Goal: Task Accomplishment & Management: Use online tool/utility

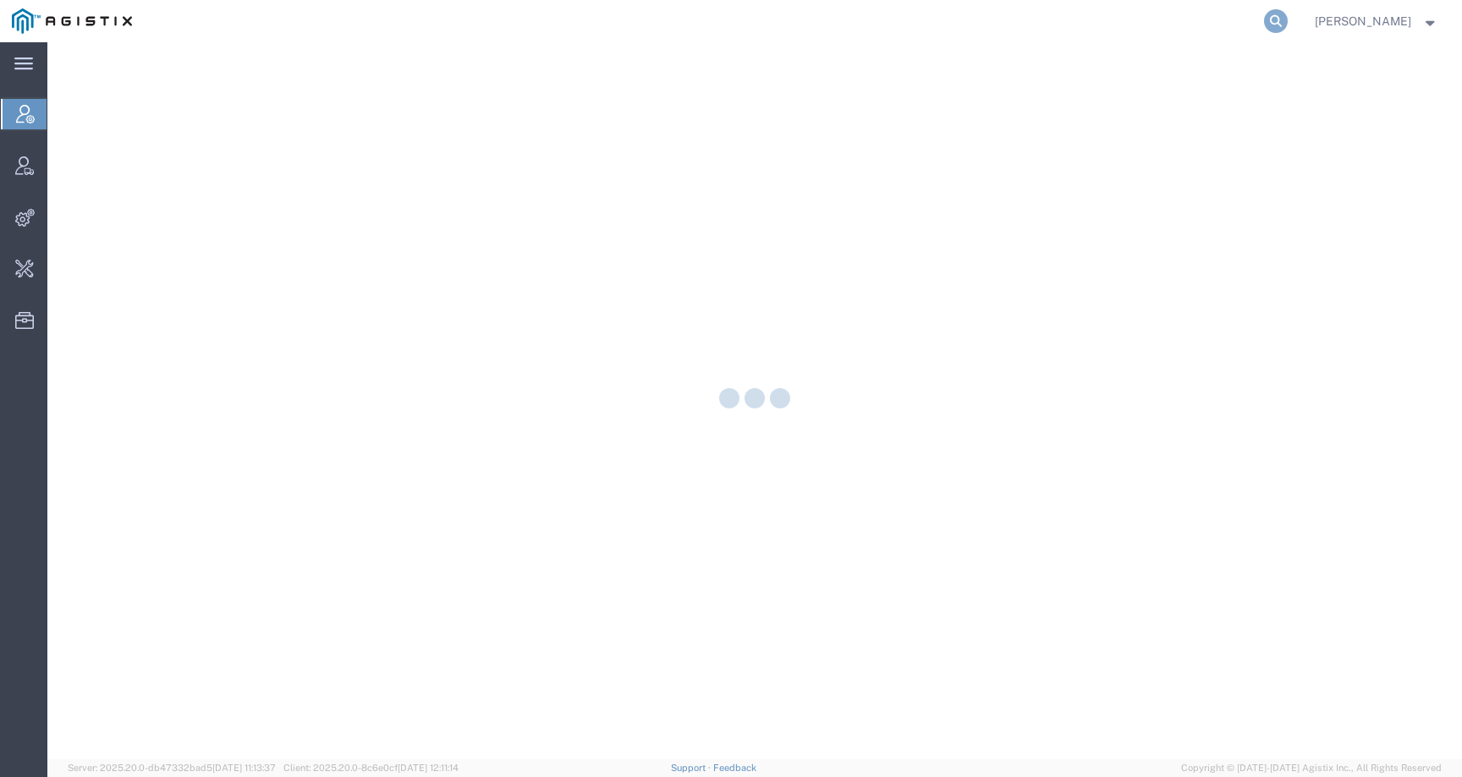
click at [1288, 20] on icon at bounding box center [1276, 21] width 24 height 24
click at [1190, 21] on input "search" at bounding box center [1007, 21] width 514 height 41
paste input "mirela.blaj@syneoshealth.com"
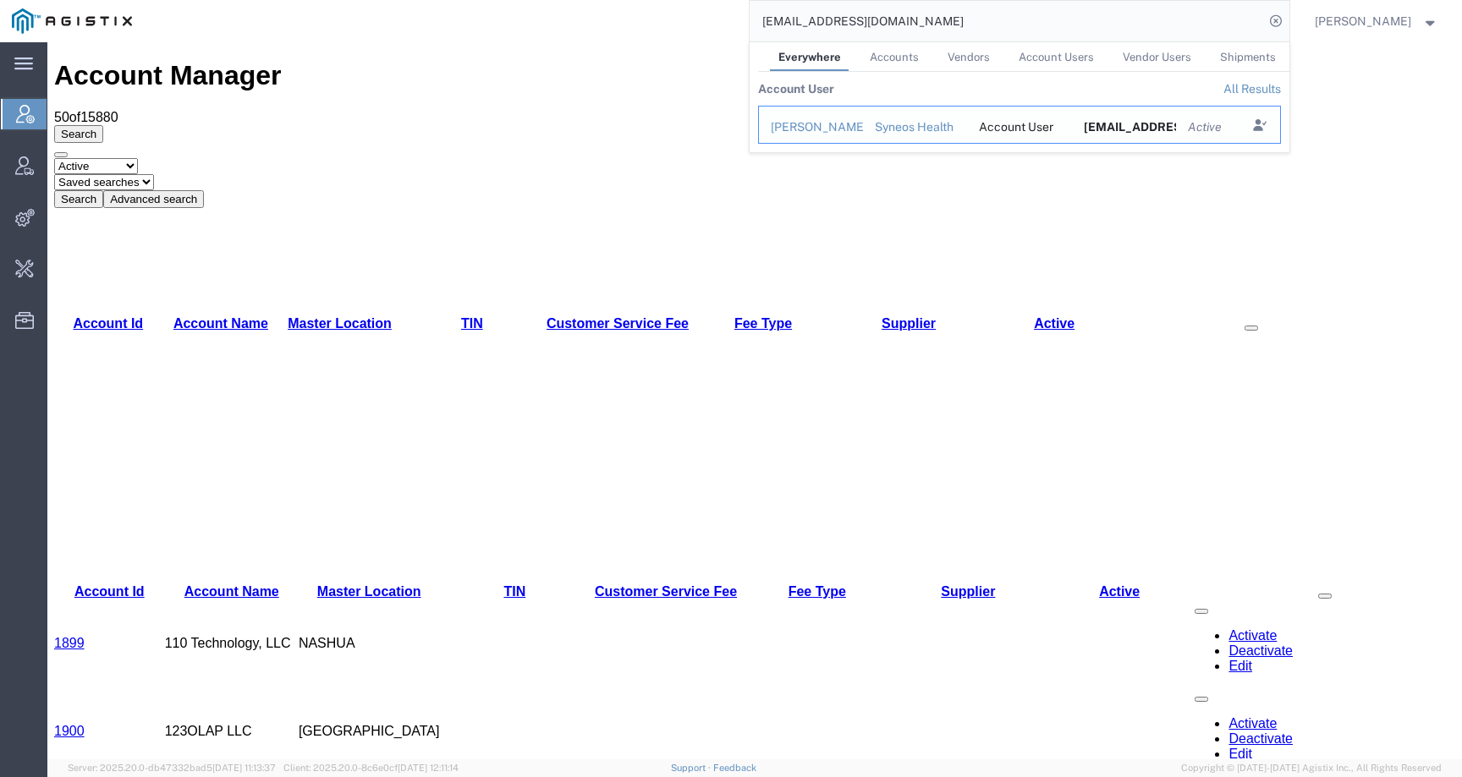
click at [827, 124] on div "Mirela Blaj" at bounding box center [811, 127] width 80 height 18
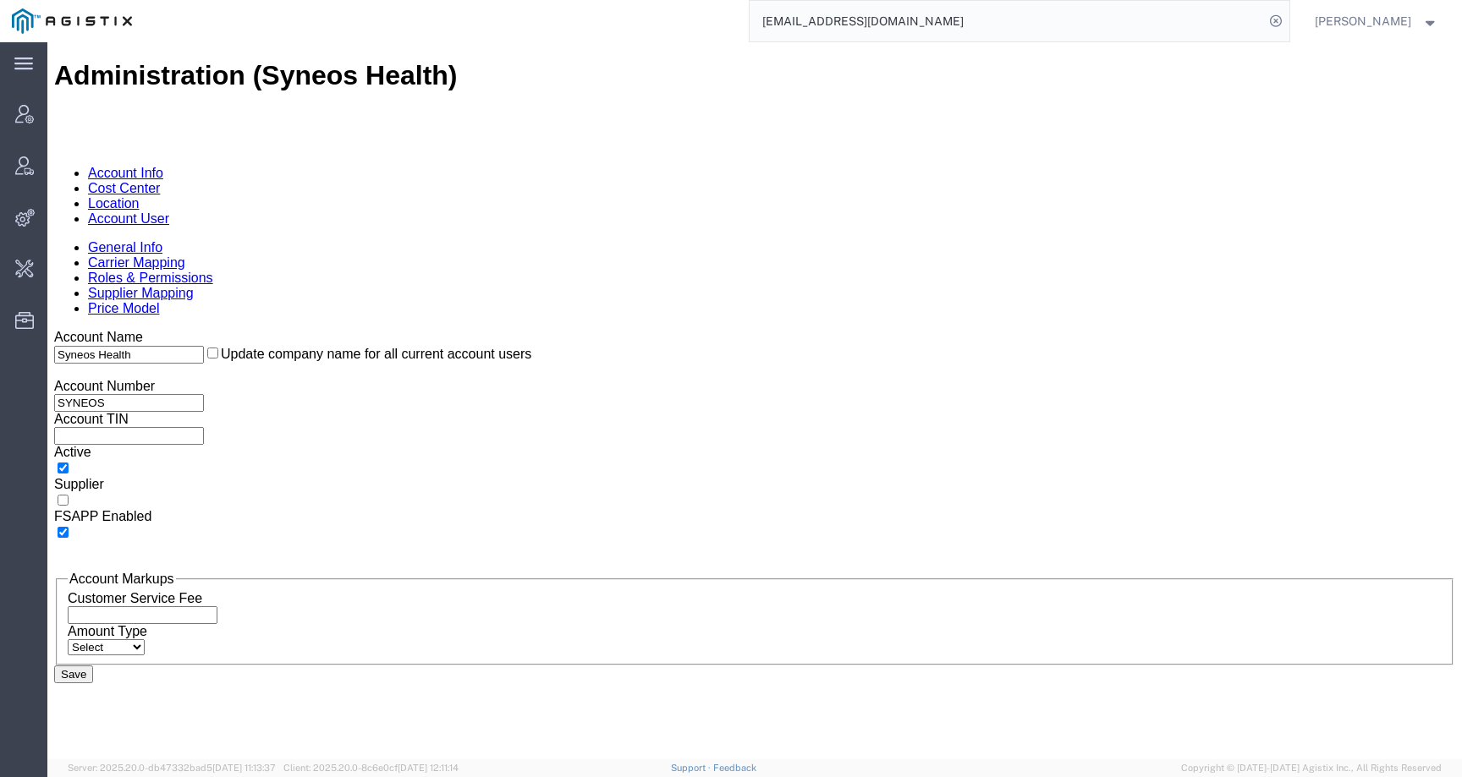
click at [160, 181] on link "Cost Center" at bounding box center [124, 188] width 72 height 14
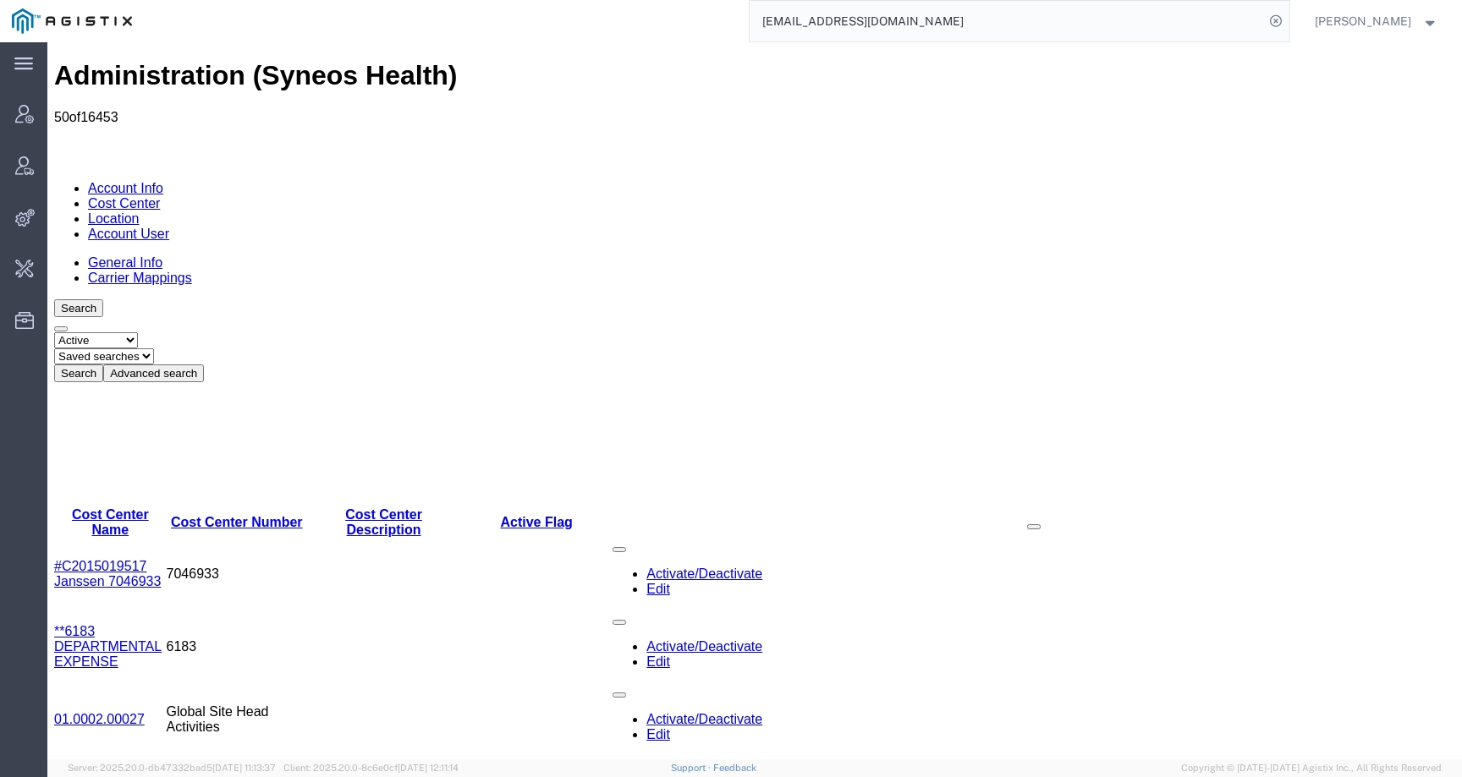
click at [169, 227] on link "Account User" at bounding box center [128, 234] width 81 height 14
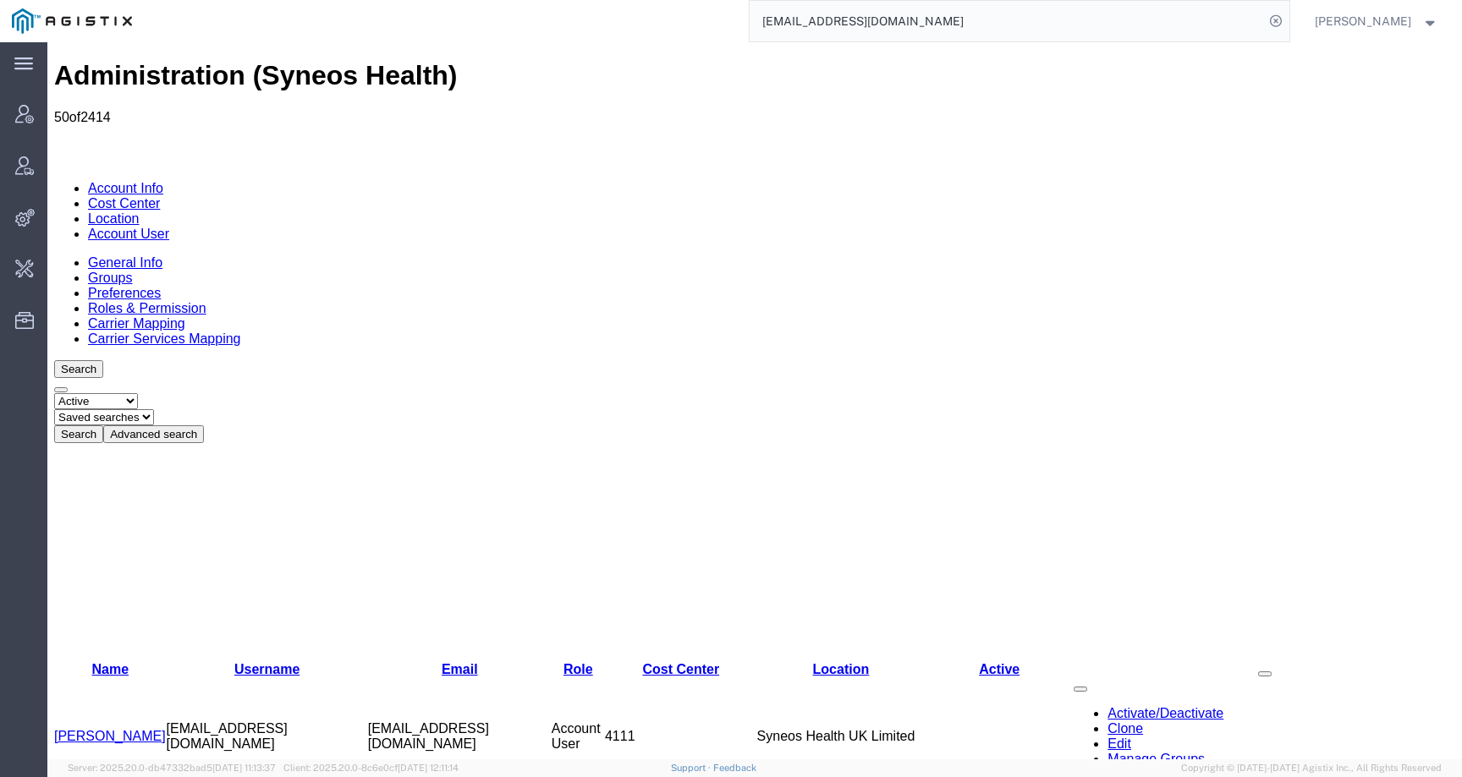
click at [95, 181] on link "Account Info" at bounding box center [125, 188] width 75 height 14
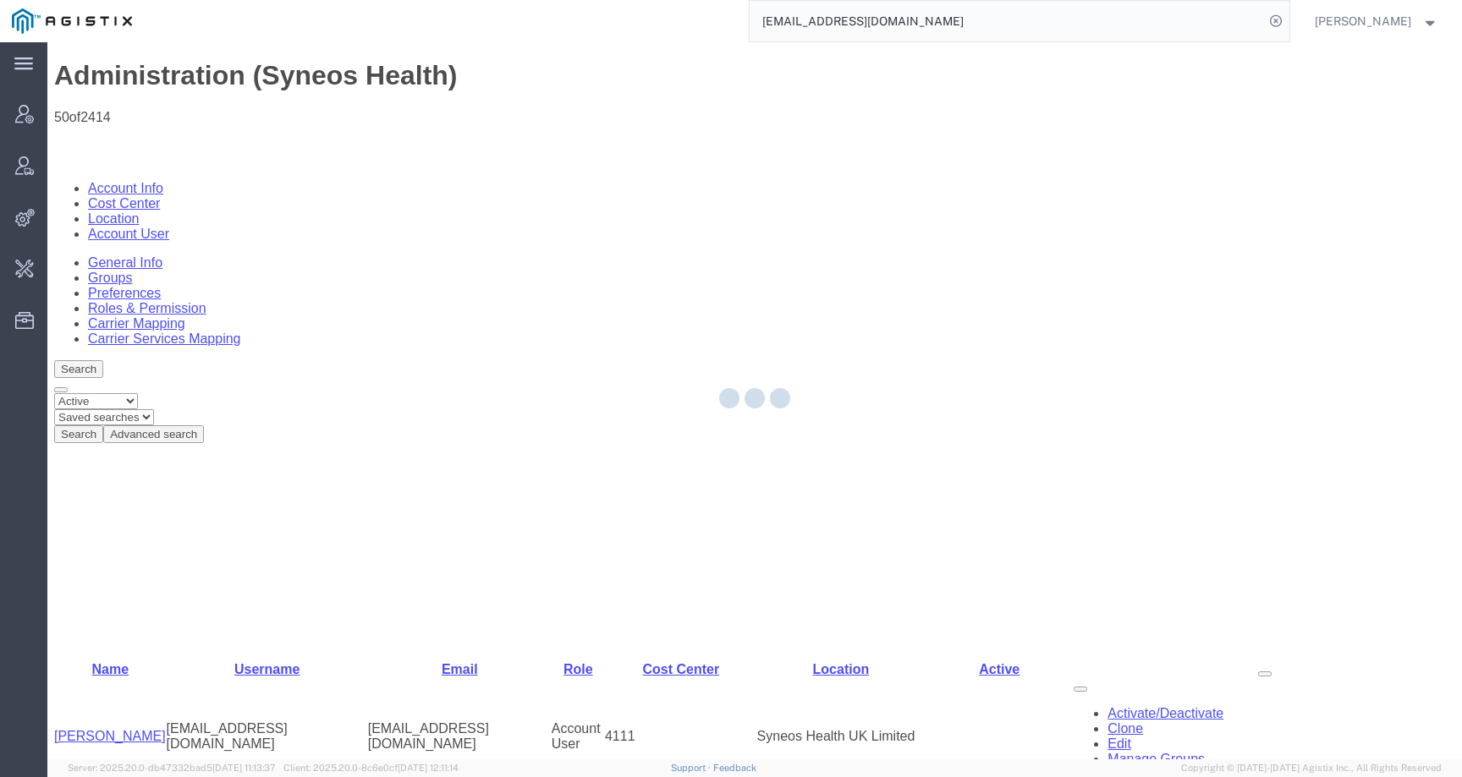
click at [982, 20] on input "mirela.blaj@syneoshealth.com" at bounding box center [1007, 21] width 514 height 41
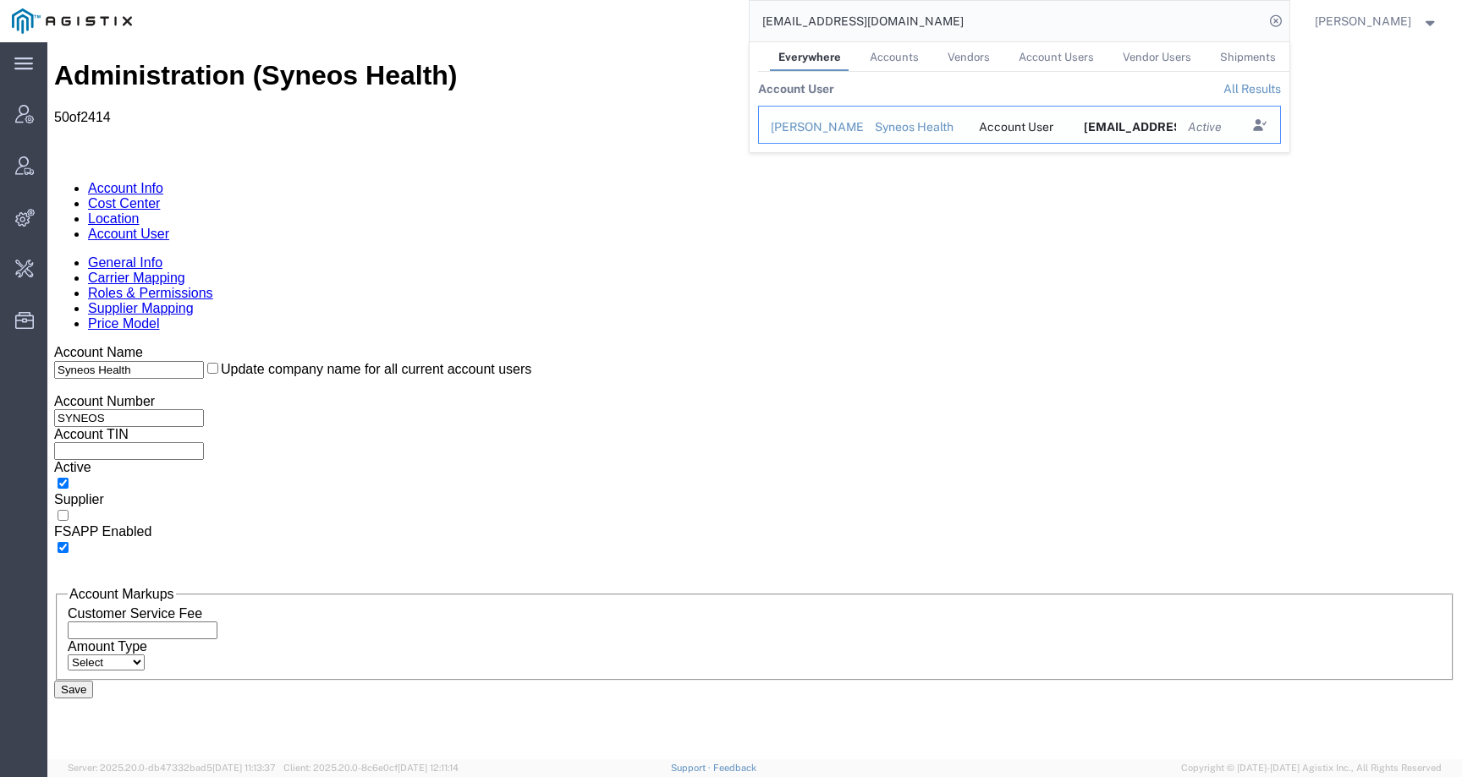
click at [812, 132] on div "Mirela Blaj" at bounding box center [811, 127] width 80 height 18
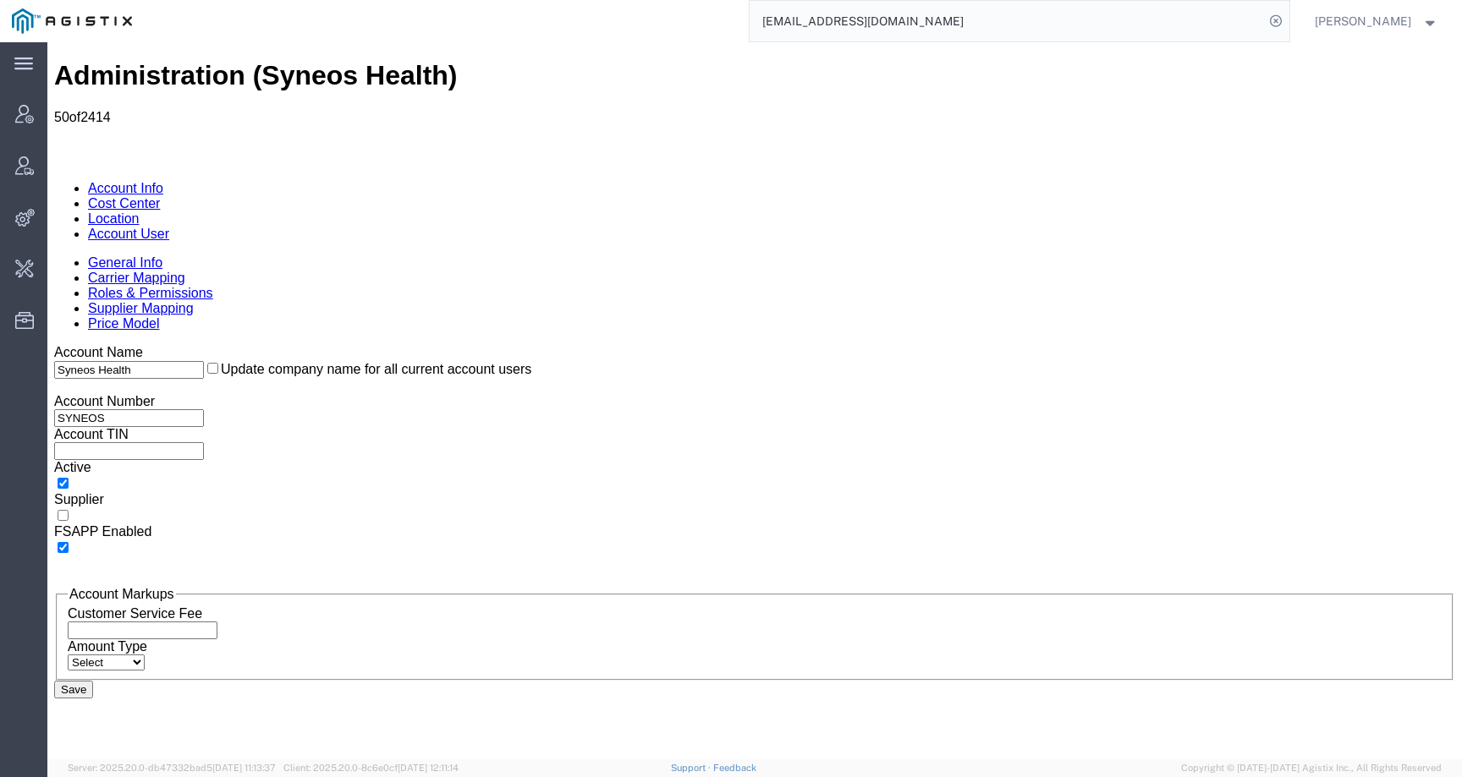
click at [185, 271] on link "Carrier Mapping" at bounding box center [136, 278] width 97 height 14
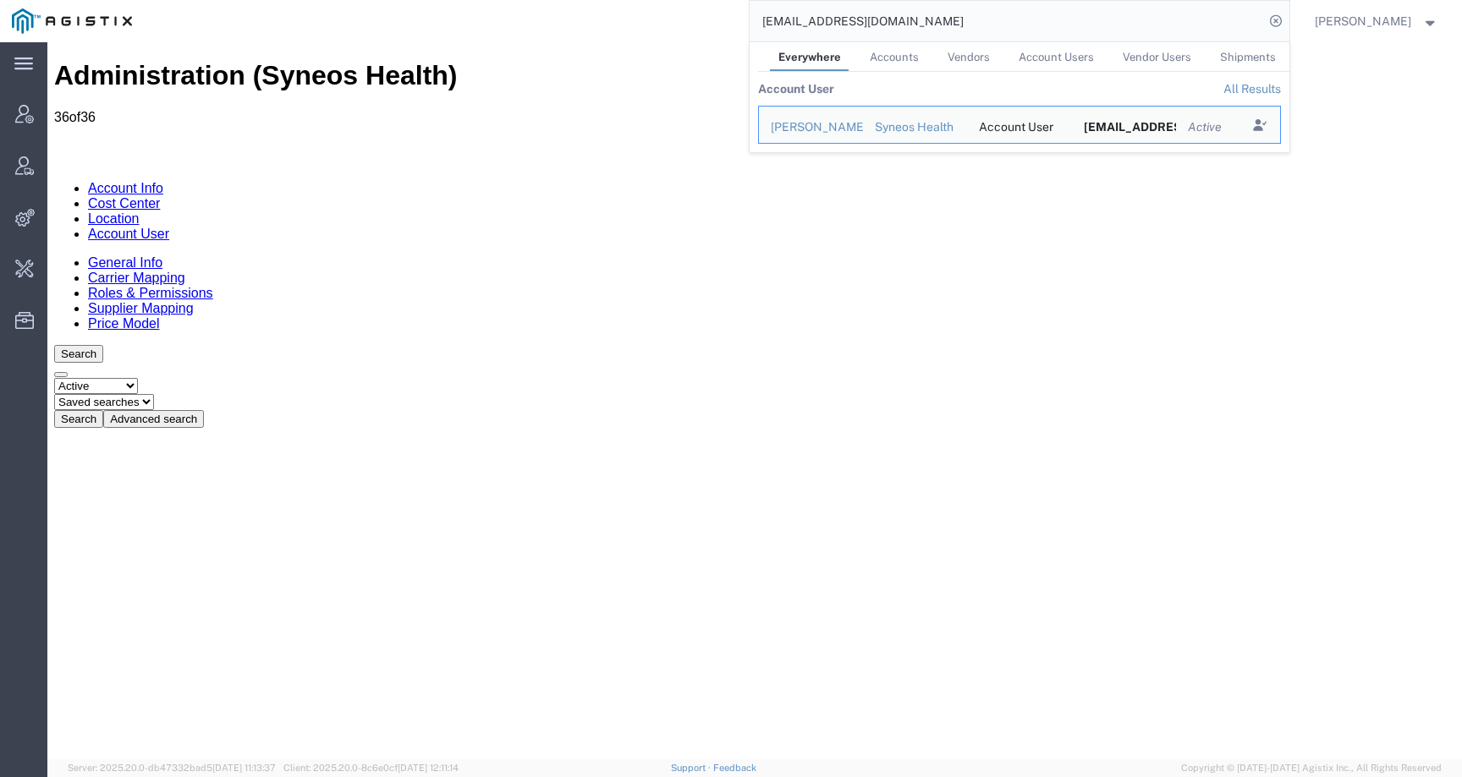
drag, startPoint x: 956, startPoint y: 19, endPoint x: 677, endPoint y: 19, distance: 279.2
click at [677, 19] on div "mirela.blaj@syneoshealth.com Everywhere Accounts Vendors Account Users Vendor U…" at bounding box center [716, 21] width 1145 height 42
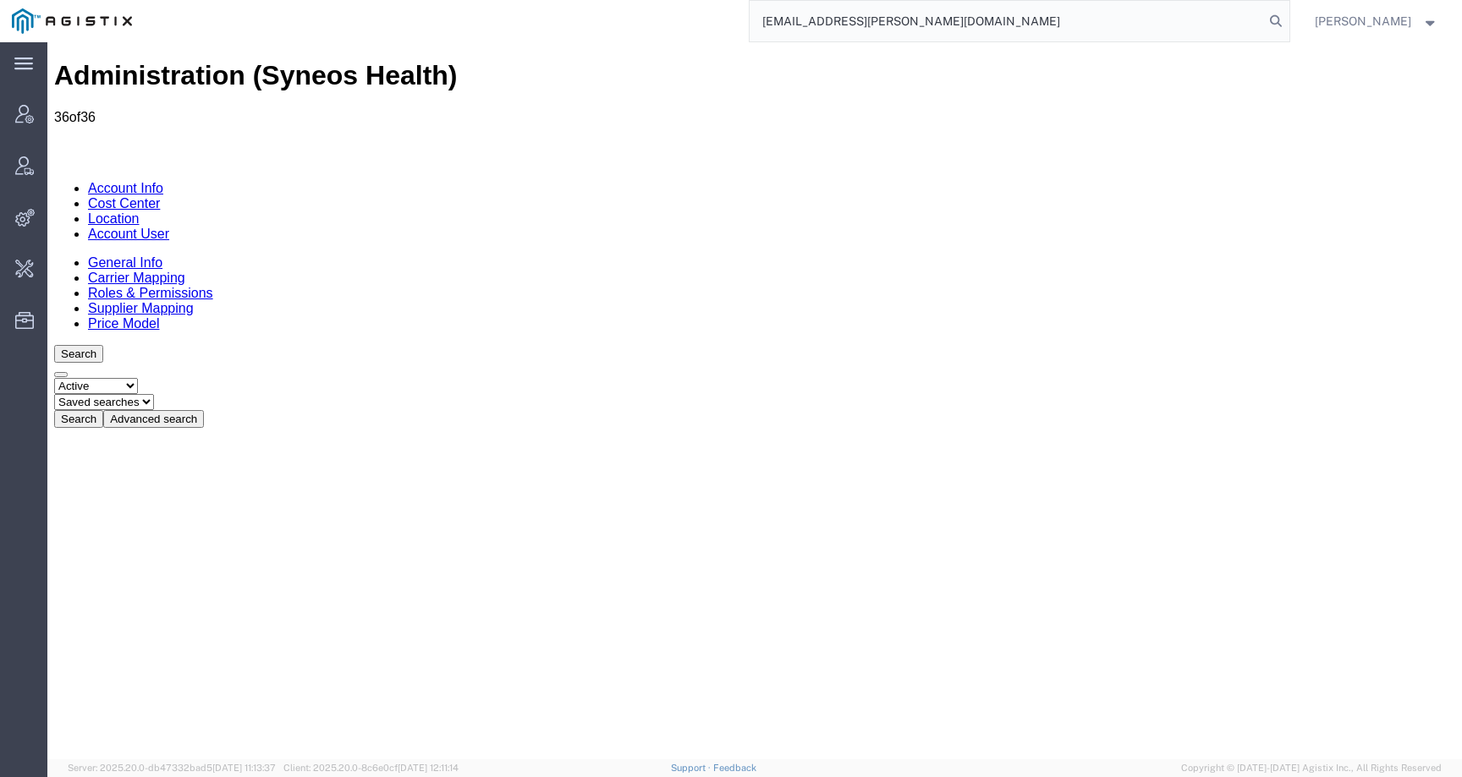
type input "[EMAIL_ADDRESS][PERSON_NAME][DOMAIN_NAME]"
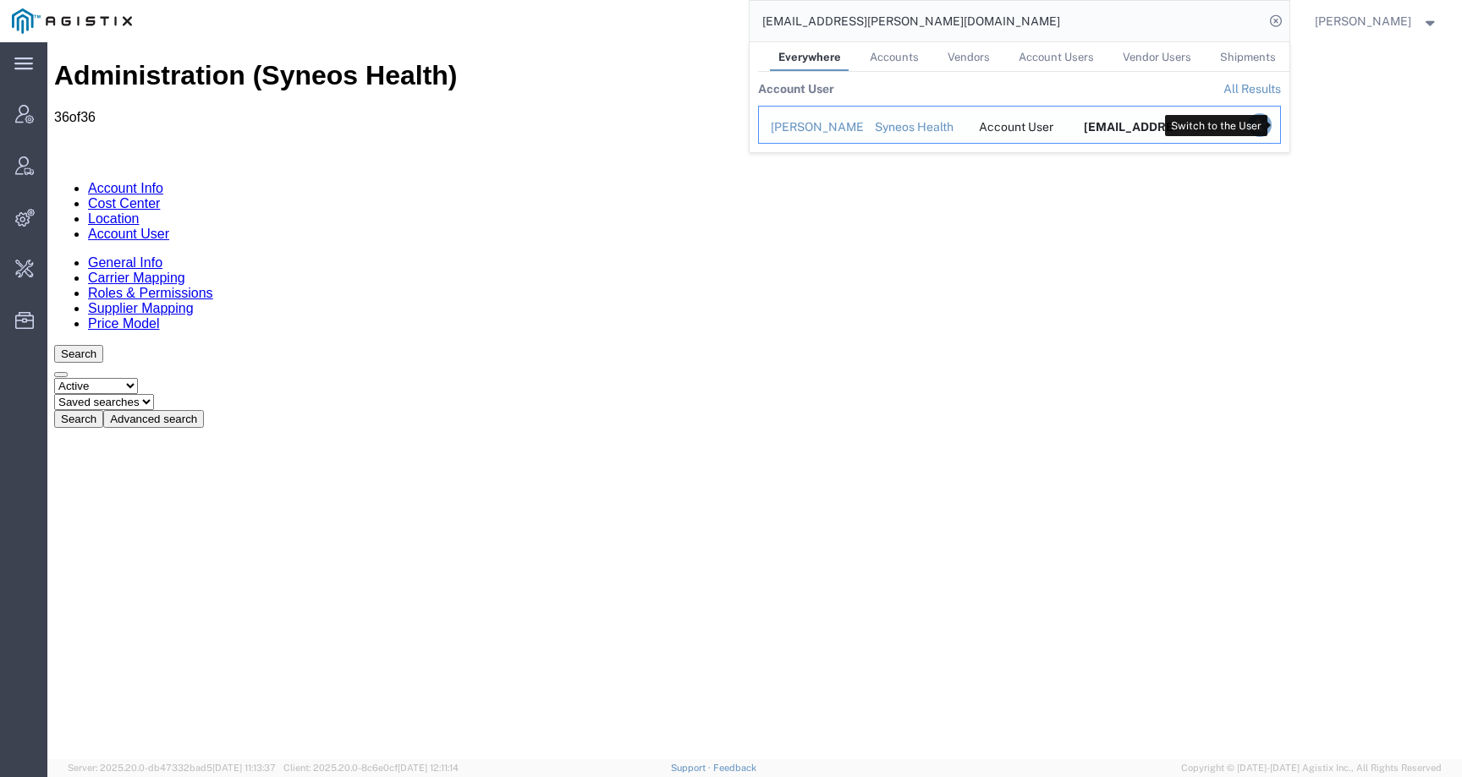
click at [1271, 120] on icon "Search Results" at bounding box center [1259, 125] width 24 height 24
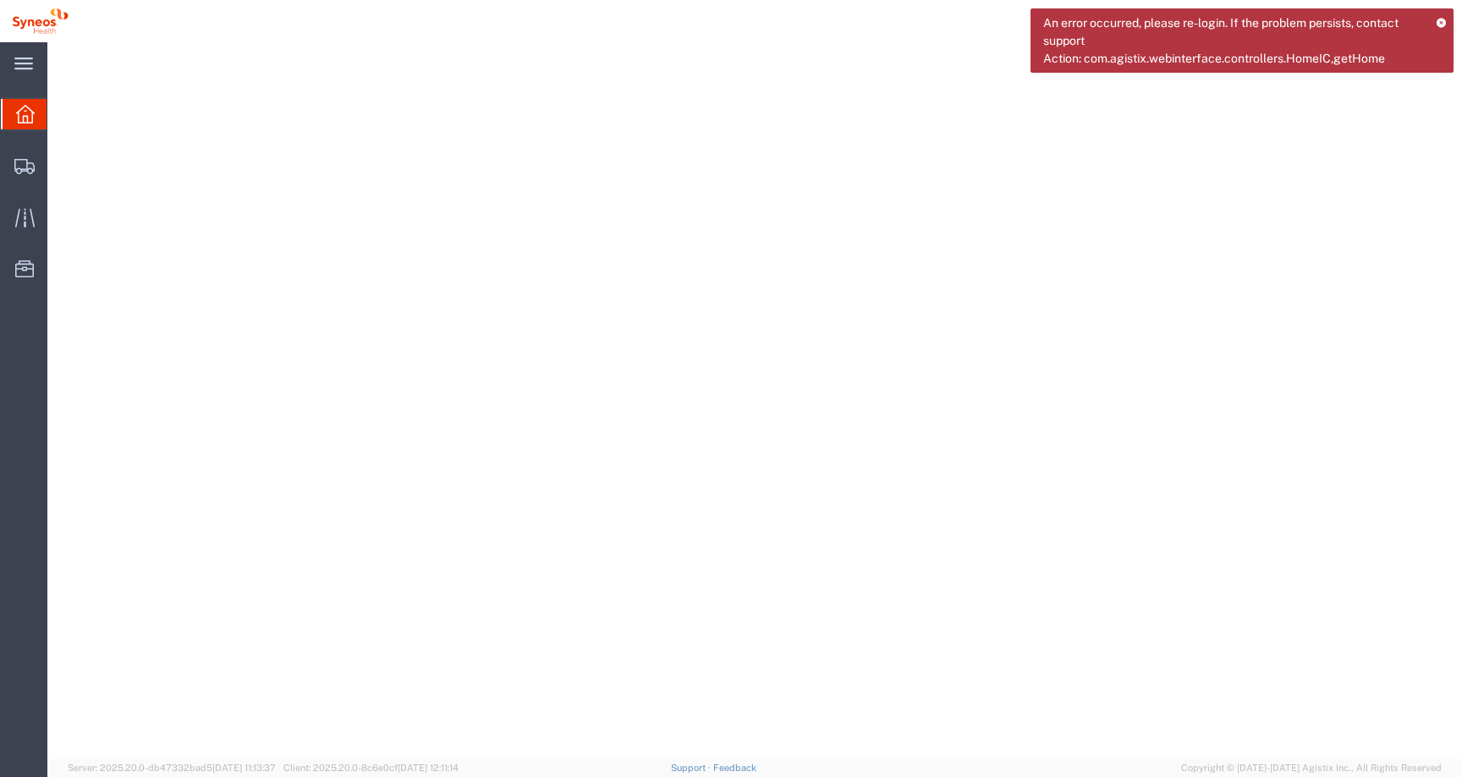
click at [1447, 22] on div "An error occurred, please re-login. If the problem persists, contact support Ac…" at bounding box center [1241, 40] width 423 height 64
click at [1442, 21] on icon at bounding box center [1441, 22] width 11 height 9
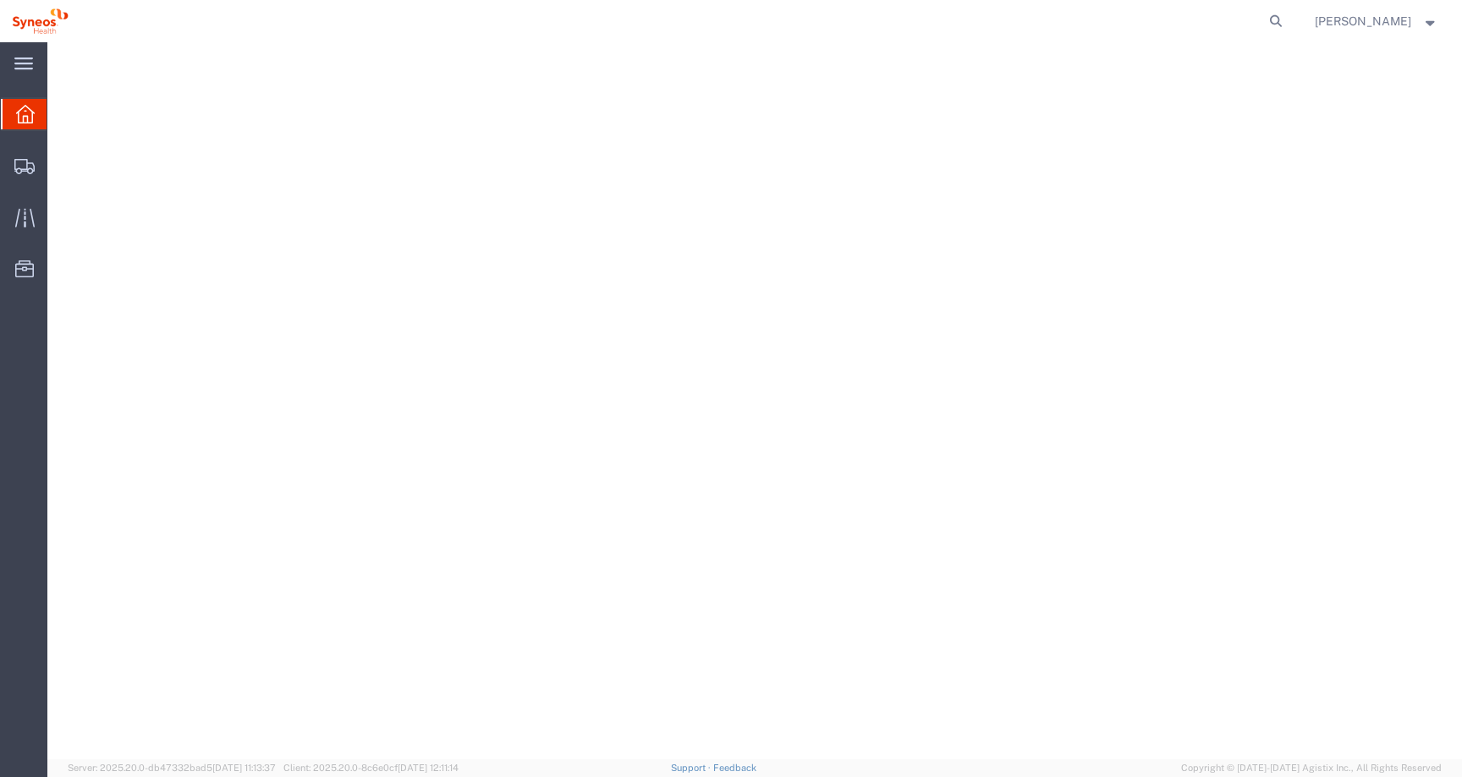
click at [1438, 21] on div "[PERSON_NAME]" at bounding box center [1376, 21] width 149 height 42
click at [1425, 21] on strong "button" at bounding box center [1430, 21] width 15 height 6
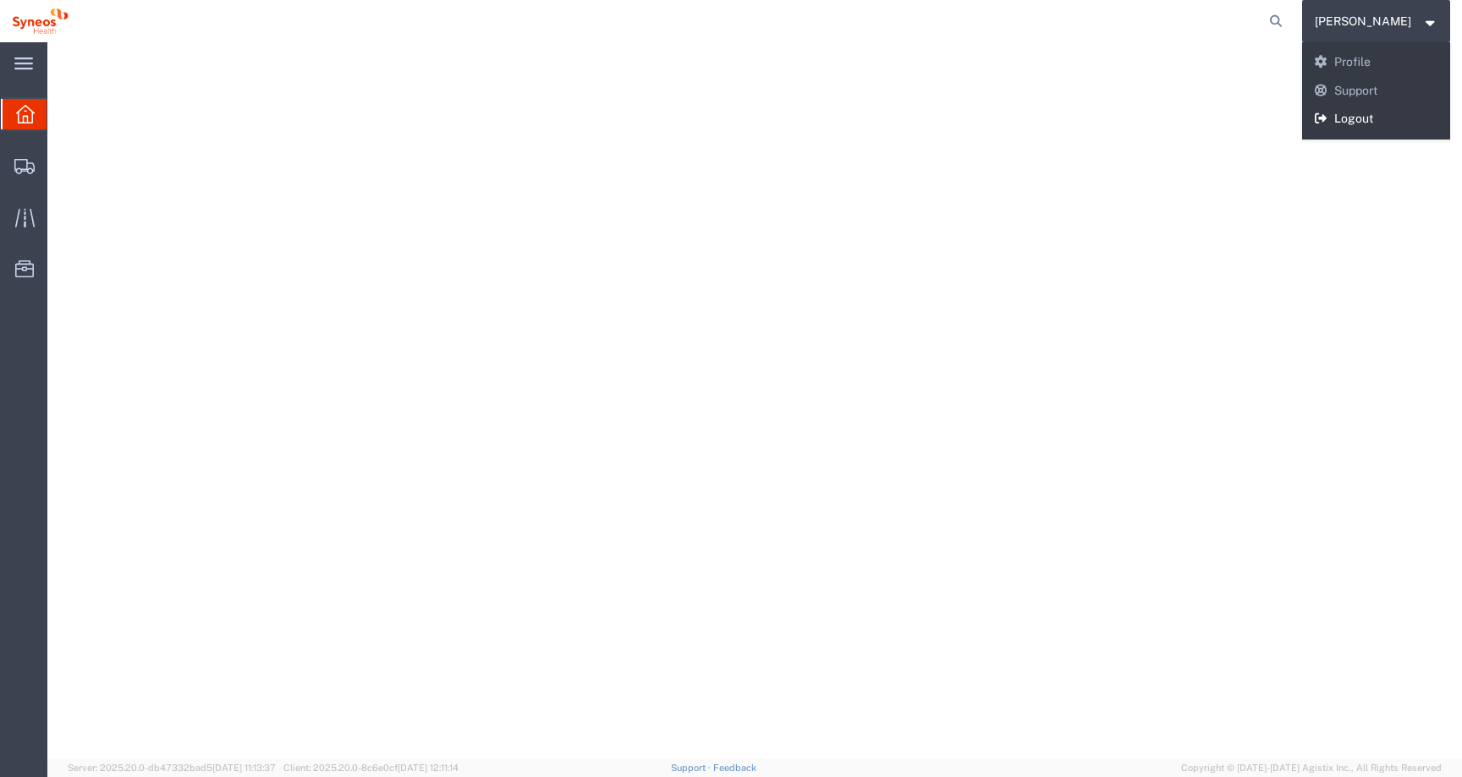
click at [1338, 116] on link "Logout" at bounding box center [1376, 119] width 149 height 29
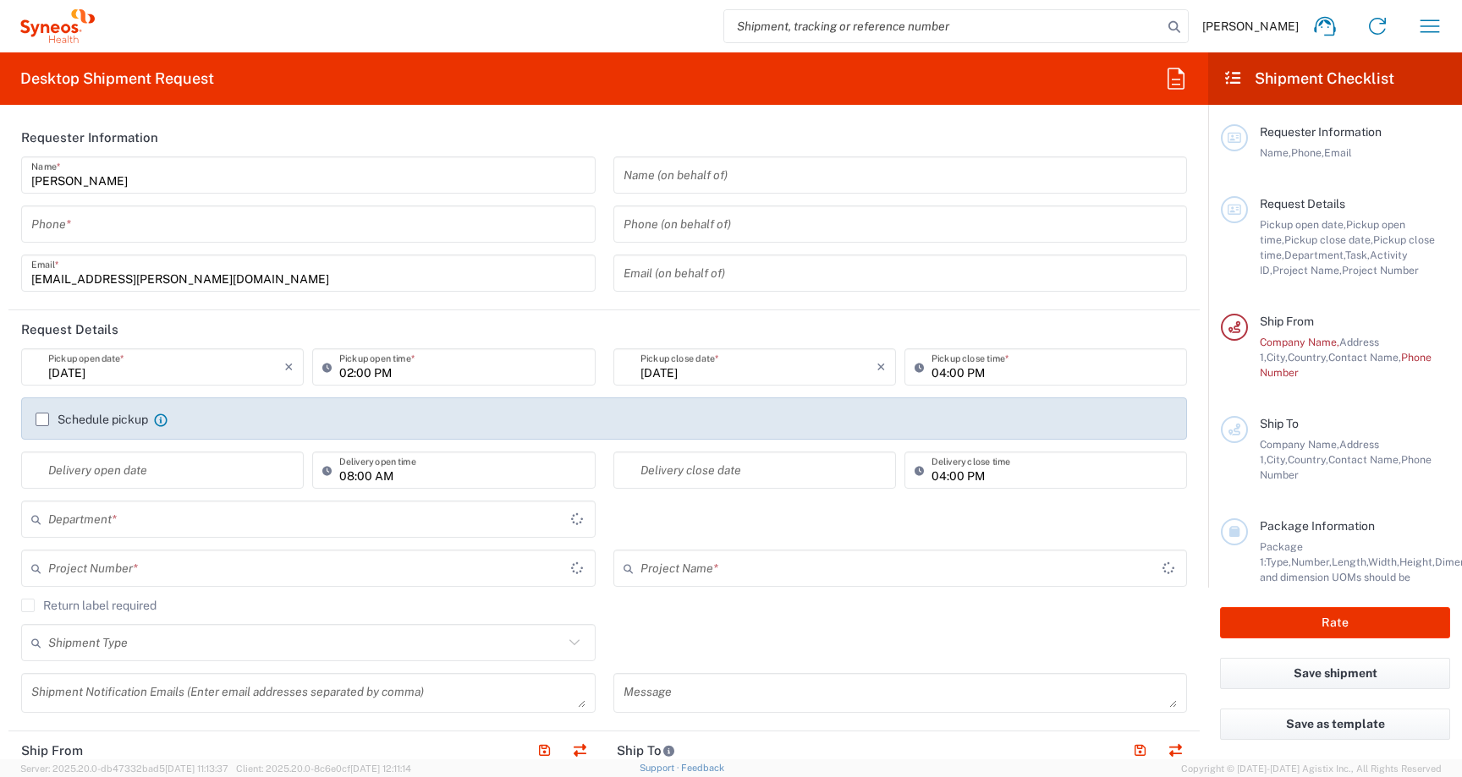
type input "[GEOGRAPHIC_DATA]"
type input "3100"
type input "United Kingdom"
type input "Syneos Health UK Limited"
click at [1326, 28] on icon at bounding box center [1324, 26] width 27 height 27
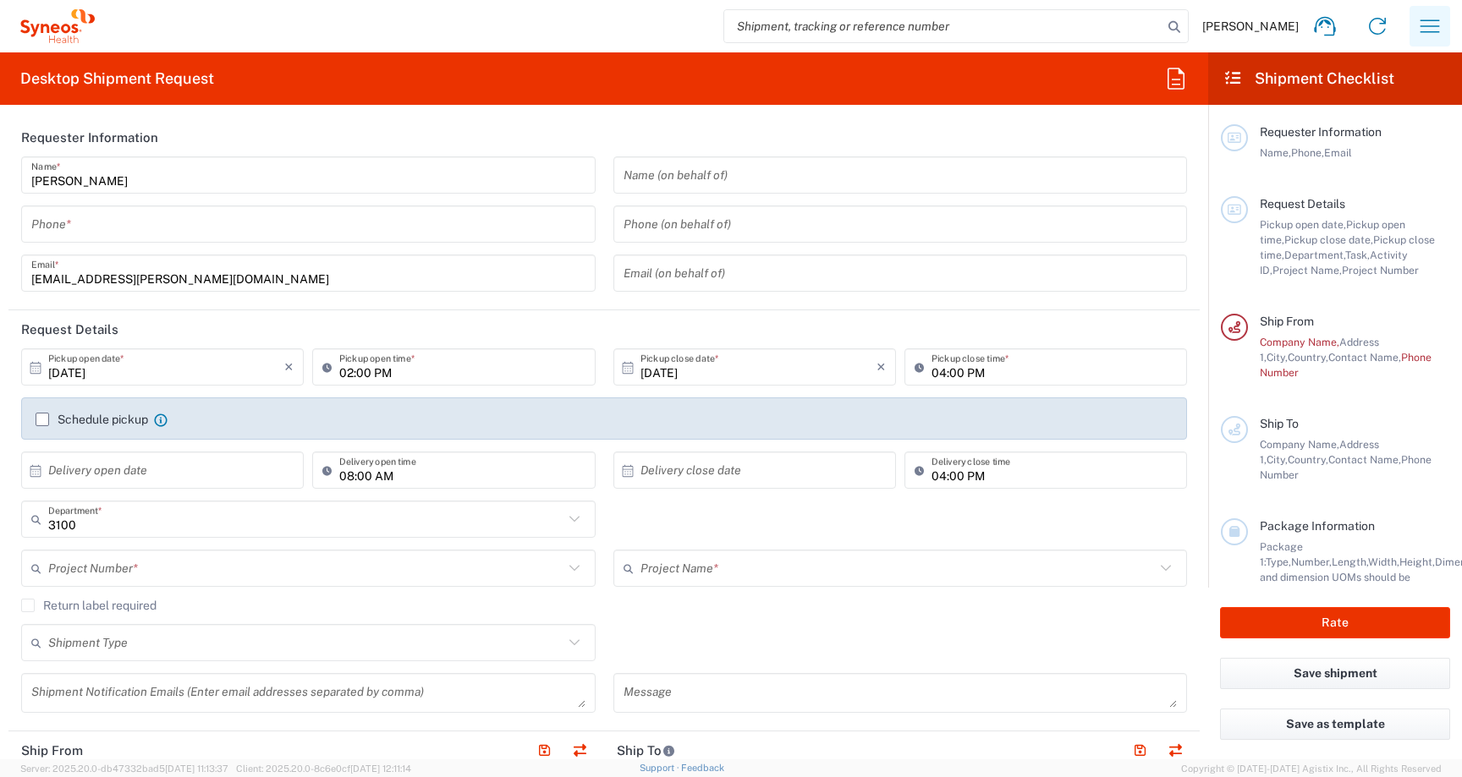
click at [1431, 8] on button "button" at bounding box center [1429, 26] width 41 height 41
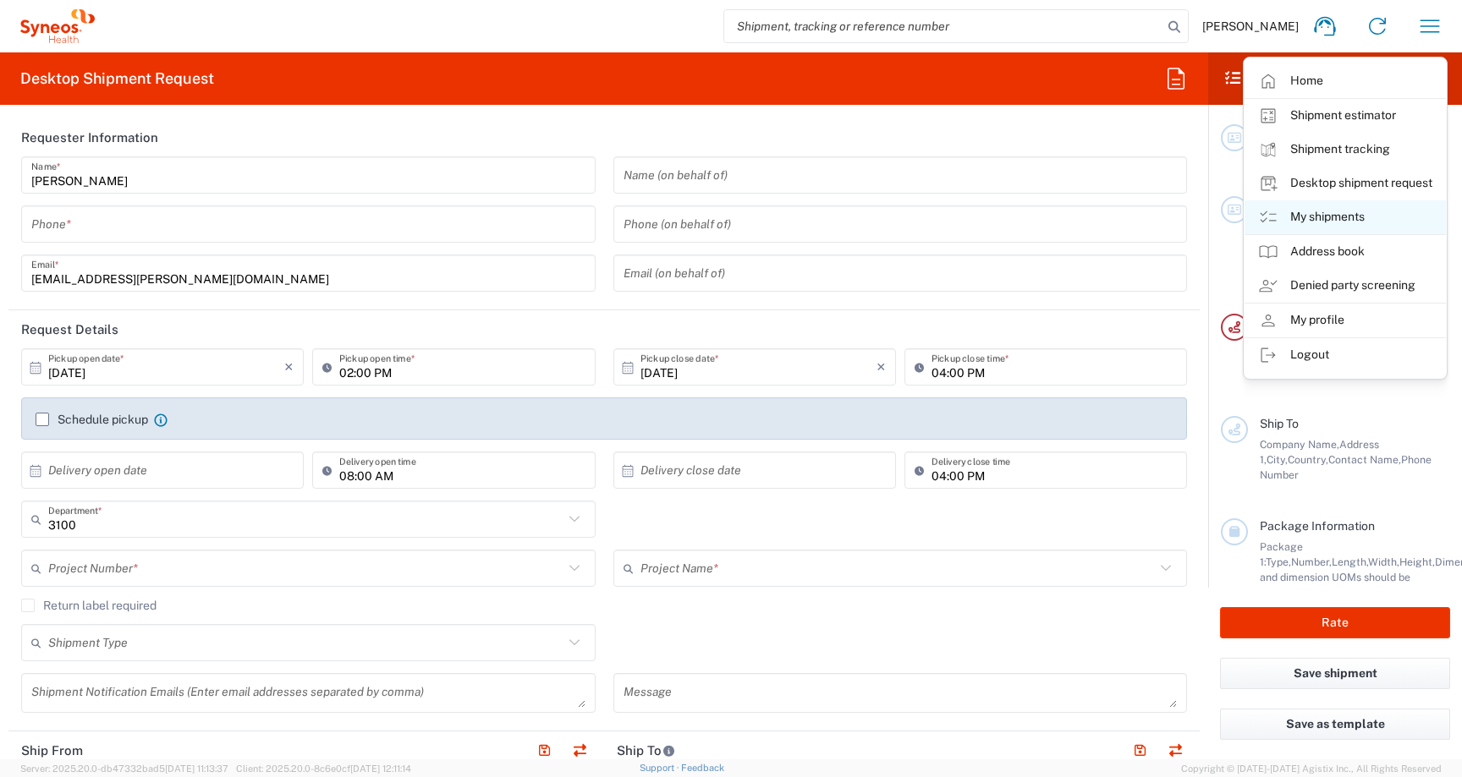
click at [1331, 217] on link "My shipments" at bounding box center [1344, 217] width 201 height 34
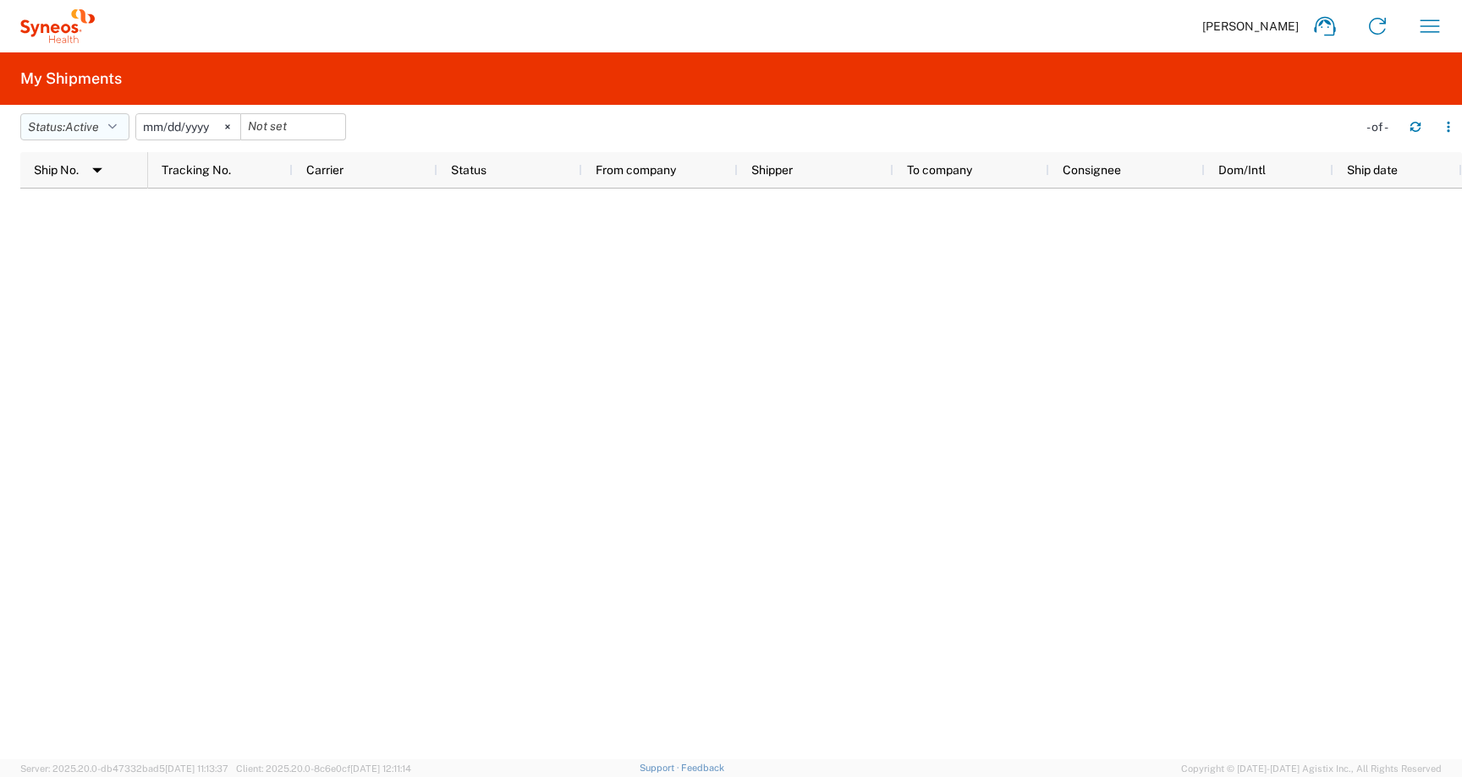
click at [78, 128] on span "Active" at bounding box center [82, 127] width 34 height 14
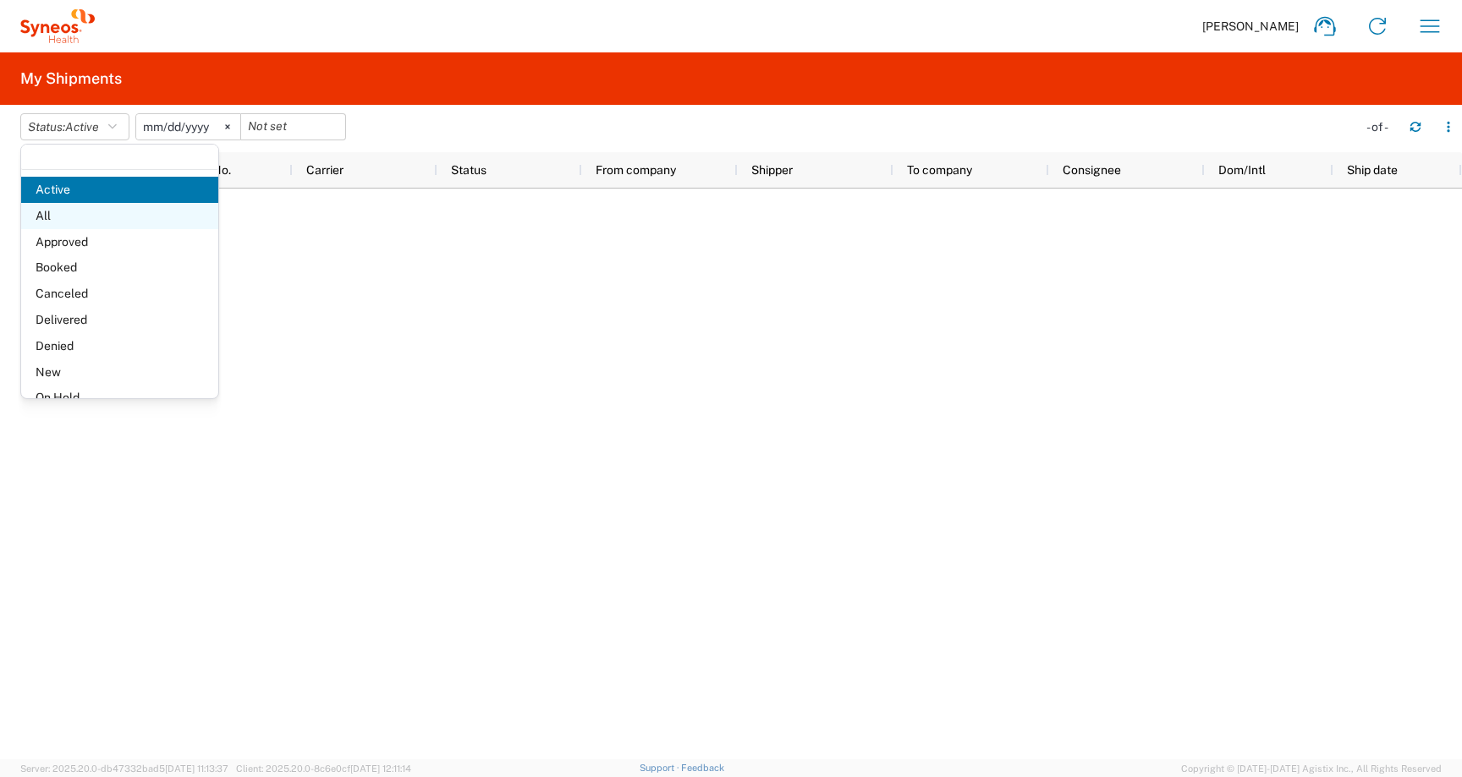
click at [72, 206] on span "All" at bounding box center [119, 216] width 197 height 26
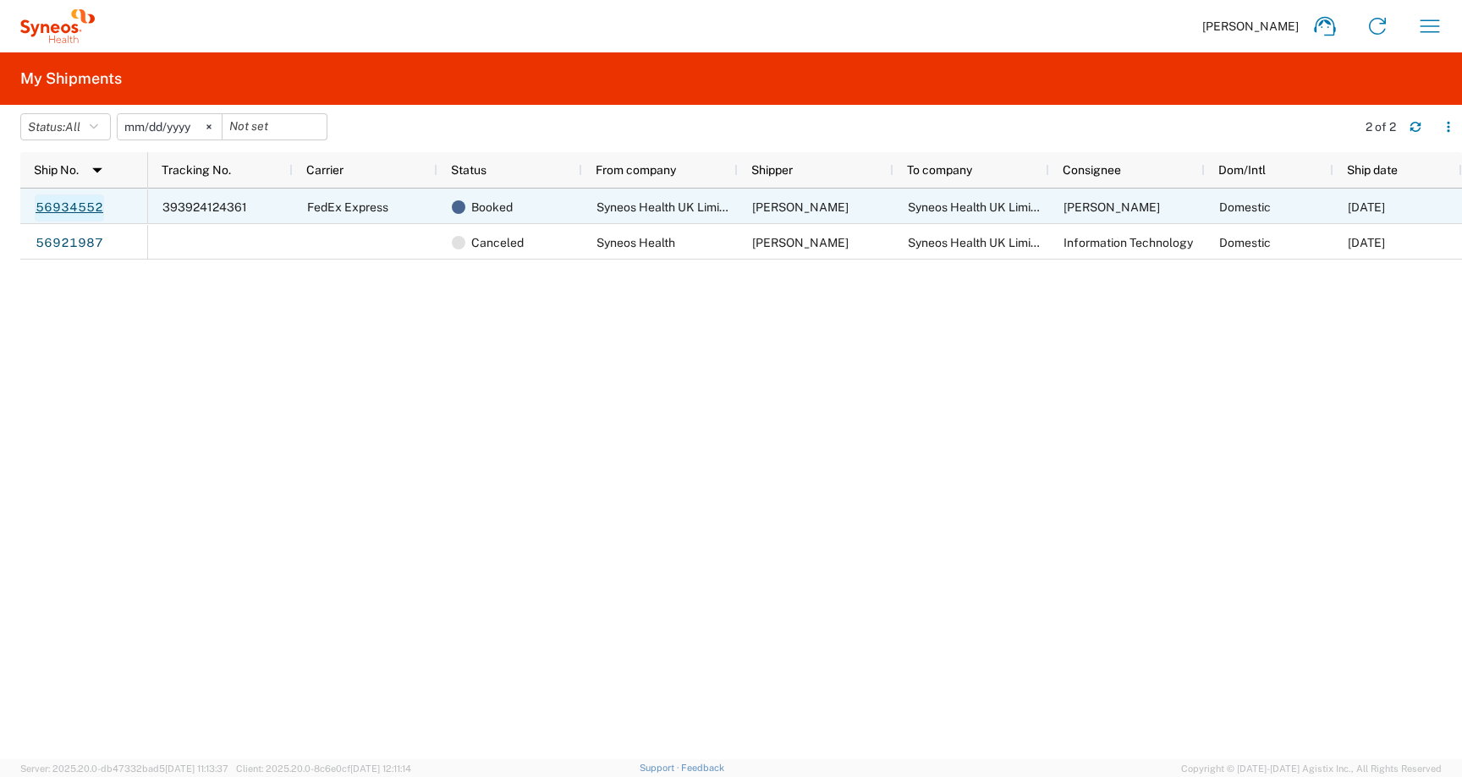
click at [89, 204] on link "56934552" at bounding box center [69, 208] width 69 height 27
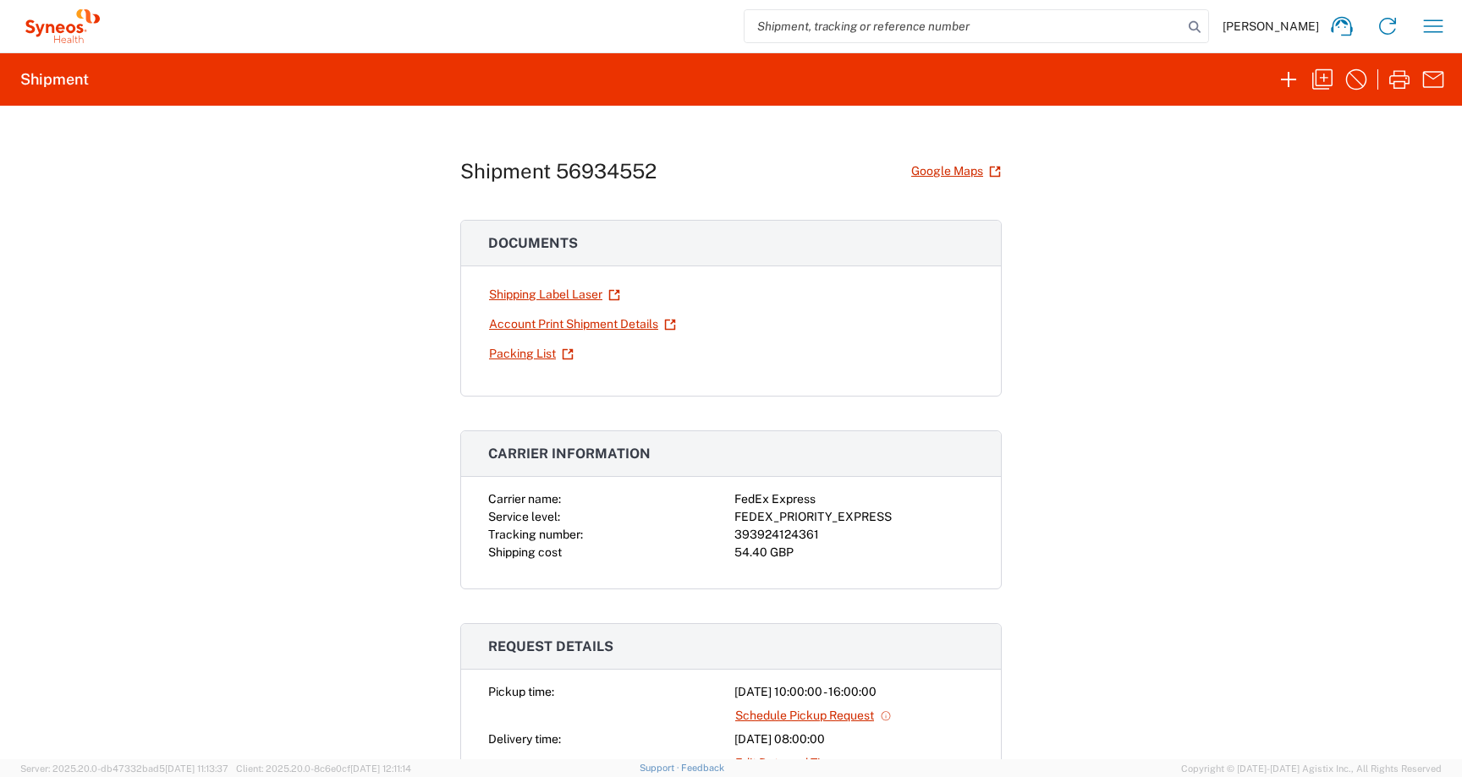
click at [633, 176] on h1 "Shipment 56934552" at bounding box center [558, 171] width 196 height 25
copy h1 "56934552"
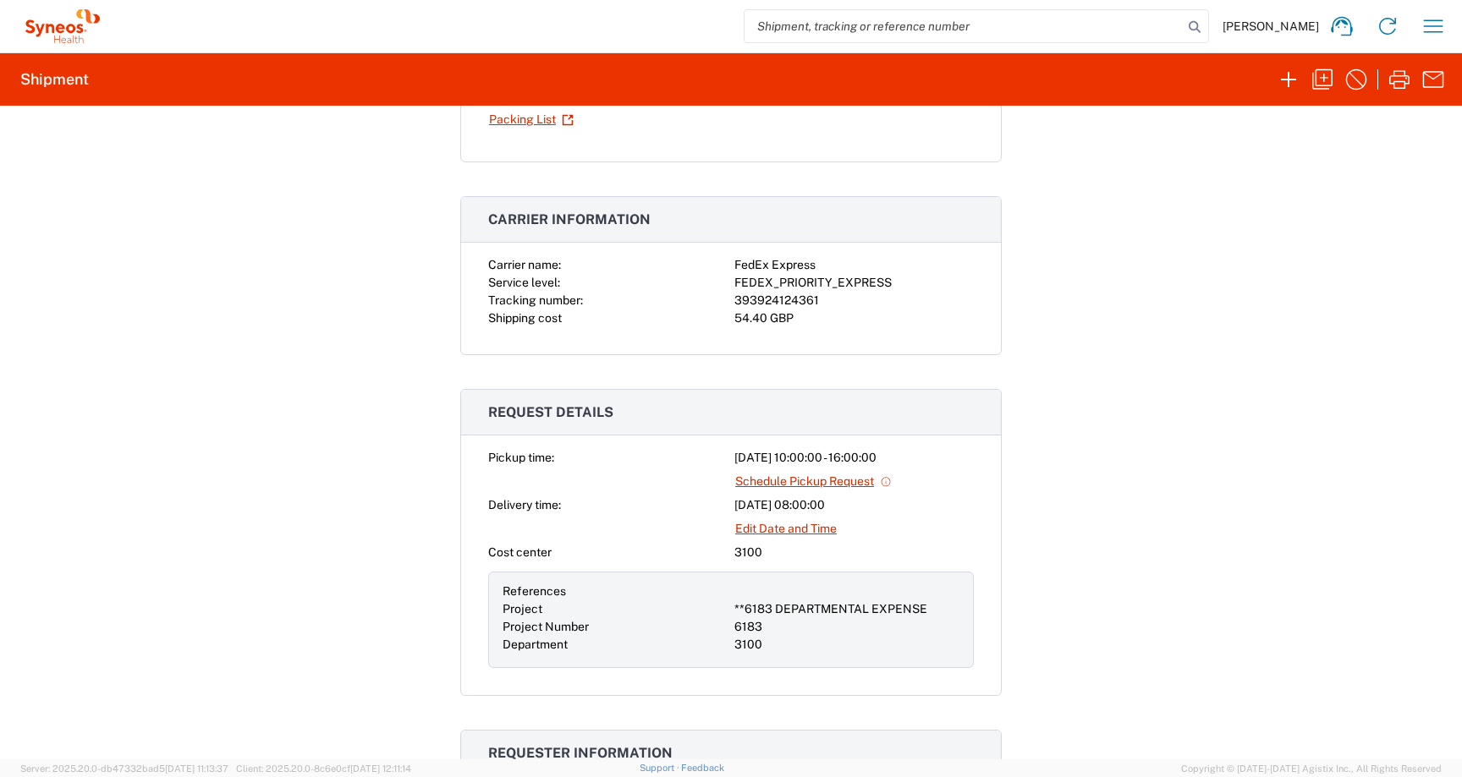
scroll to position [266, 0]
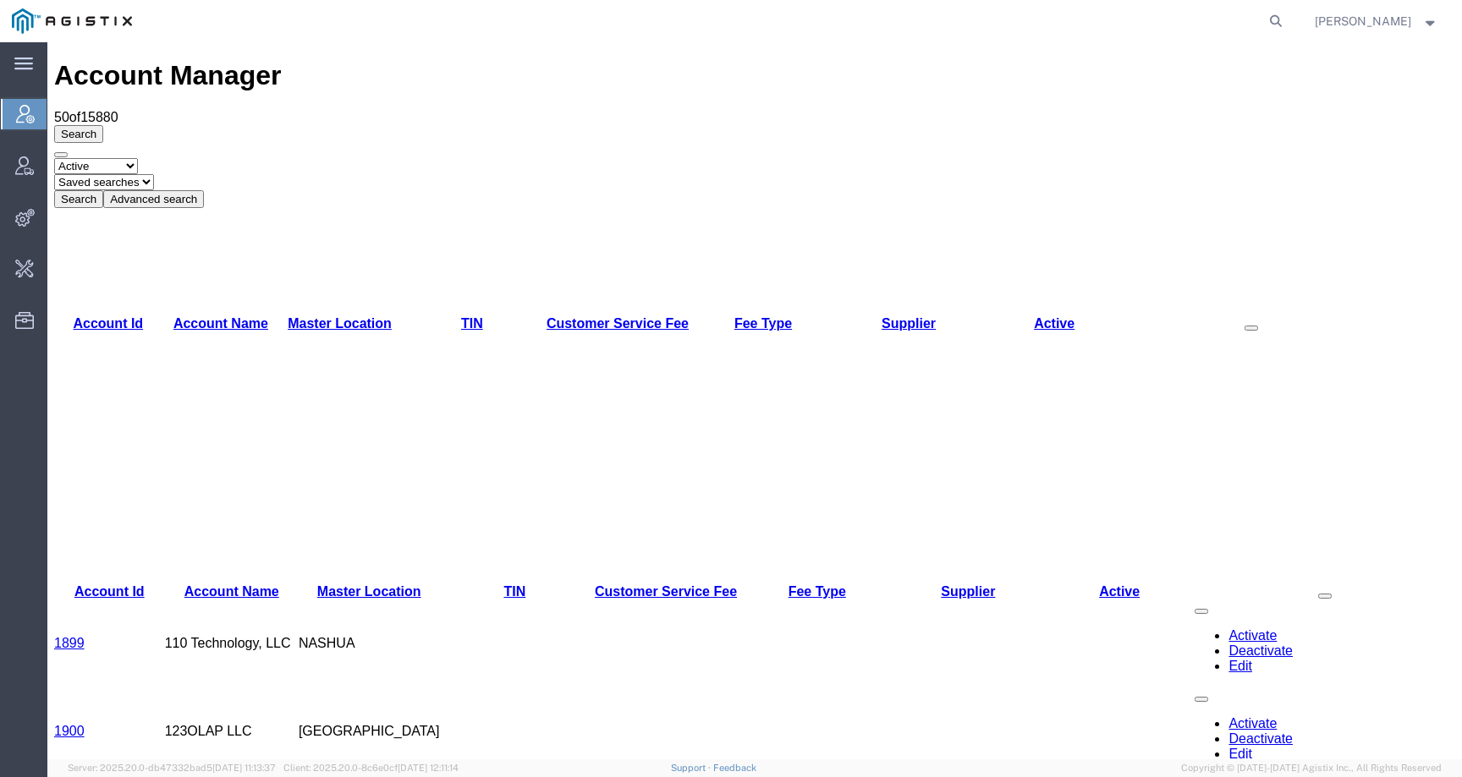
click at [1275, 19] on agx-global-search at bounding box center [1019, 21] width 541 height 42
click at [1288, 19] on icon at bounding box center [1276, 21] width 24 height 24
click at [1263, 19] on input "search" at bounding box center [1007, 21] width 514 height 41
paste input "56934552"
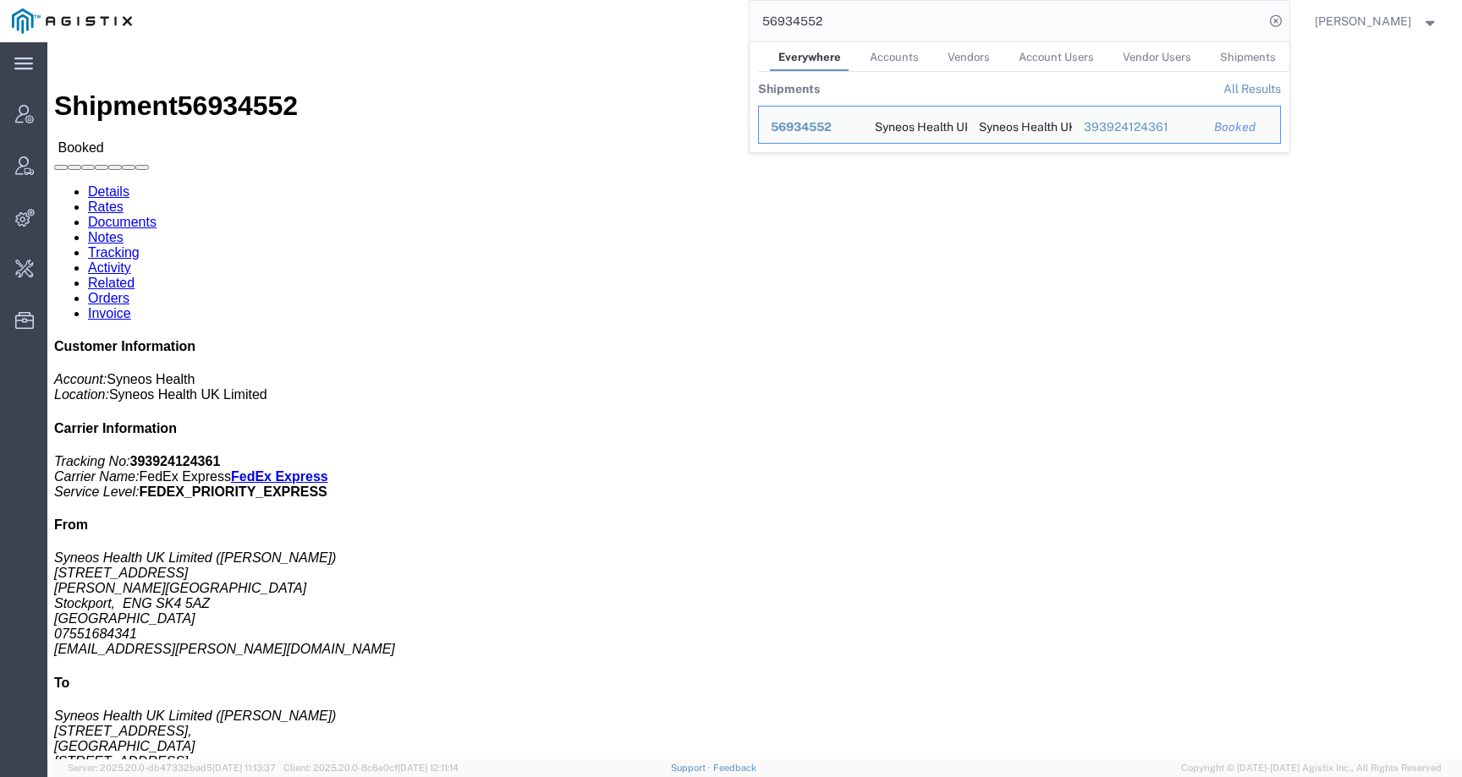
click span "56934552"
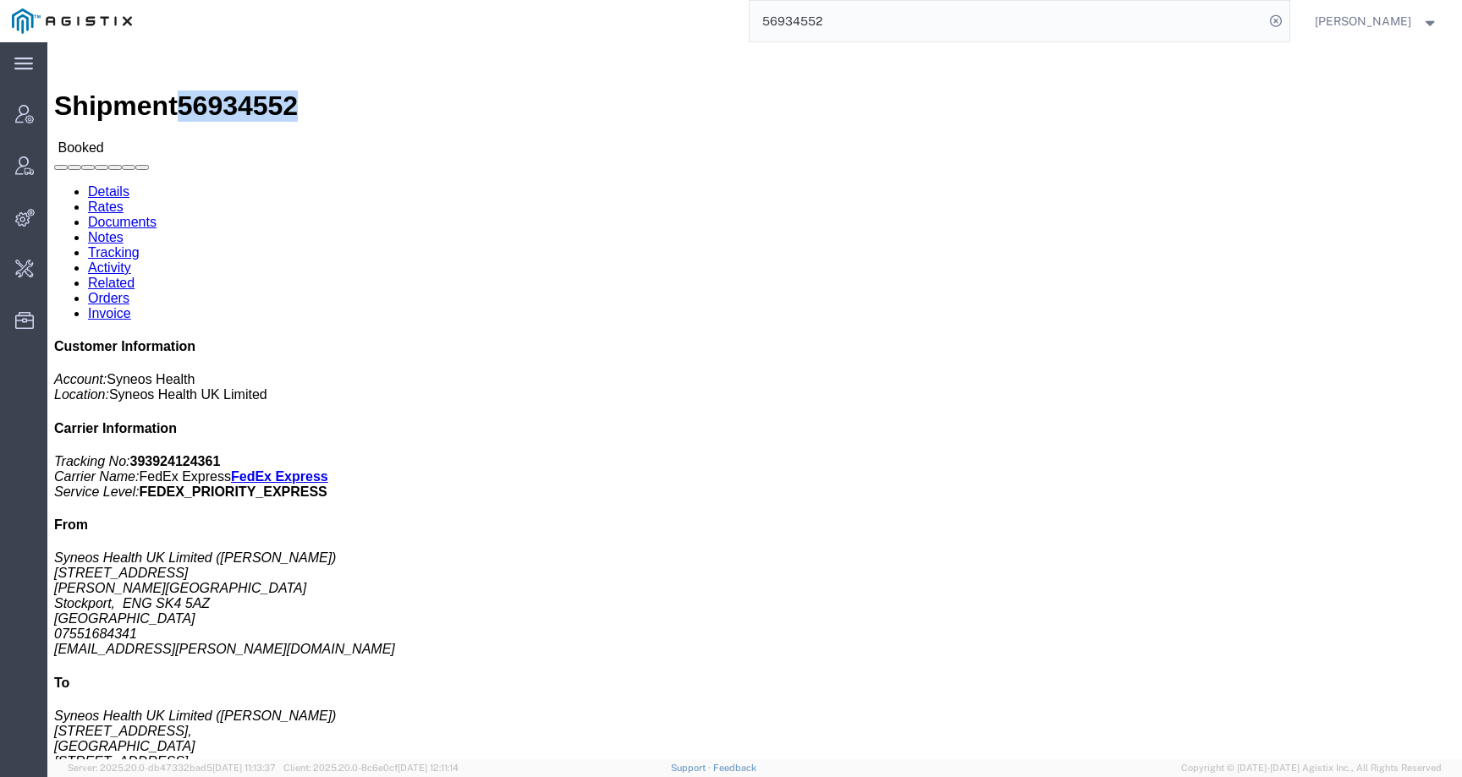
click span "56934552"
copy span "56934552"
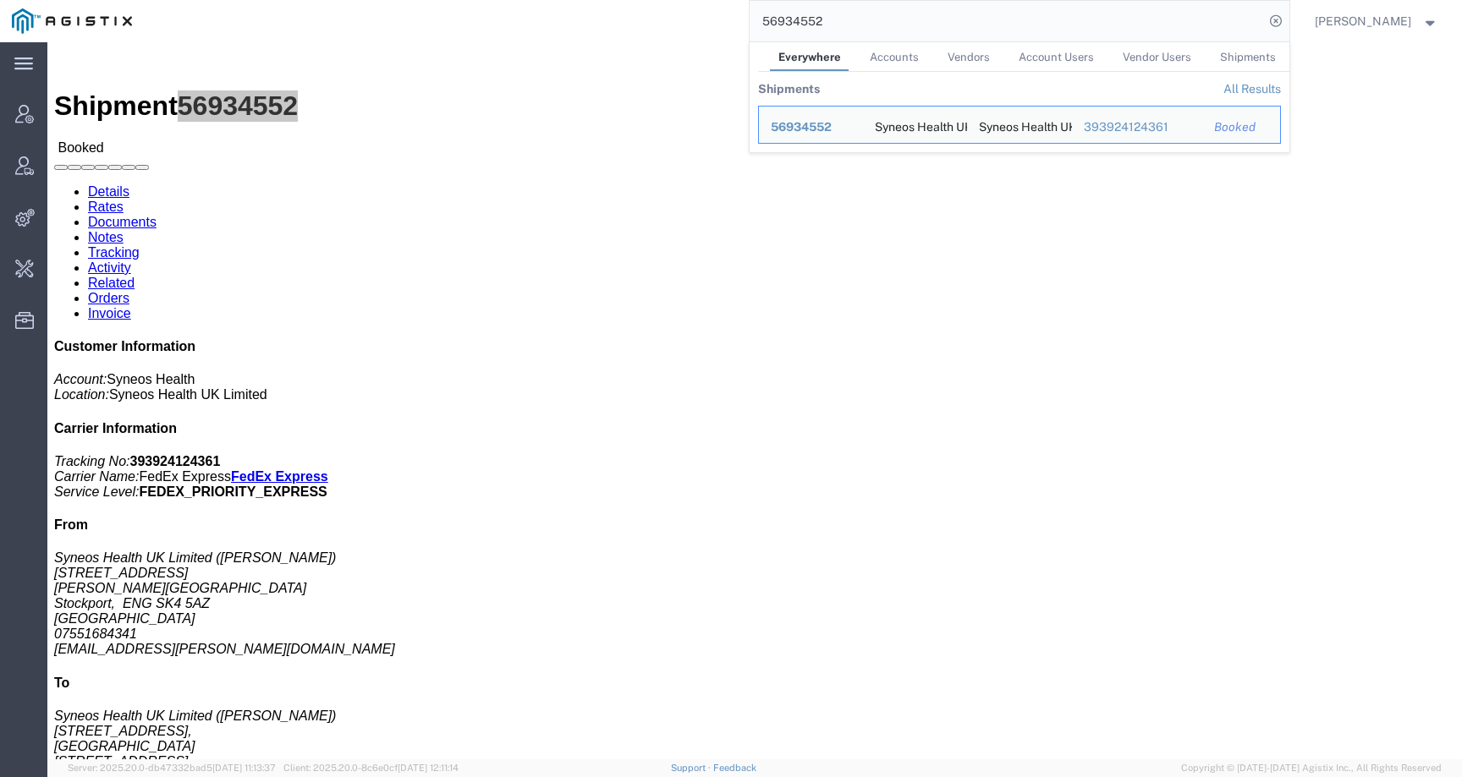
drag, startPoint x: 791, startPoint y: 17, endPoint x: 618, endPoint y: 17, distance: 173.4
click at [618, 17] on div "56934552 Everywhere Accounts Vendors Account Users Vendor Users Shipments Shipm…" at bounding box center [716, 21] width 1145 height 42
paste input "3934 9450 5602."
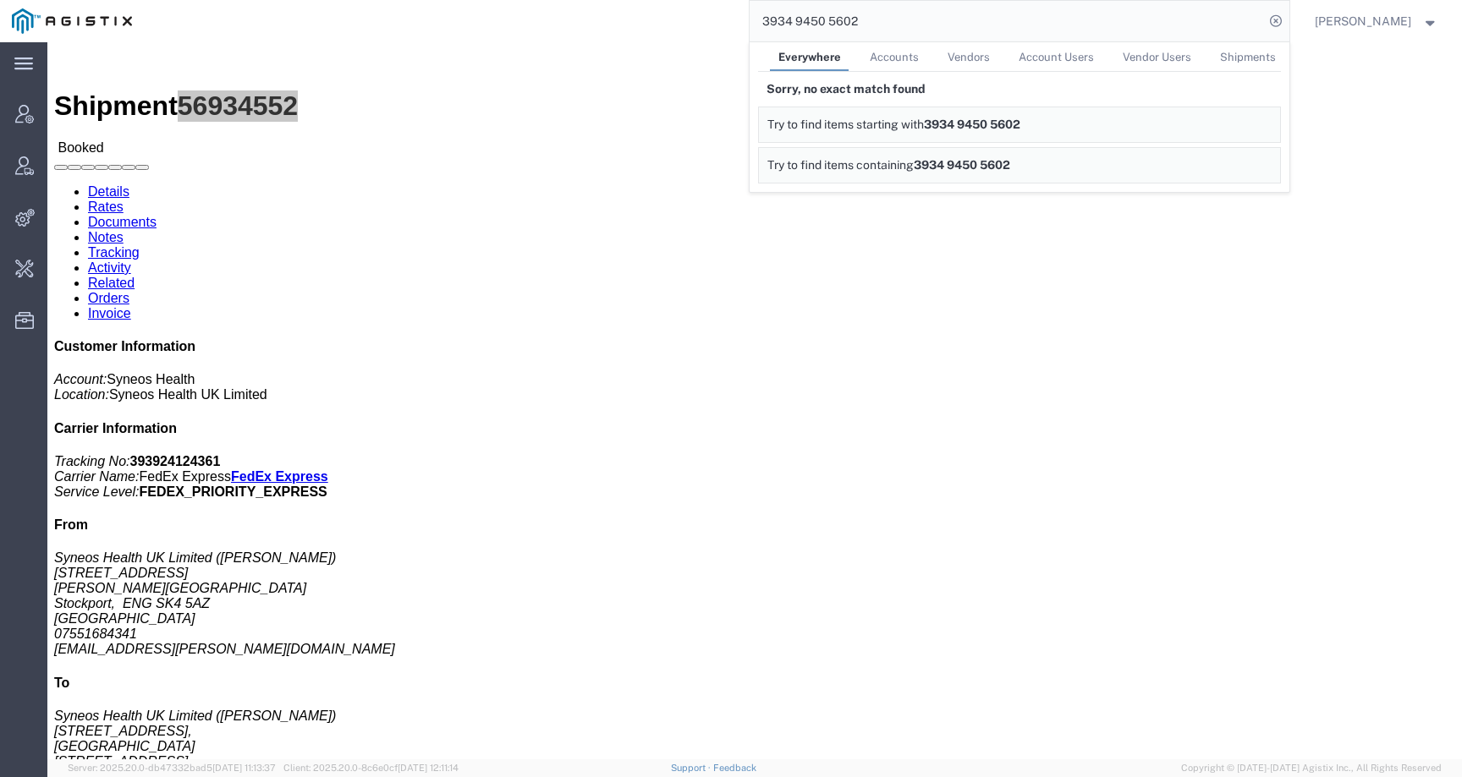
click at [814, 22] on input "3934 9450 5602" at bounding box center [1007, 21] width 514 height 41
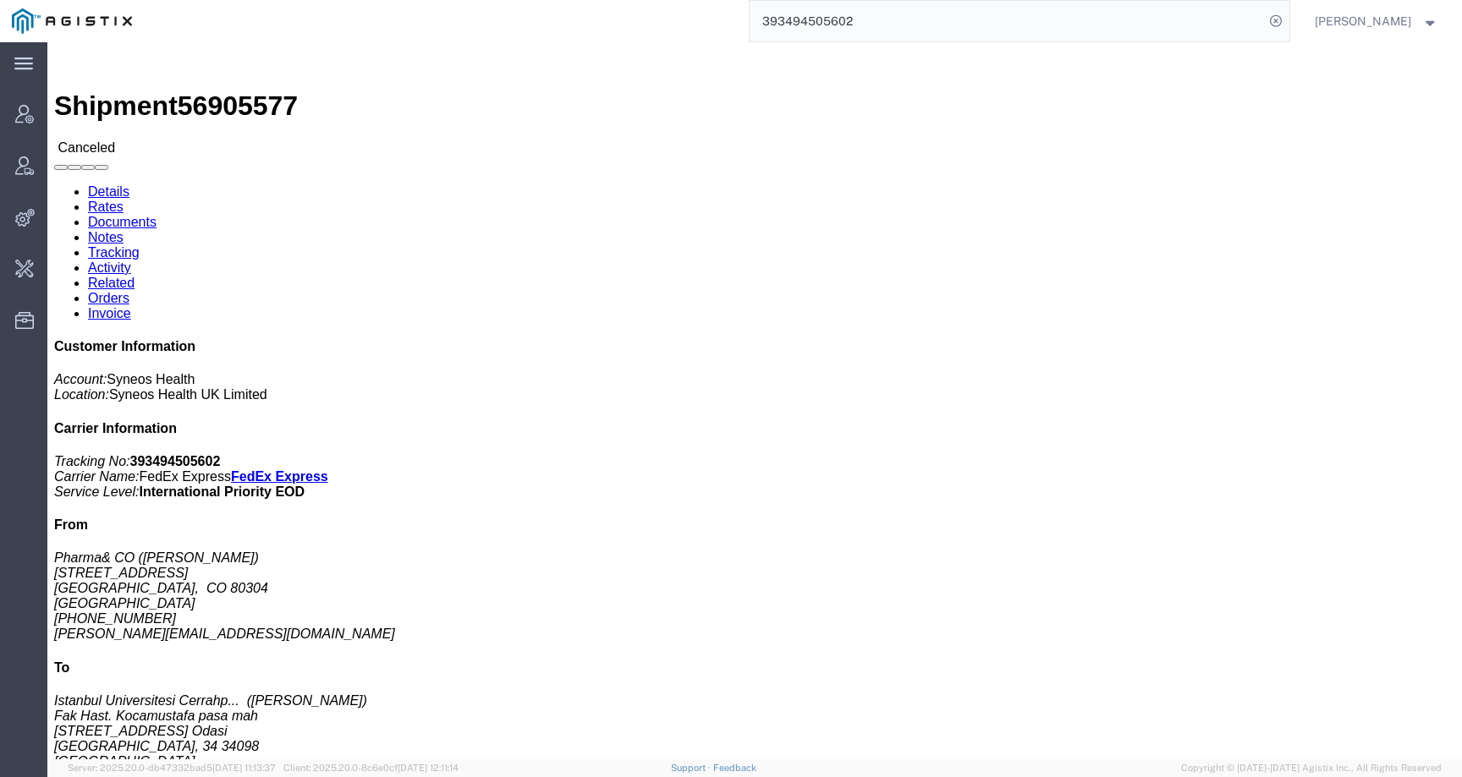
click link "Activity"
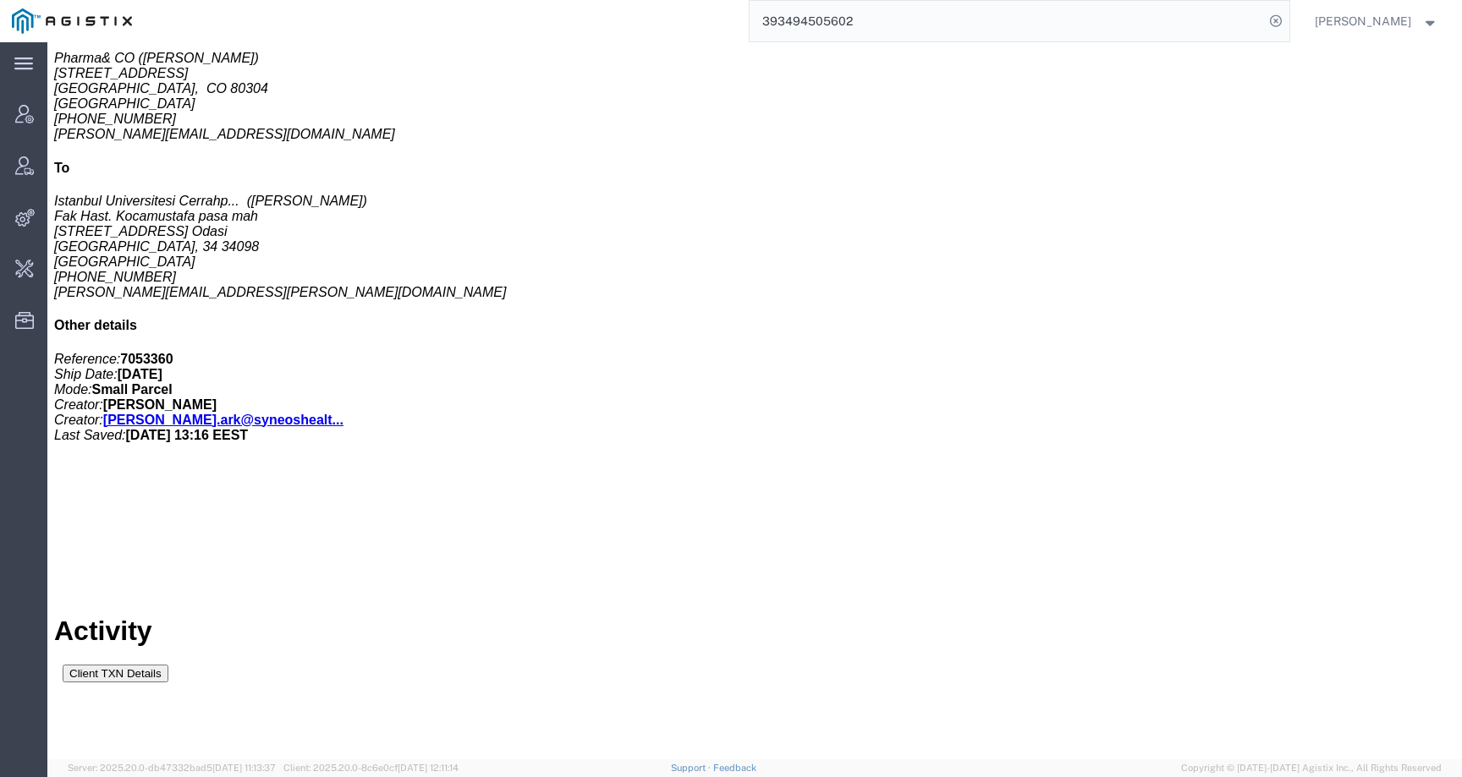
scroll to position [610, 0]
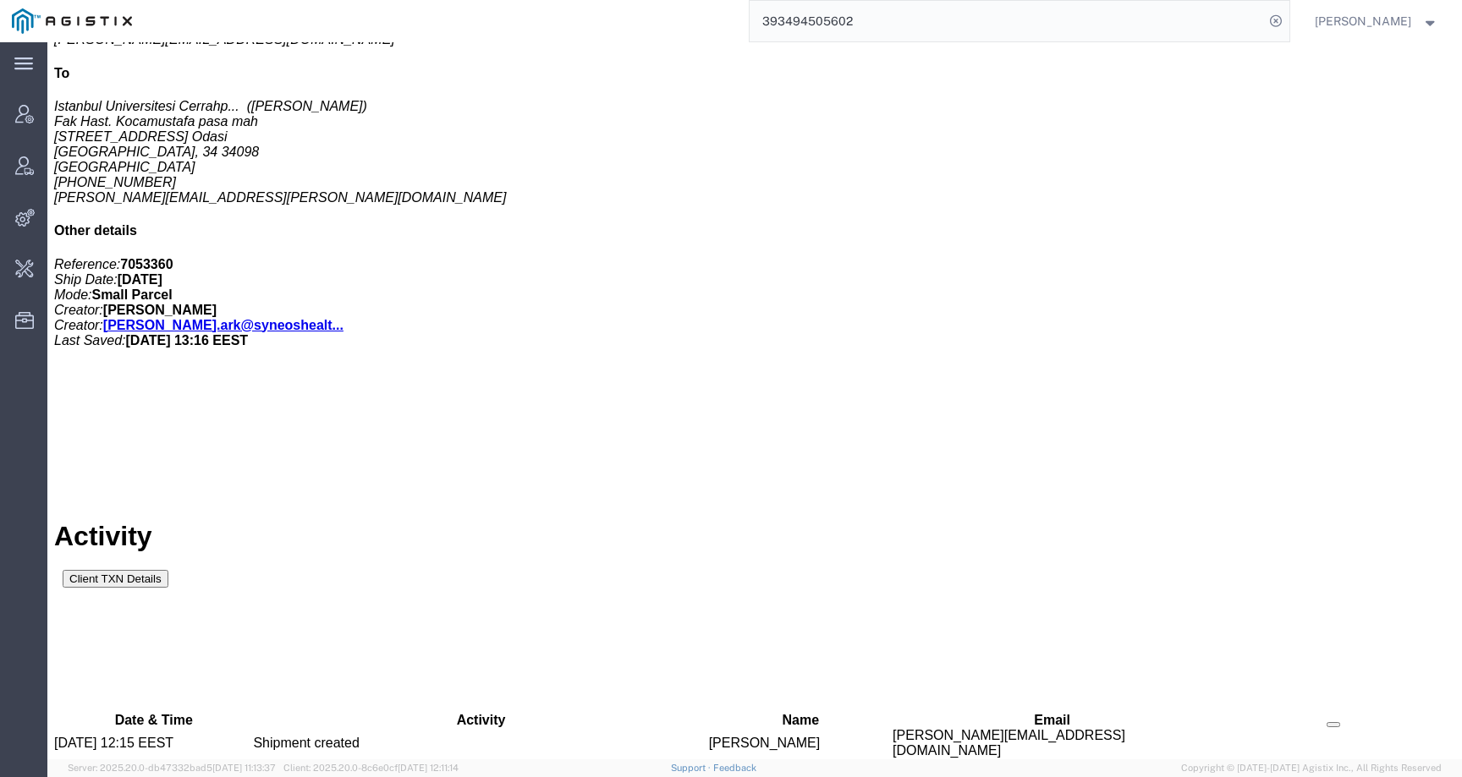
drag, startPoint x: 1217, startPoint y: 259, endPoint x: 1294, endPoint y: 258, distance: 77.0
copy b "393494505602"
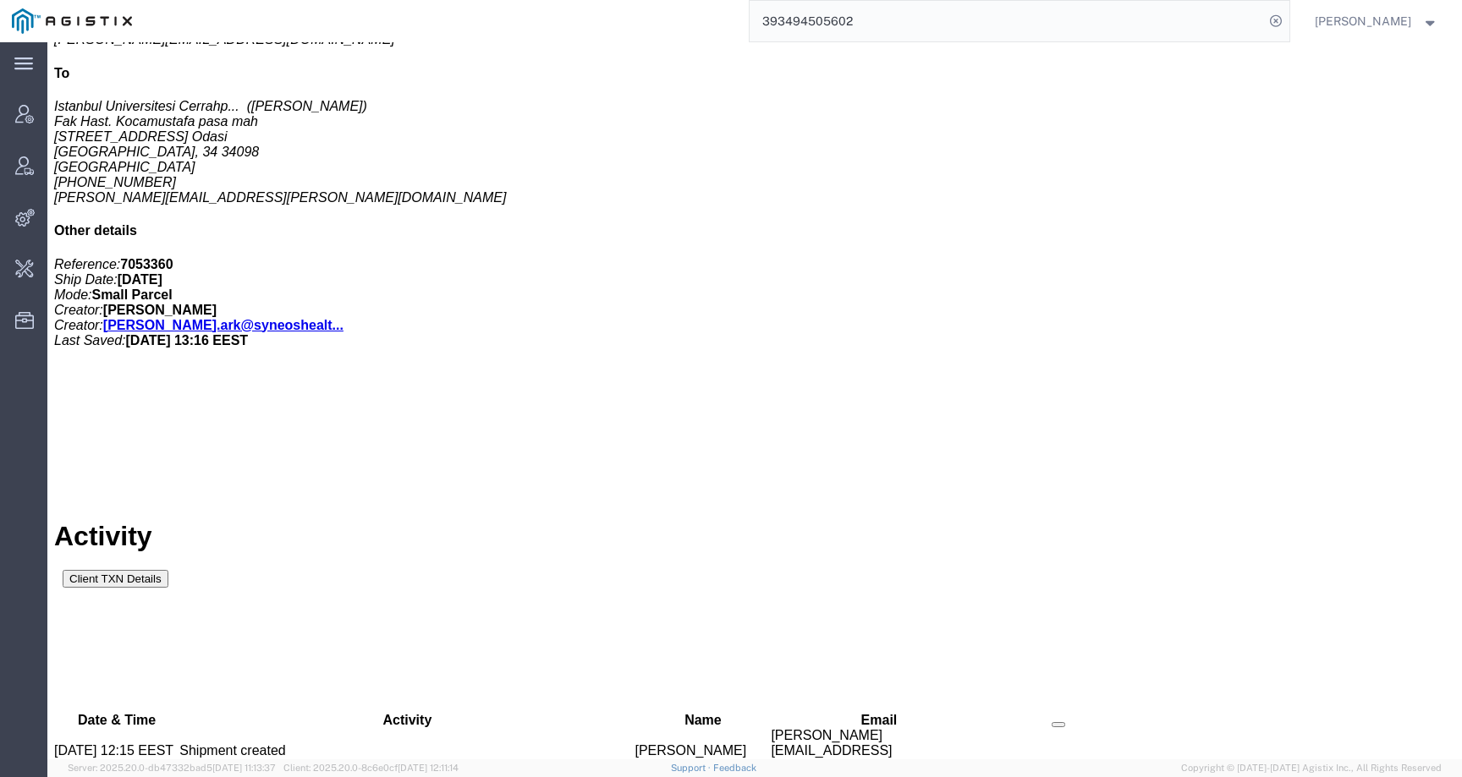
copy span "56905577"
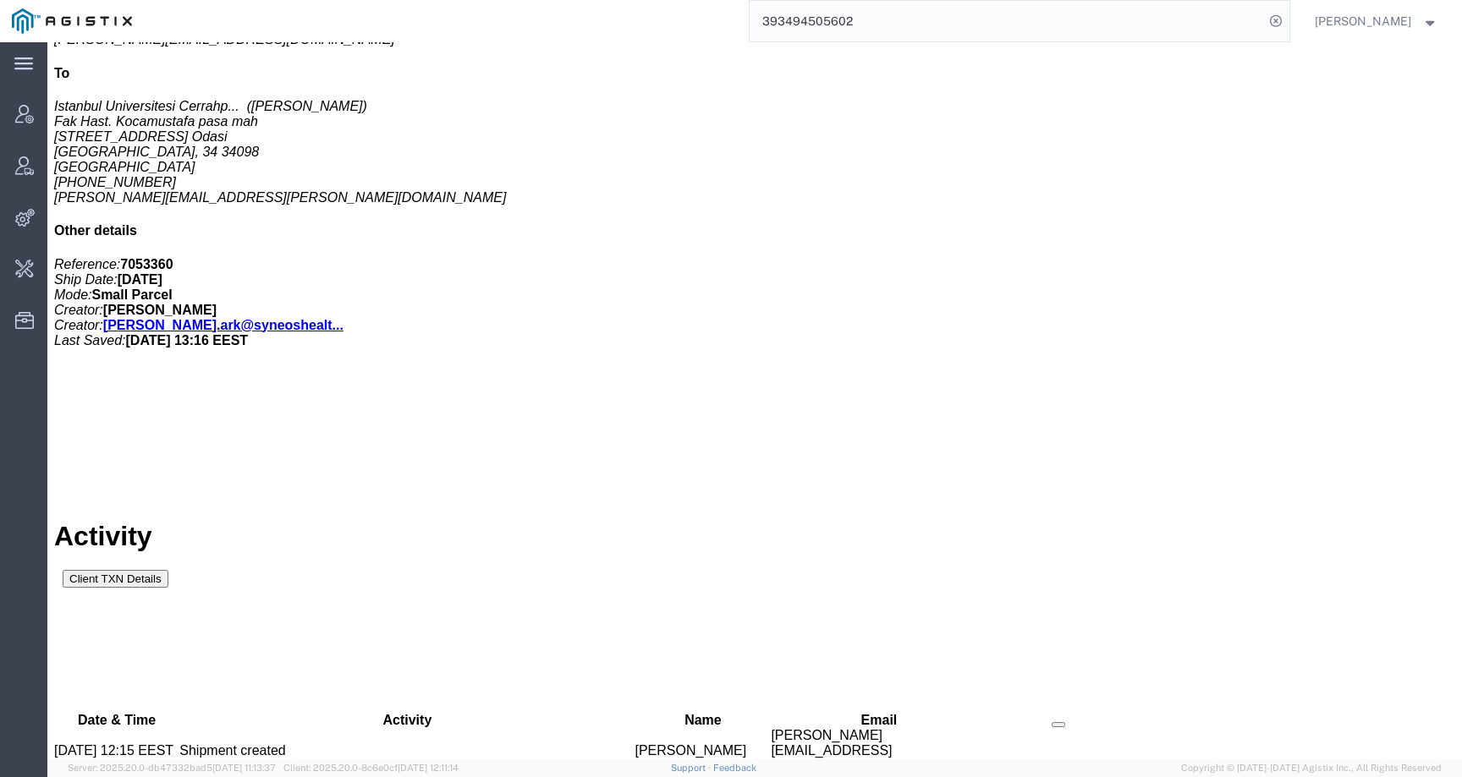
copy b "393494505602"
drag, startPoint x: 127, startPoint y: 730, endPoint x: 206, endPoint y: 728, distance: 79.5
copy td "13:16 EEST"
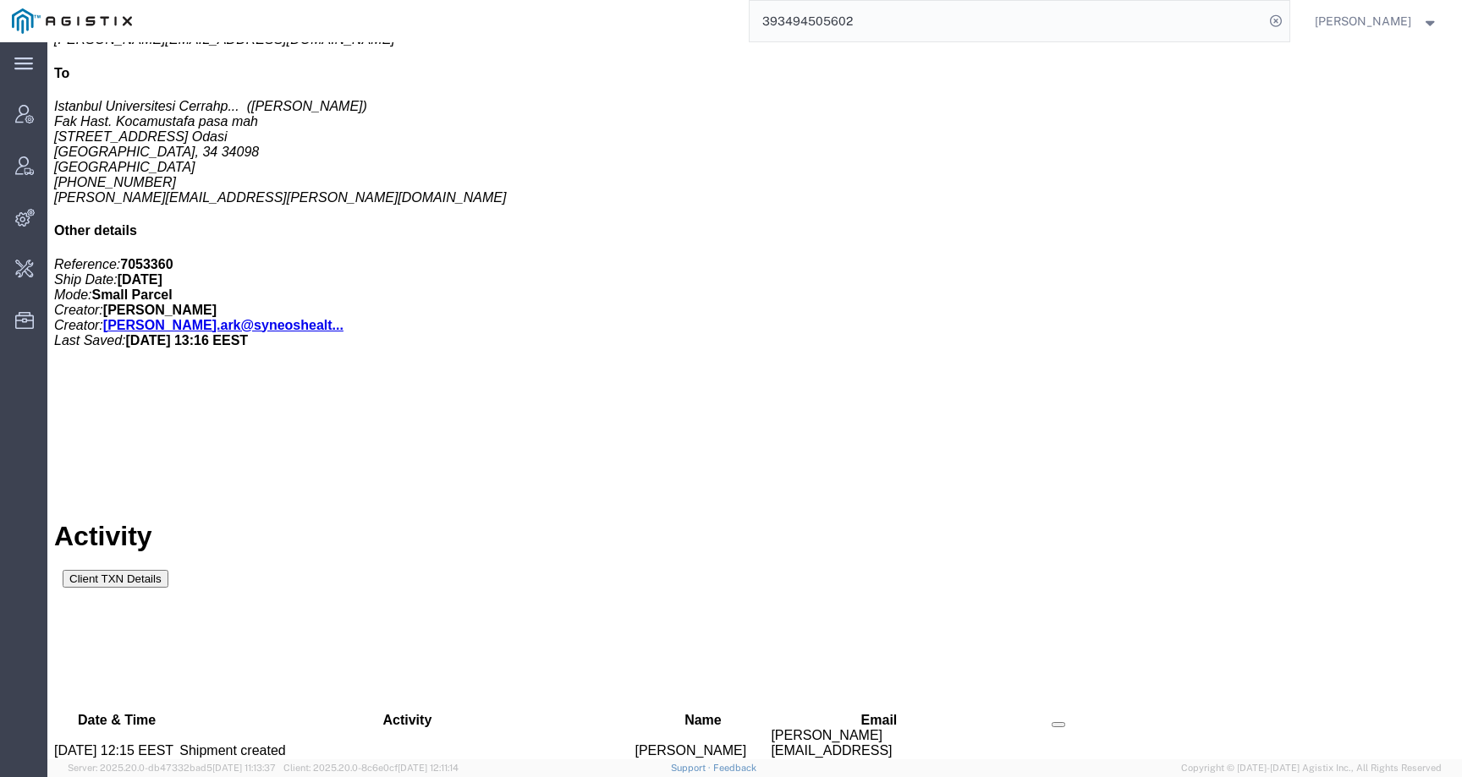
copy td "13:16 EEST"
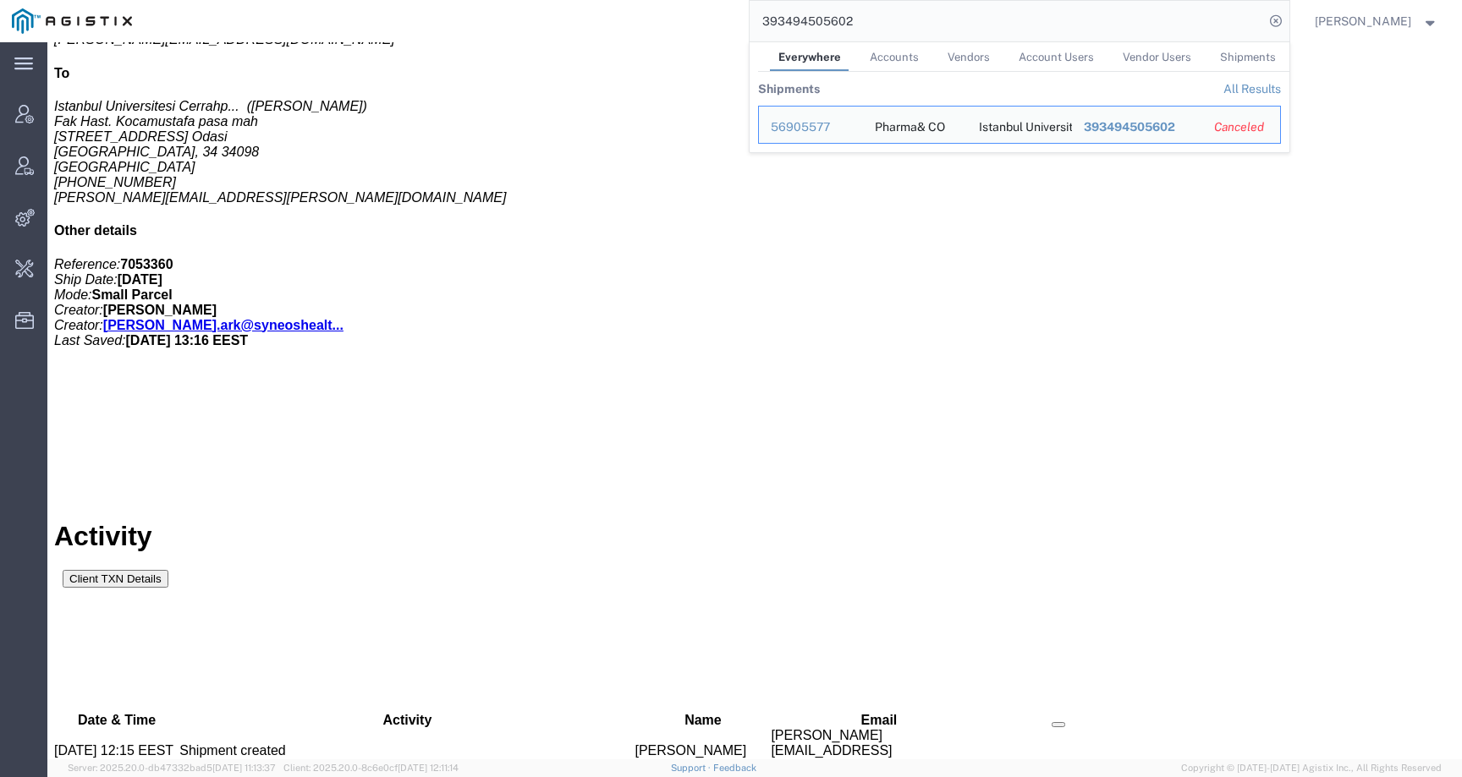
drag, startPoint x: 870, startPoint y: 25, endPoint x: 730, endPoint y: 25, distance: 139.6
click at [730, 25] on div "393494505602 Everywhere Accounts Vendors Account Users Vendor Users Shipments S…" at bounding box center [716, 21] width 1145 height 42
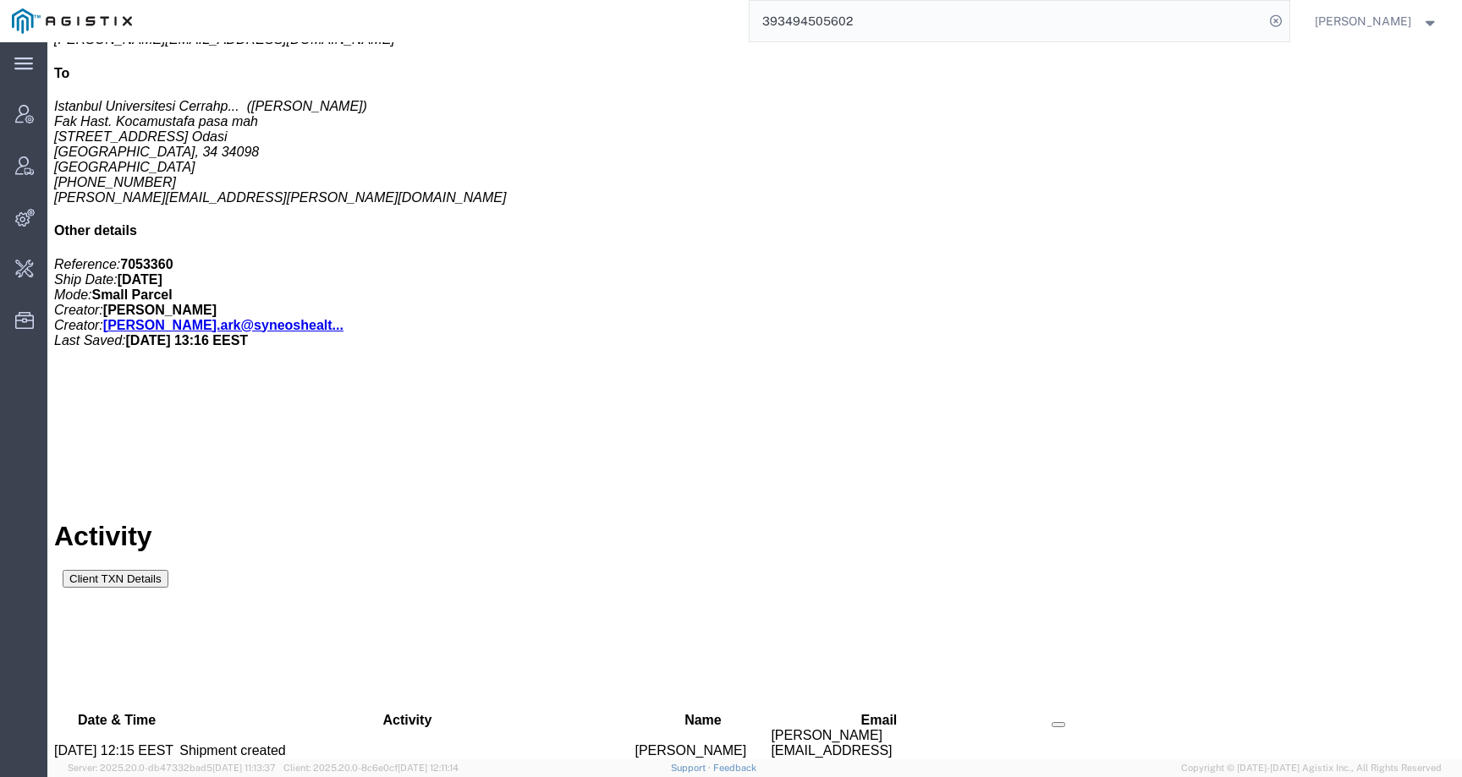
paste input "5693455"
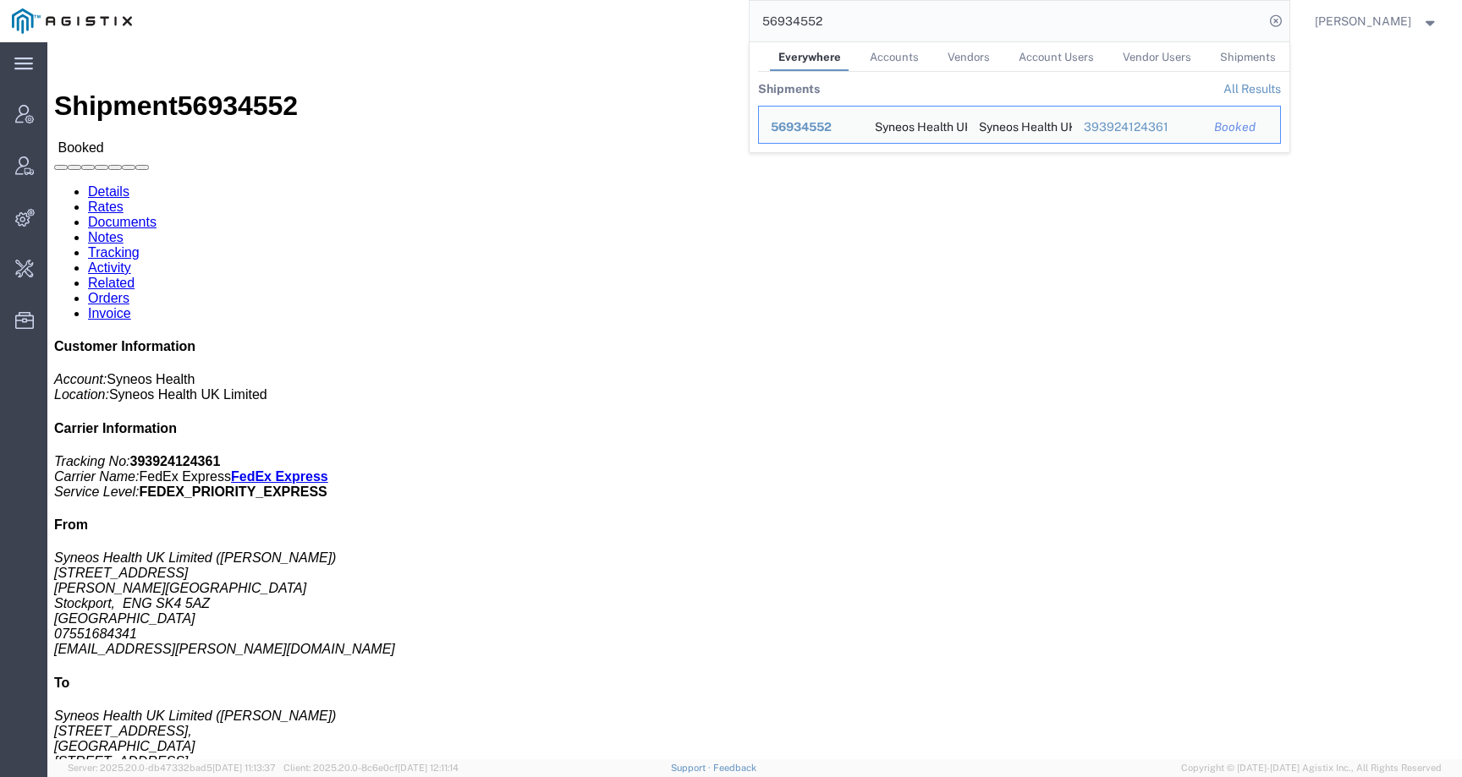
click div "Ship From Syneos Health UK Limited (Dilly Goonetilleke) 1 Highbury Road Heaton …"
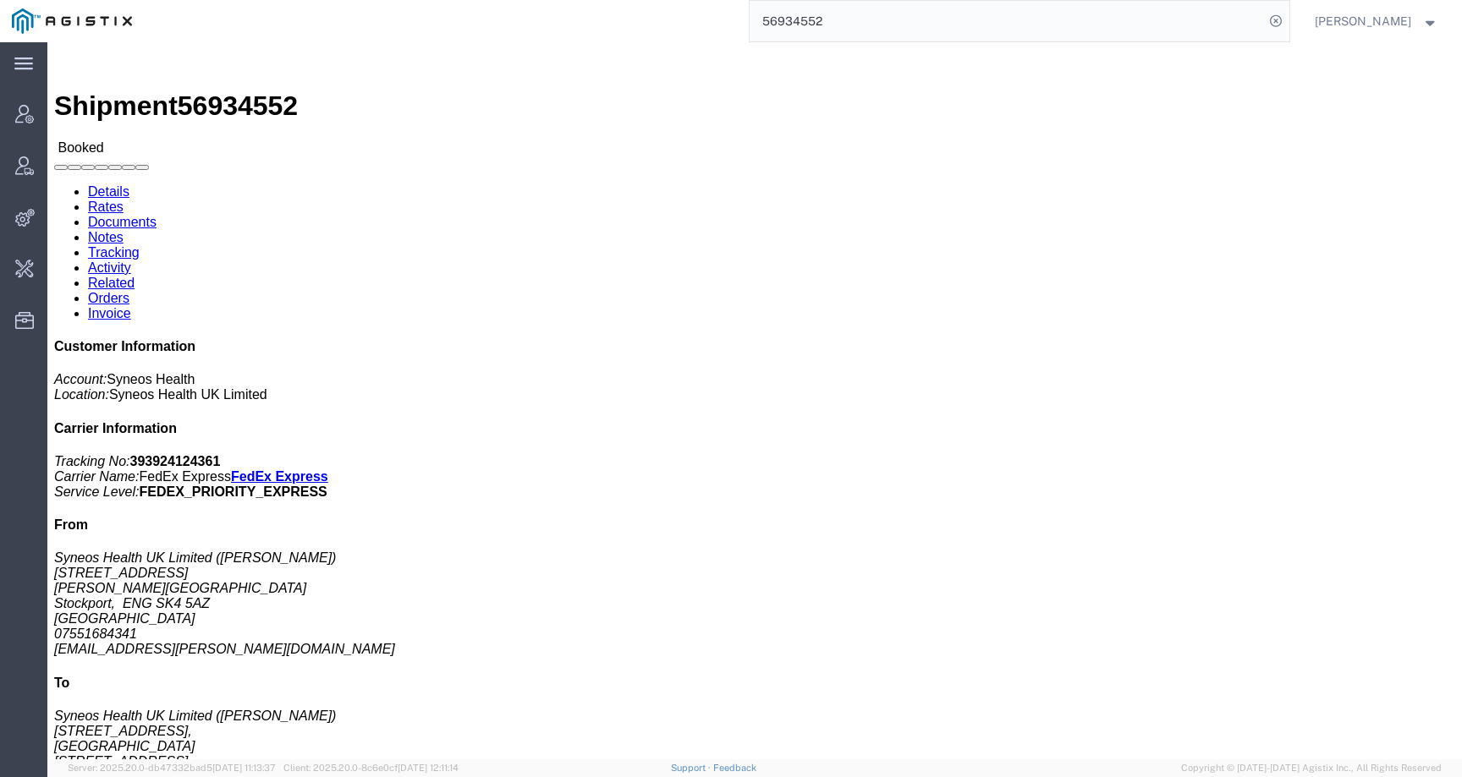
click link "Activity"
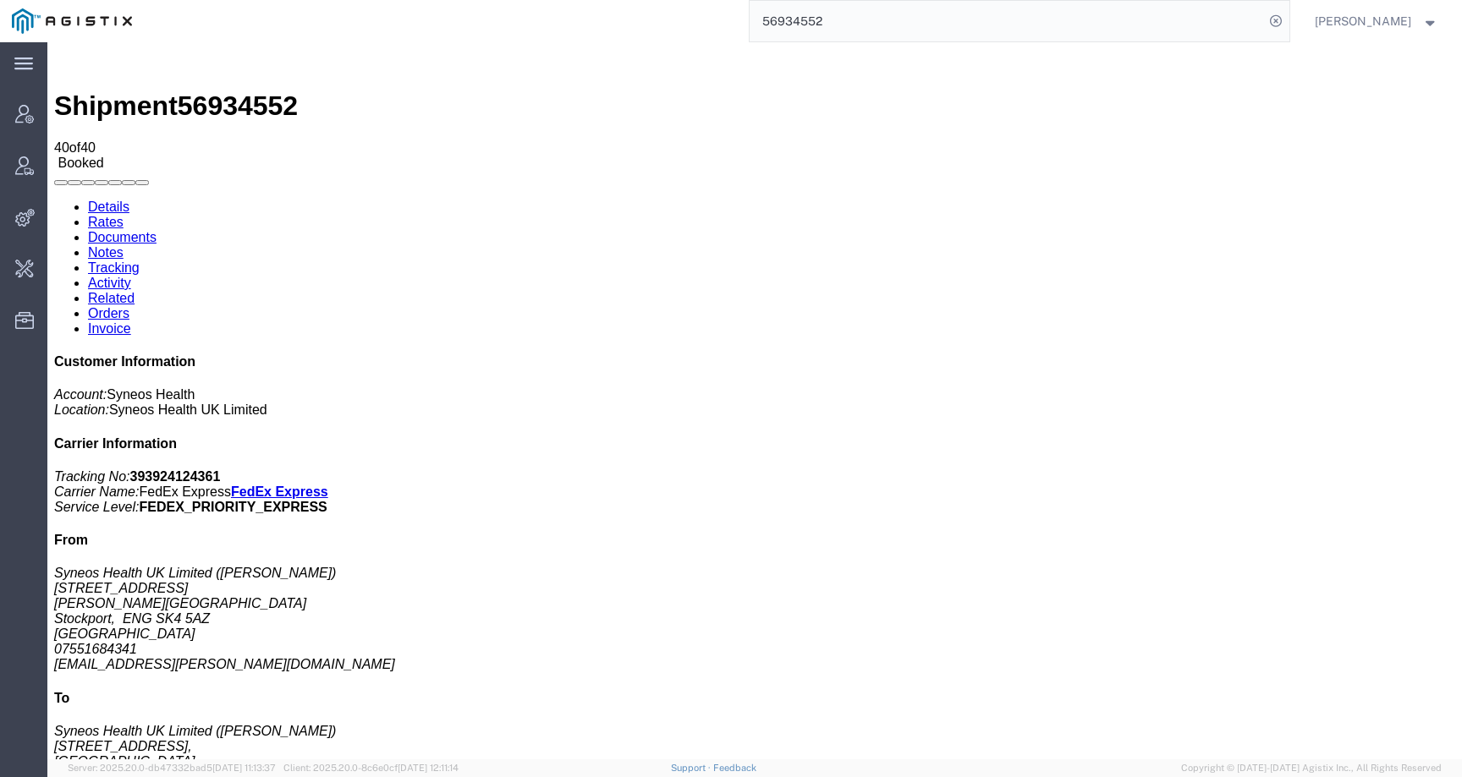
click at [115, 200] on link "Details" at bounding box center [108, 207] width 41 height 14
drag, startPoint x: 681, startPoint y: 232, endPoint x: 756, endPoint y: 232, distance: 75.3
click p "Pickup request number: QDHA3024"
copy b "QDHA3024"
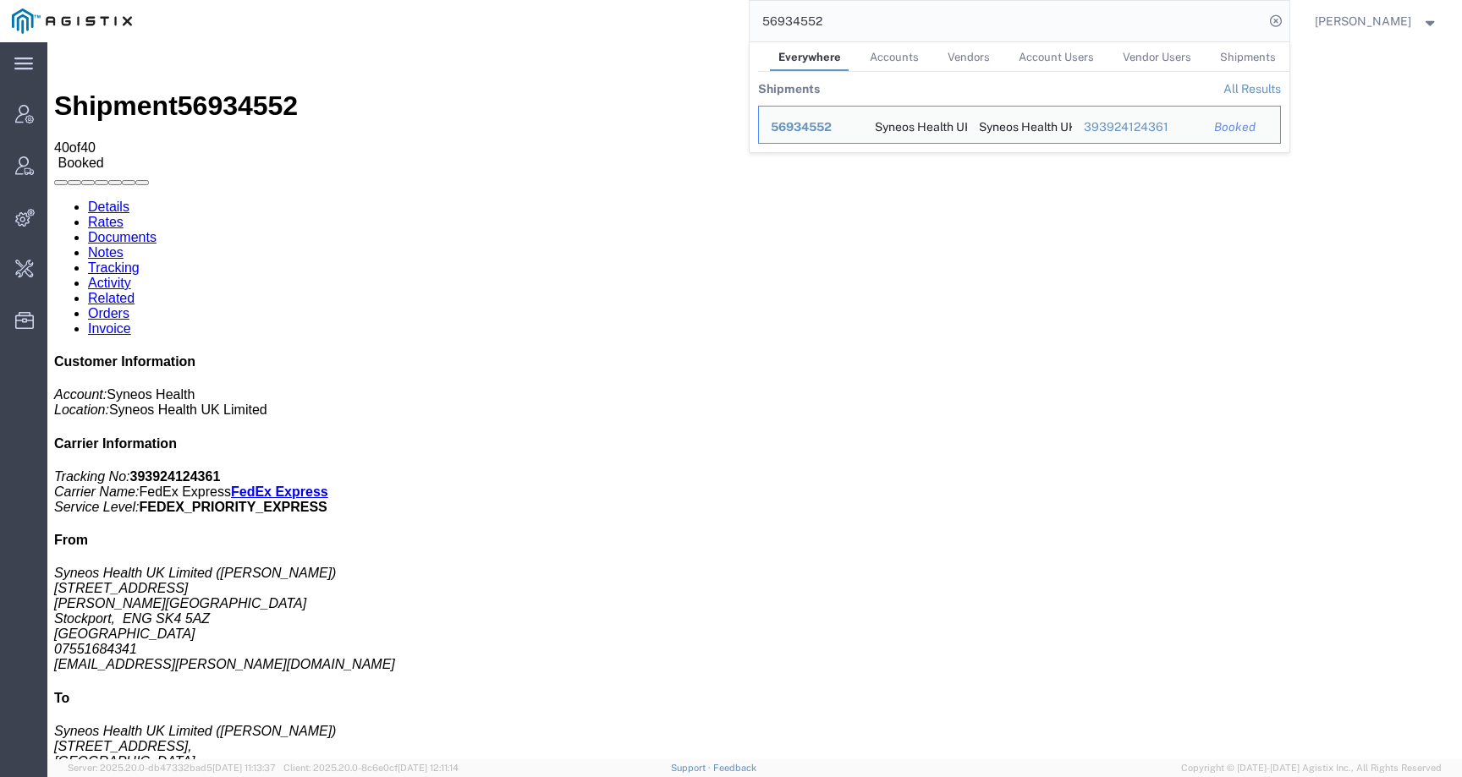
drag, startPoint x: 898, startPoint y: 25, endPoint x: 661, endPoint y: 24, distance: 237.7
click at [661, 24] on div "56934552 Everywhere Accounts Vendors Account Users Vendor Users Shipments Shipm…" at bounding box center [716, 21] width 1145 height 42
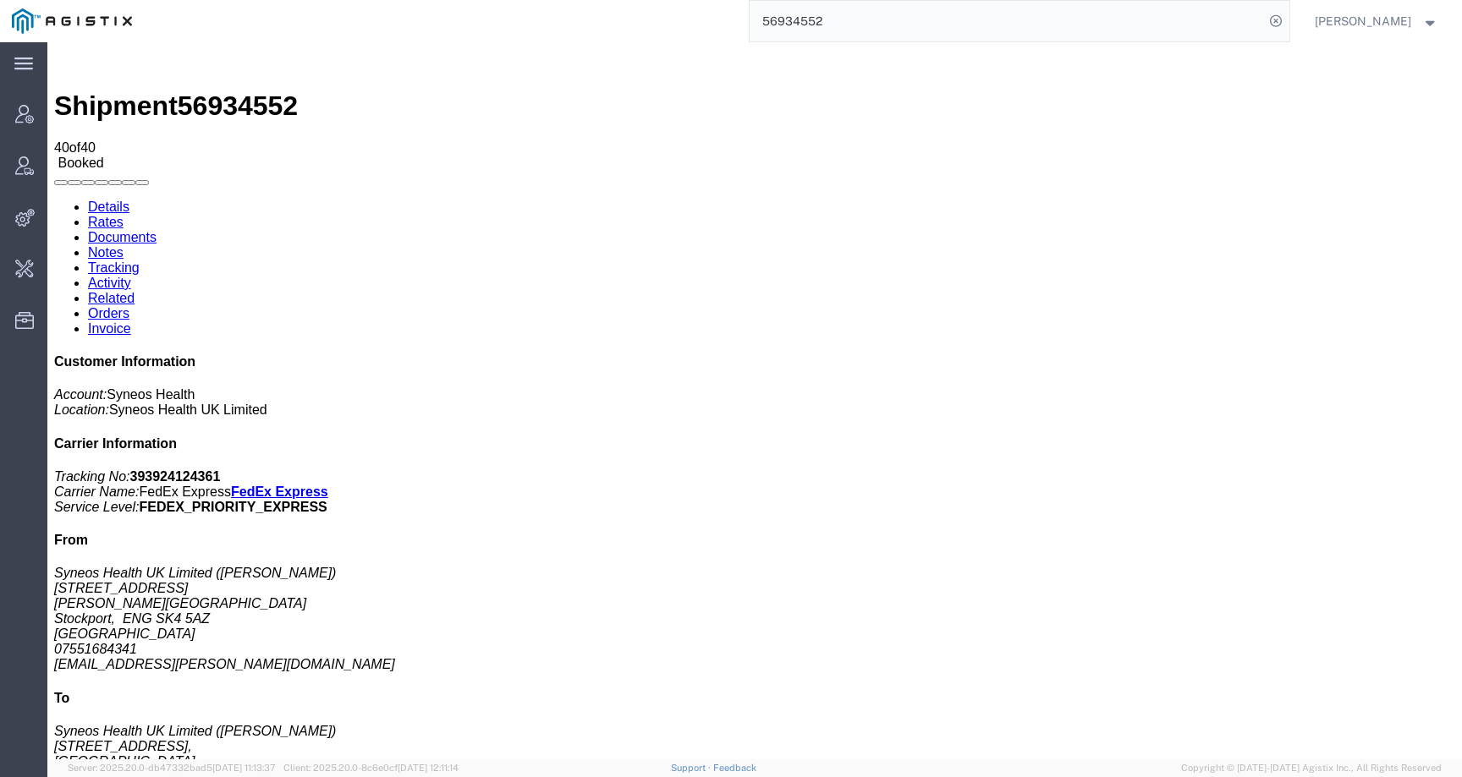
paste input "SLAX01055516"
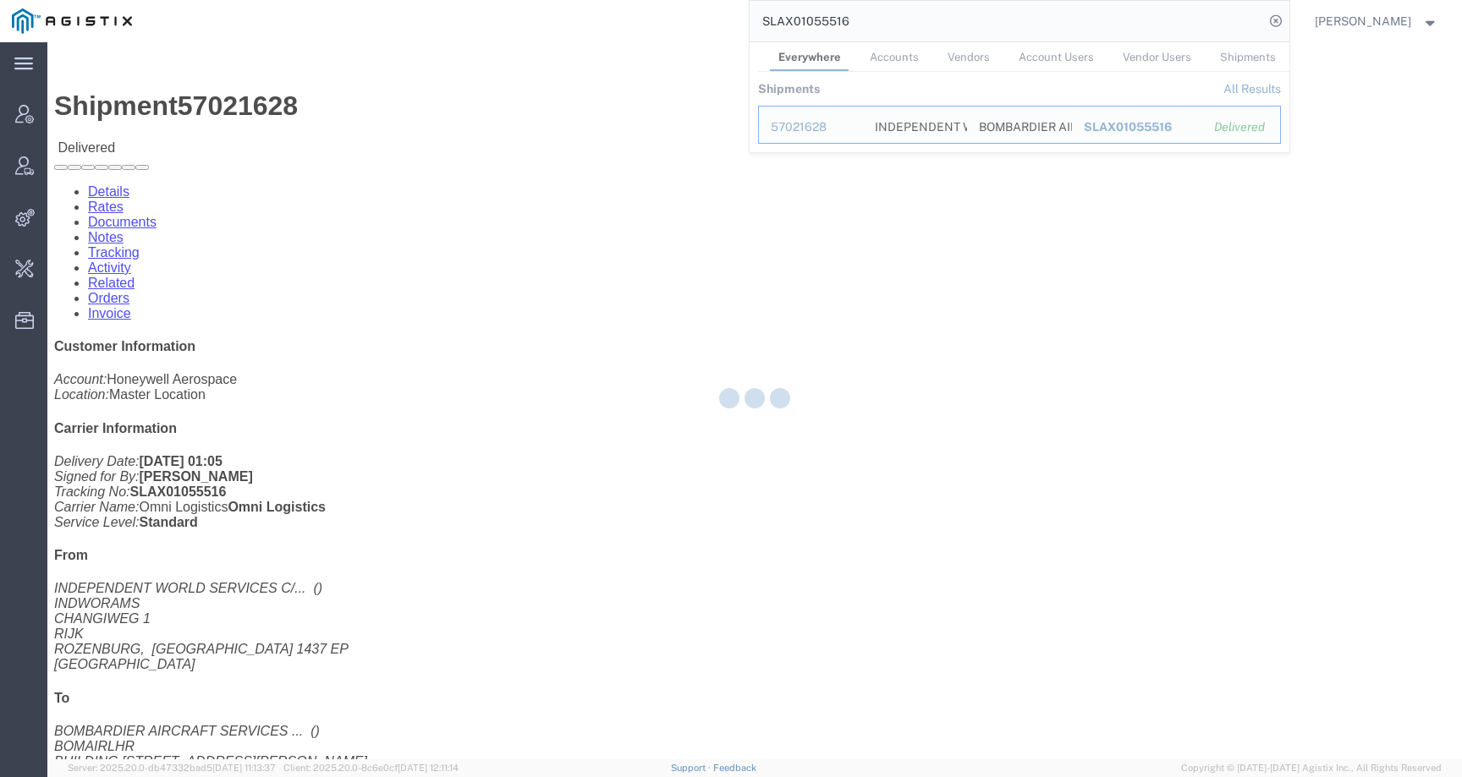
click at [621, 353] on div at bounding box center [754, 400] width 1414 height 717
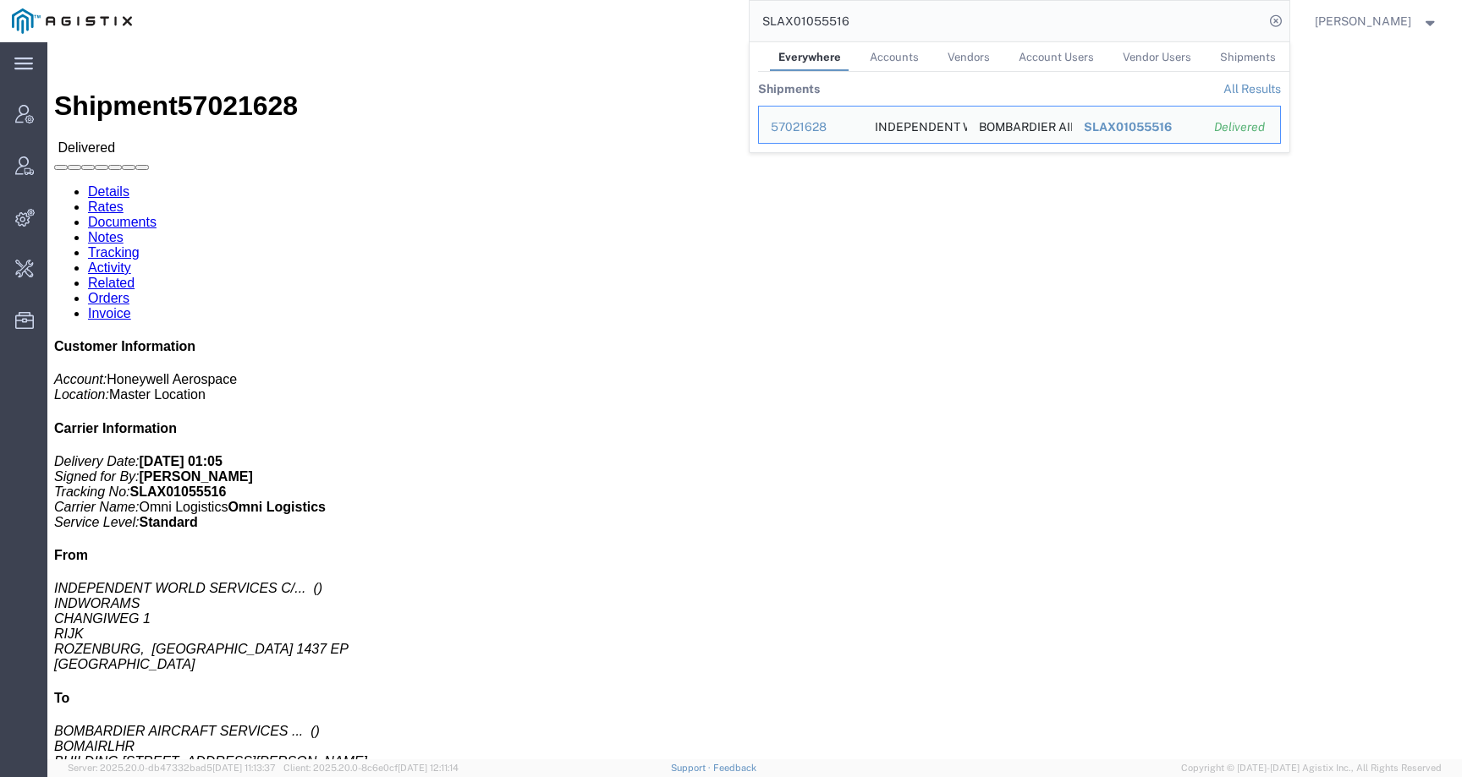
drag, startPoint x: 898, startPoint y: 29, endPoint x: 730, endPoint y: 29, distance: 167.5
click at [730, 29] on div "SLAX01055516 Everywhere Accounts Vendors Account Users Vendor Users Shipments S…" at bounding box center [716, 21] width 1145 height 42
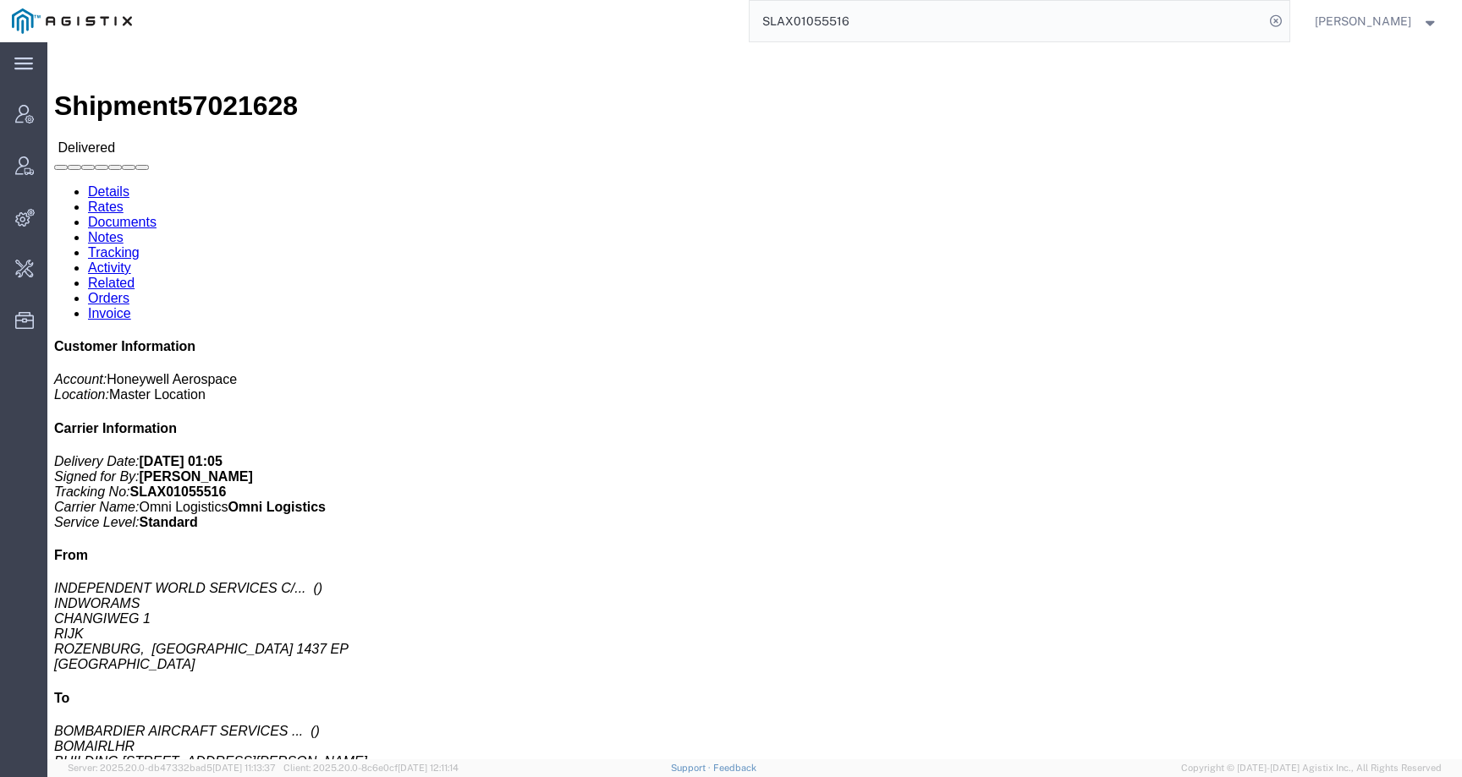
drag, startPoint x: 868, startPoint y: 23, endPoint x: 760, endPoint y: 21, distance: 107.4
click at [760, 21] on div "SLAX01055516" at bounding box center [716, 21] width 1145 height 42
type input "o"
type input "offline@omni"
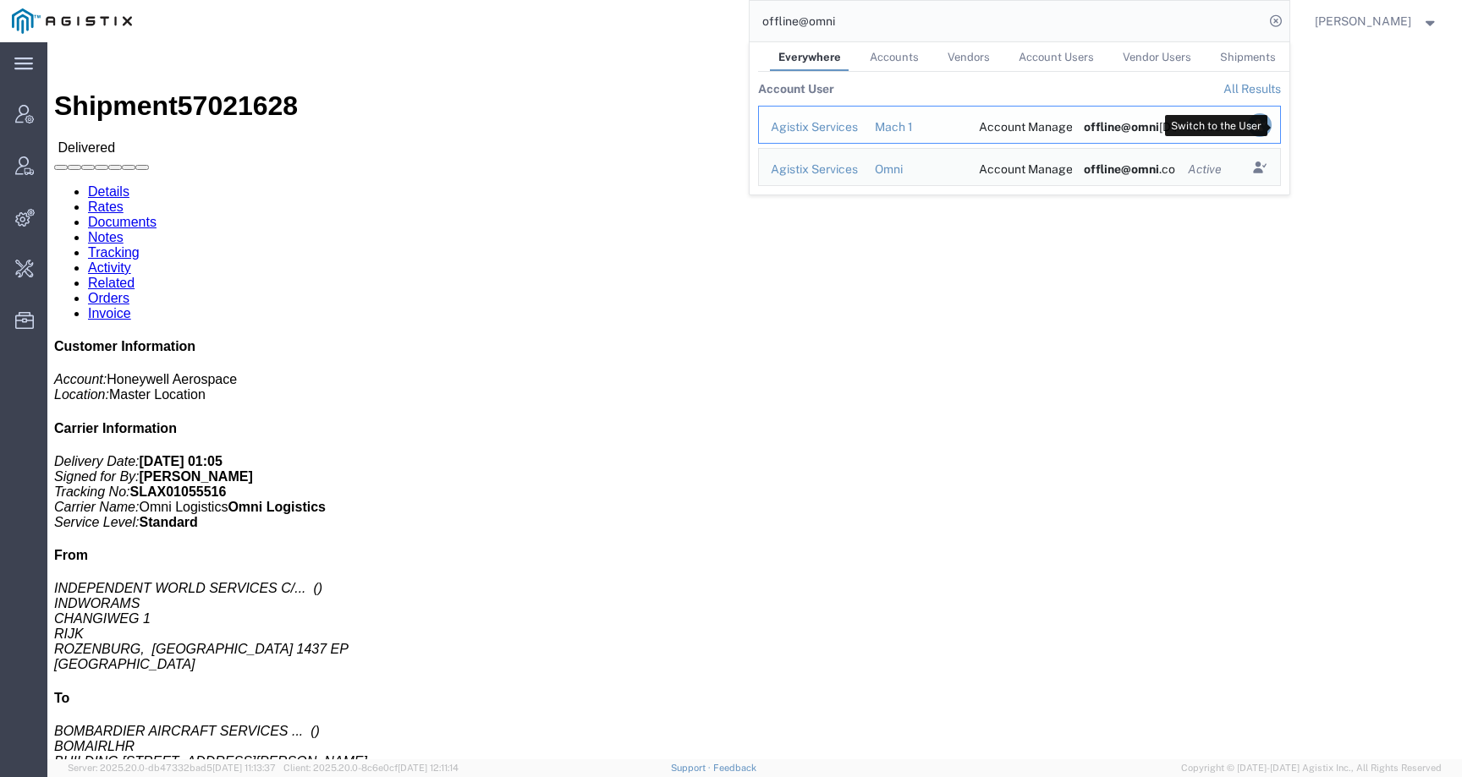
click at [1271, 123] on icon "Search Results" at bounding box center [1259, 125] width 24 height 24
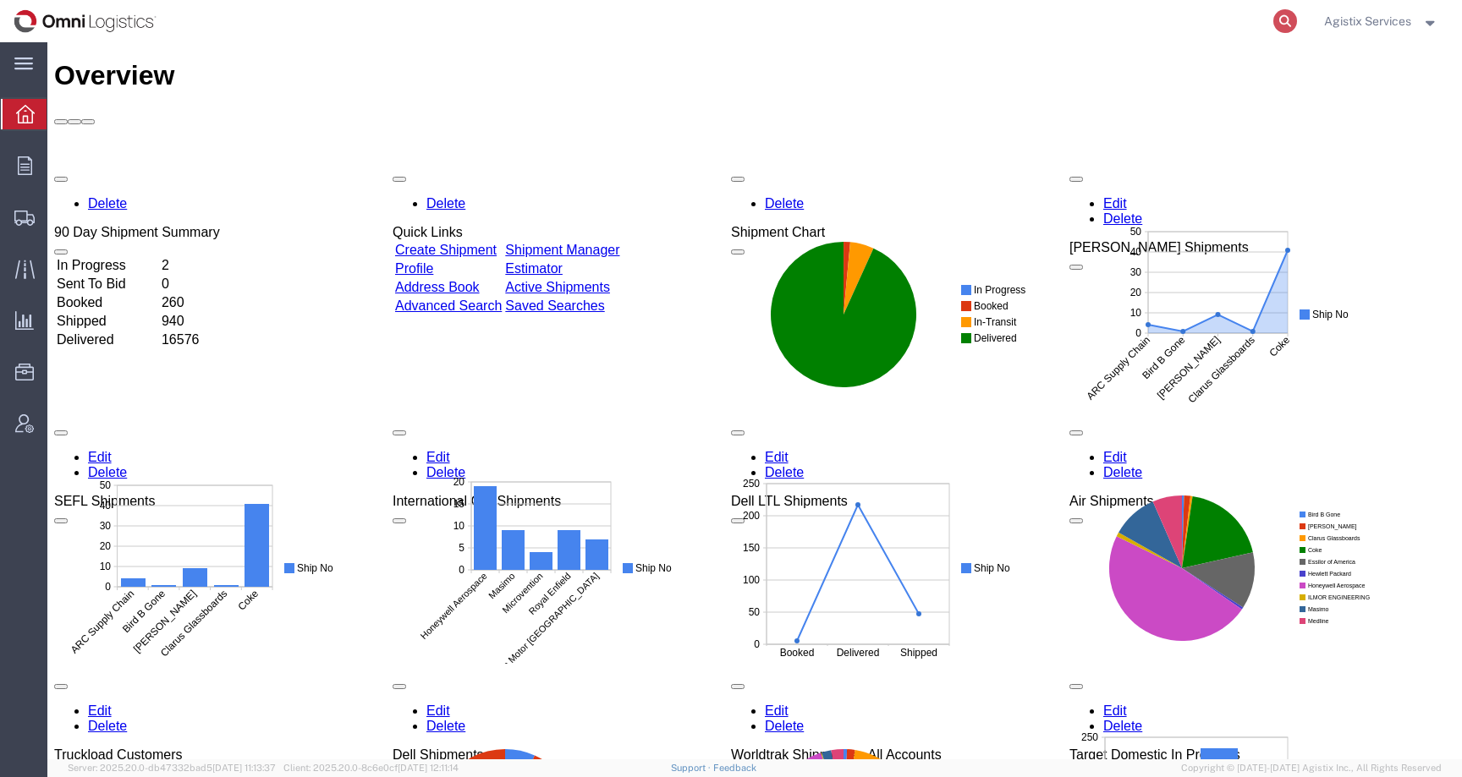
click at [1277, 20] on icon at bounding box center [1285, 21] width 24 height 24
click at [1229, 20] on input "search" at bounding box center [1016, 21] width 514 height 41
paste input "SLAX01055516"
type input "SLAX01055516"
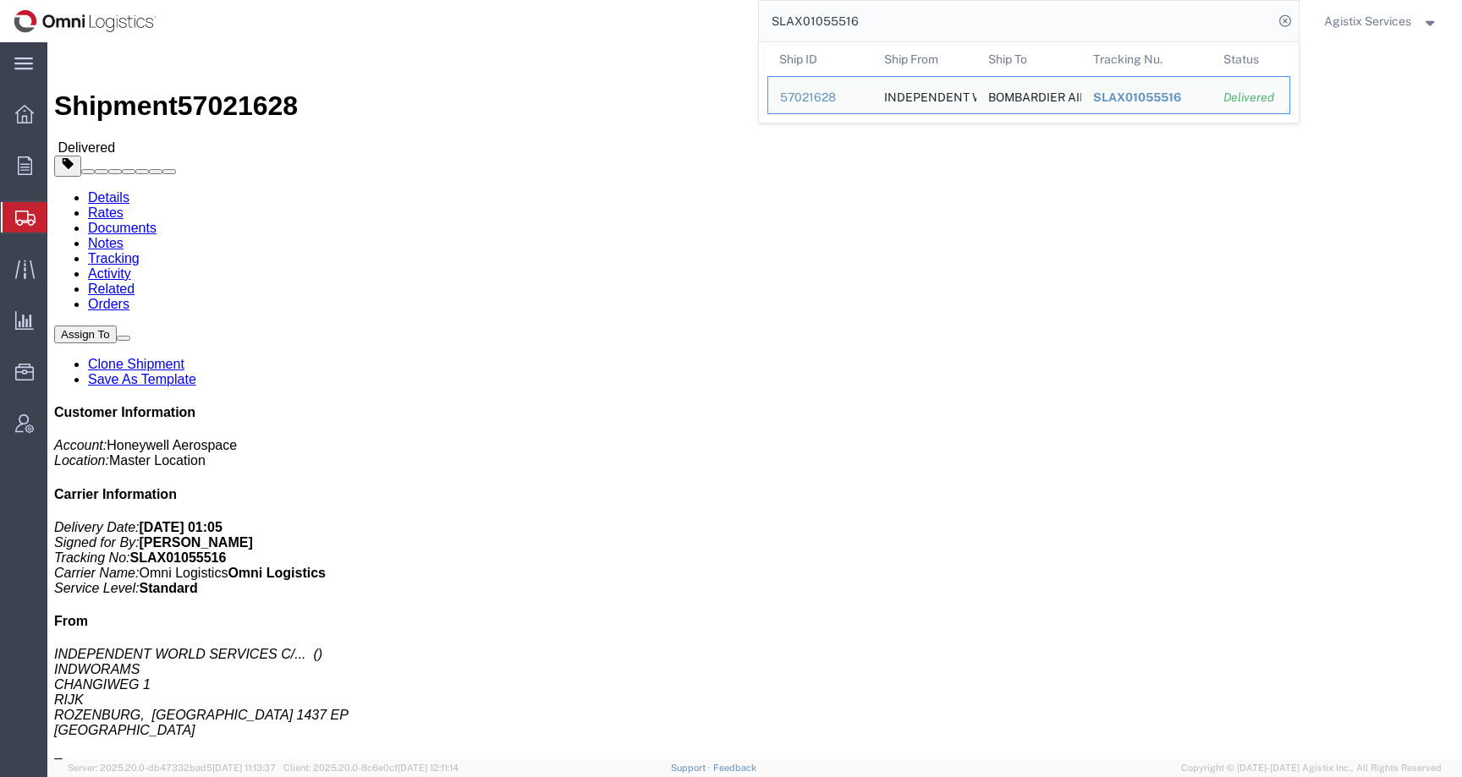
click span "button"
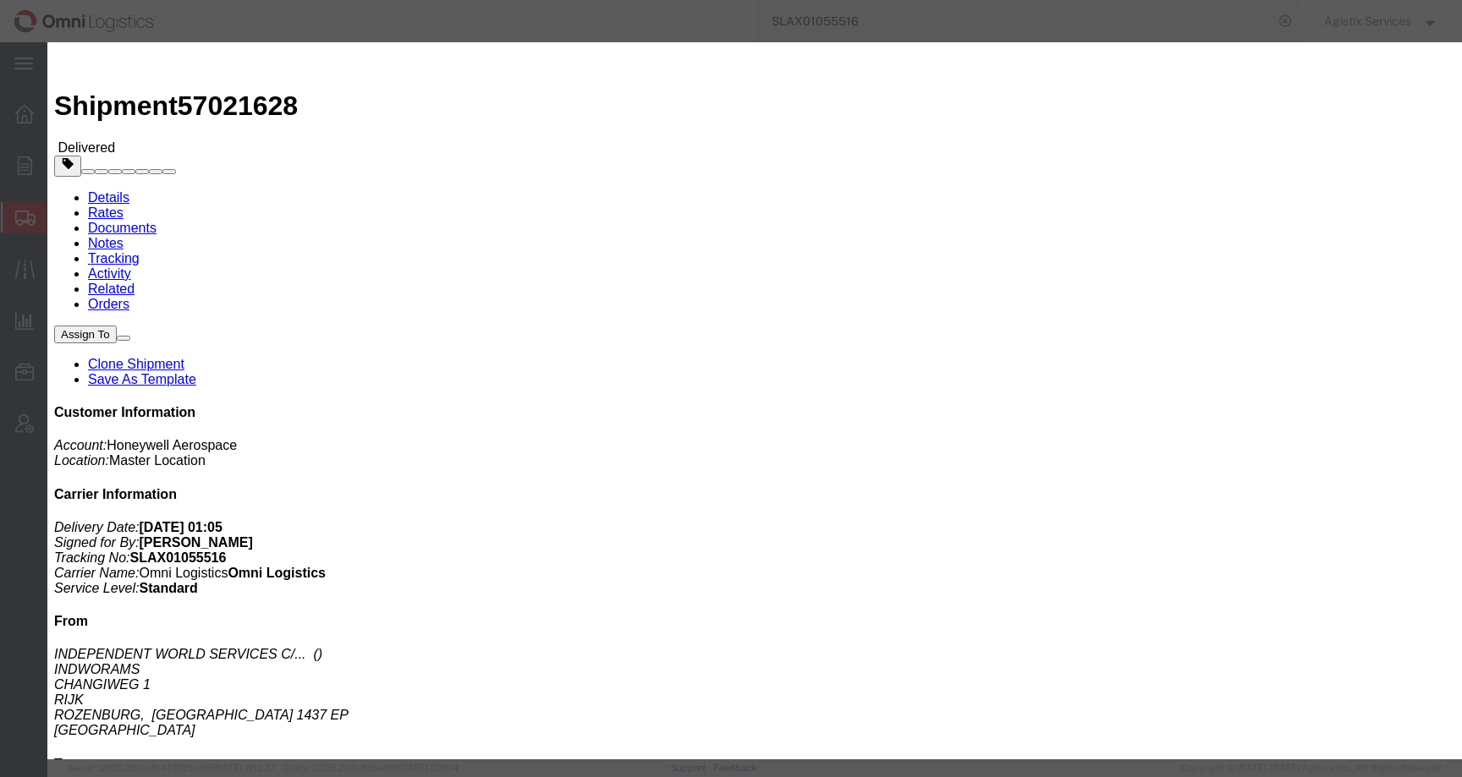
click button "Add another reference"
click select "Select Account Type Activity ID Airline Appointment Number ASN Batch Request # …"
select select "BOL"
click select "Select Account Type Activity ID Airline Appointment Number ASN Batch Request # …"
click input "text"
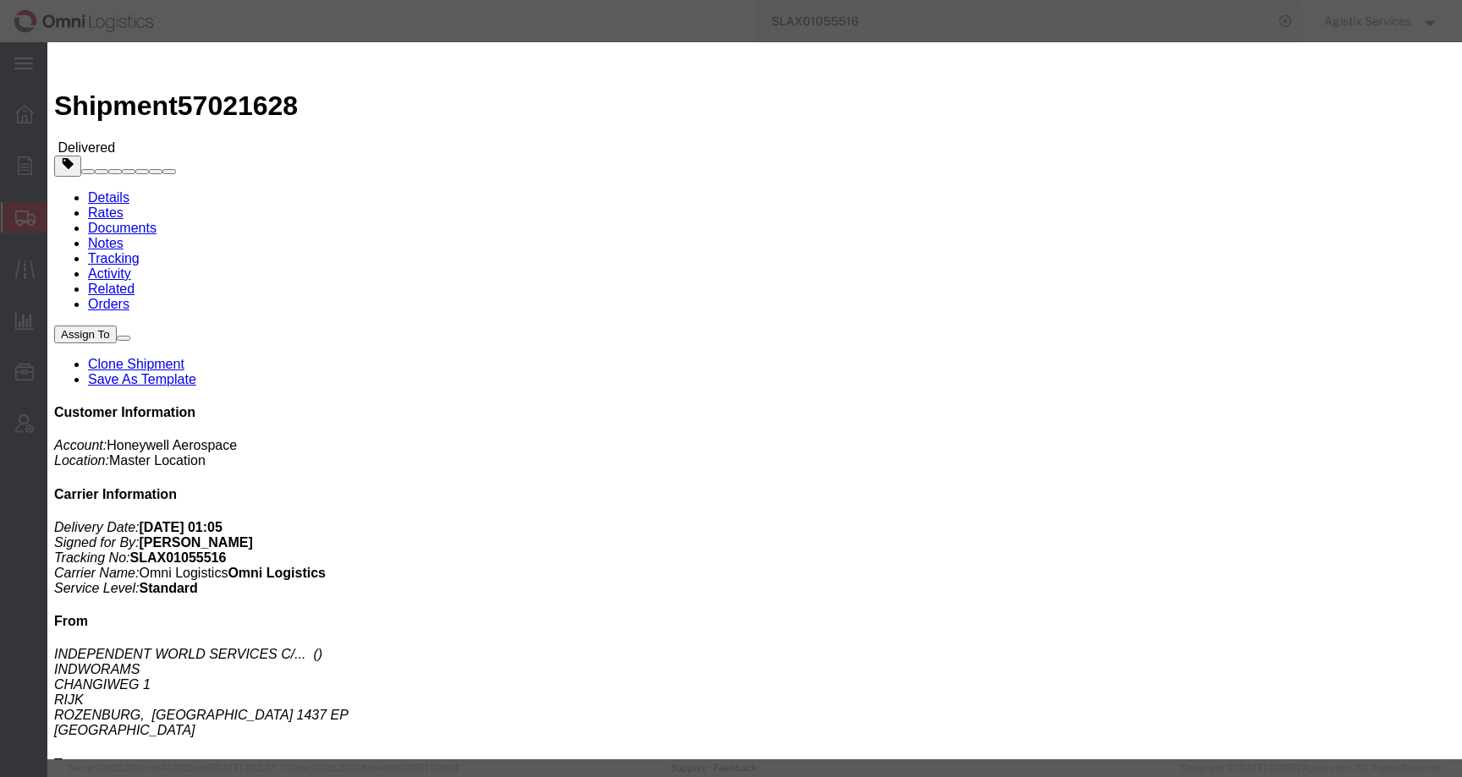
paste input "SLAX01055516"
type input "SLAX01055516"
click button "Save"
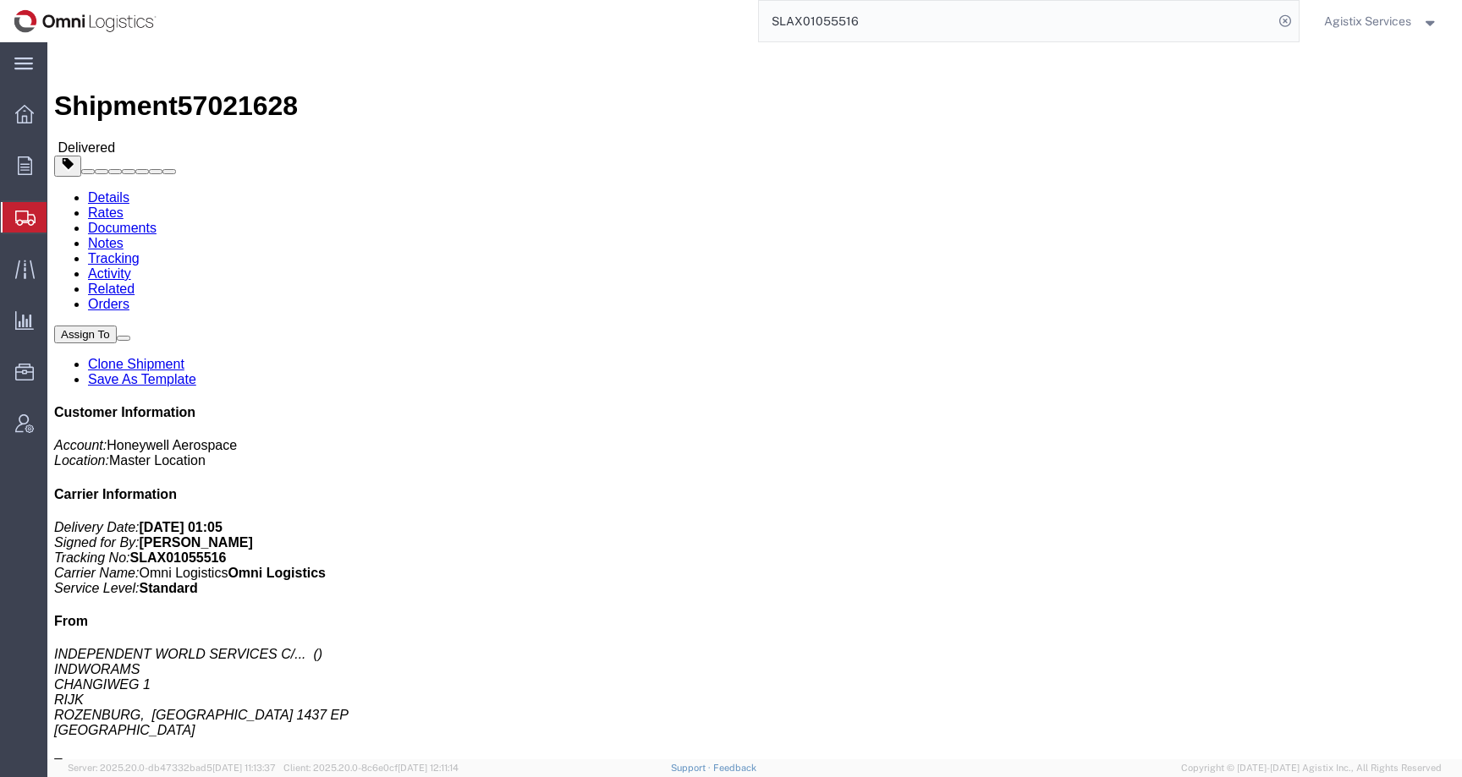
click span "57021628"
copy span "57021628"
click at [1368, 18] on span "Agistix Services" at bounding box center [1367, 21] width 87 height 19
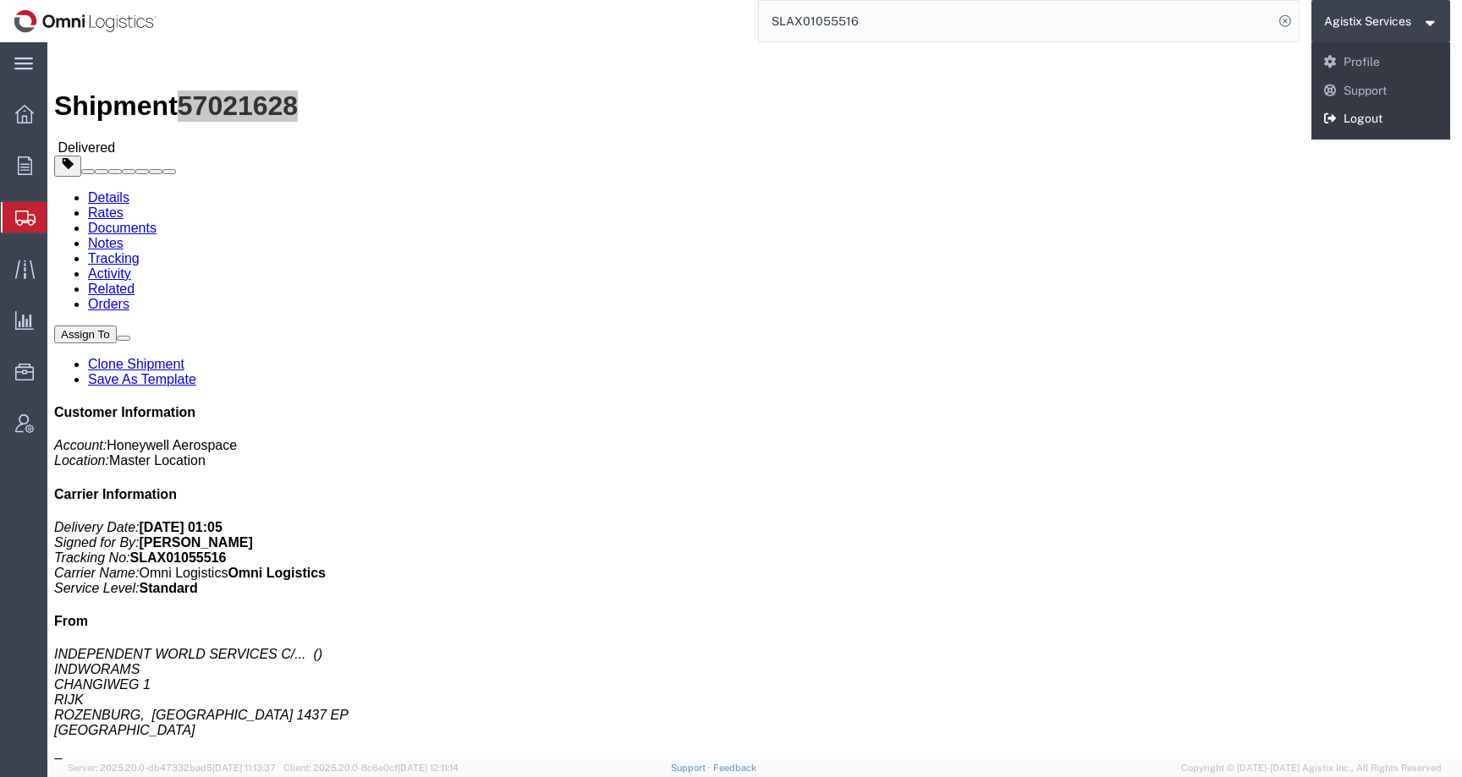
click at [1348, 127] on link "Logout" at bounding box center [1381, 119] width 140 height 29
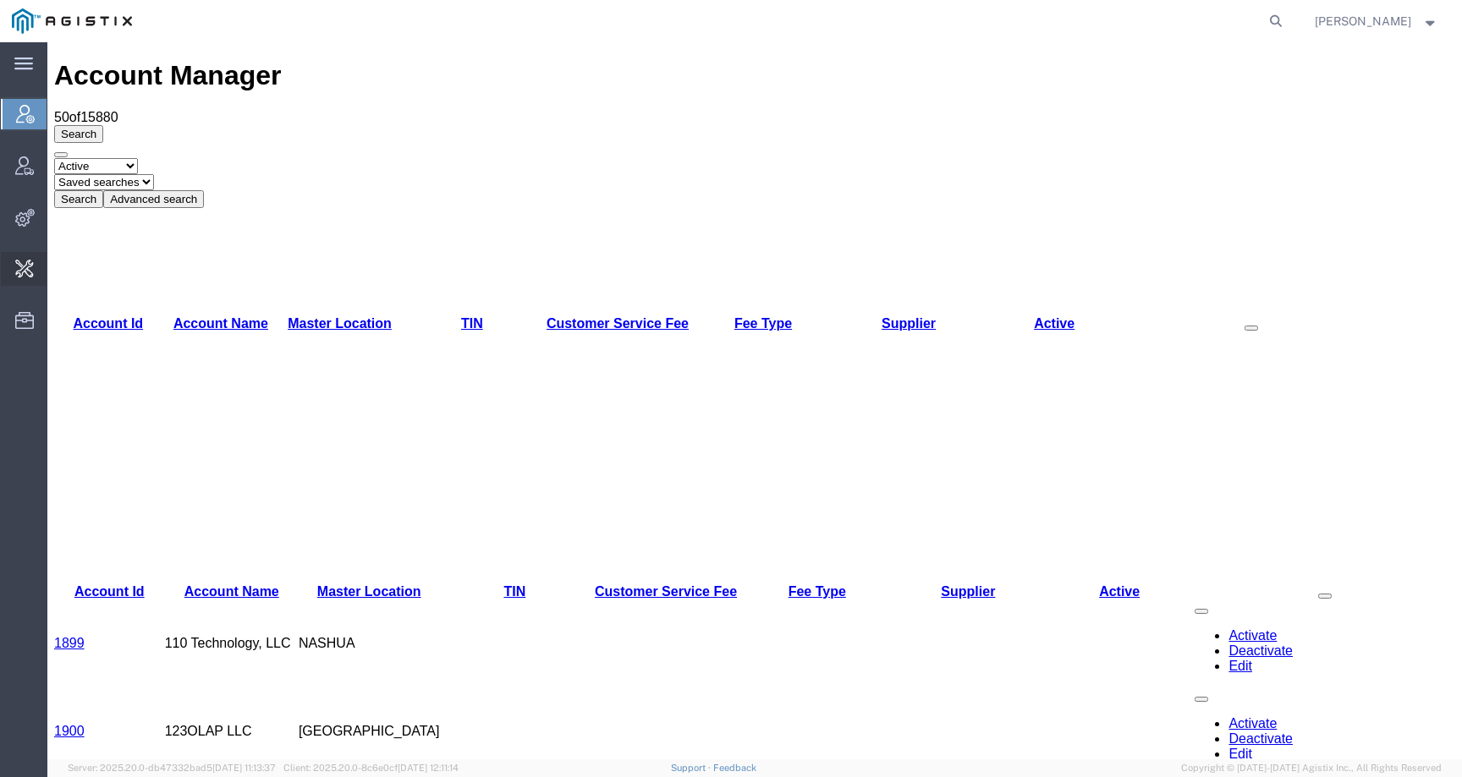
click at [0, 0] on span "Invoice Sending" at bounding box center [0, 0] width 0 height 0
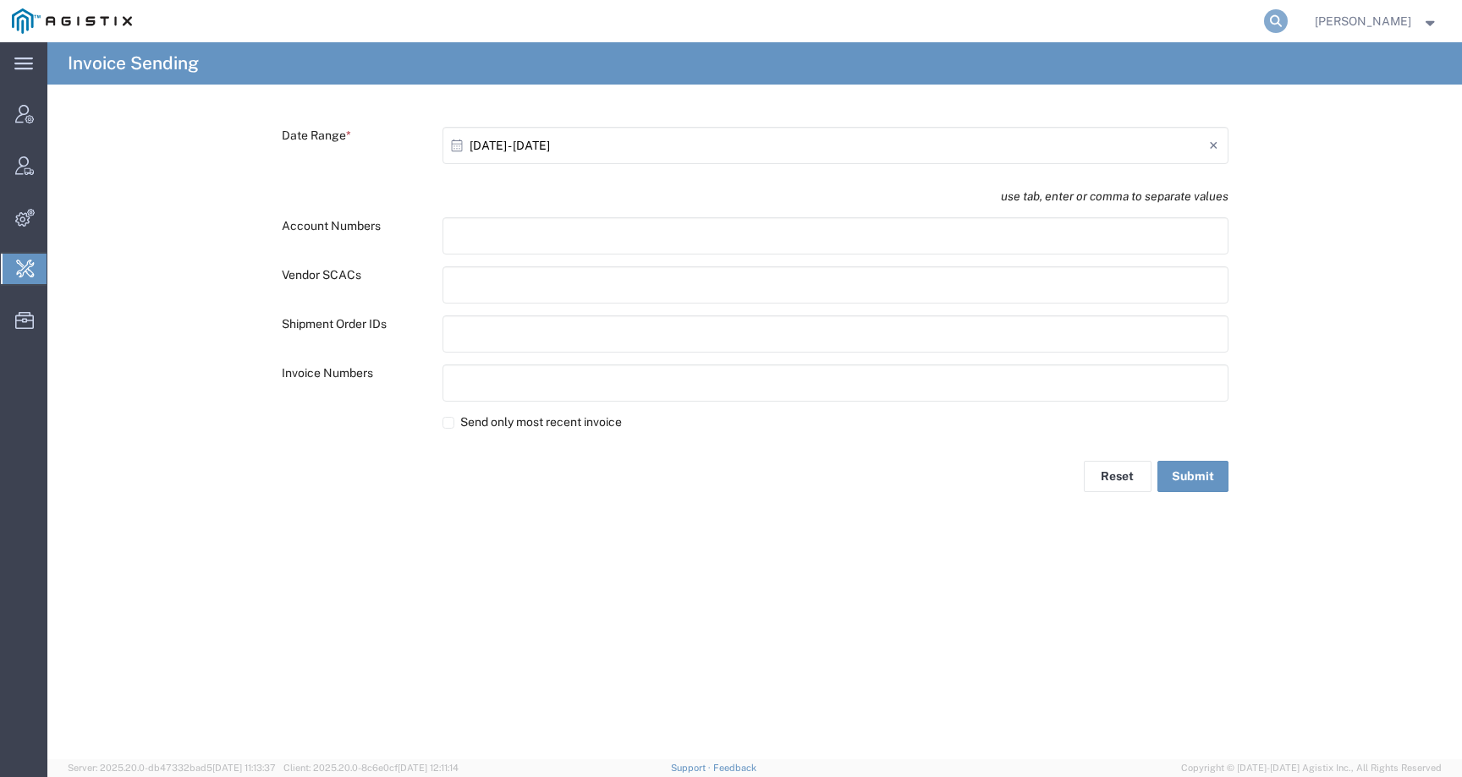
click at [1288, 23] on icon at bounding box center [1276, 21] width 24 height 24
click at [1238, 27] on input "search" at bounding box center [1007, 21] width 514 height 41
paste input "SLAX01055516"
type input "SLAX01055516"
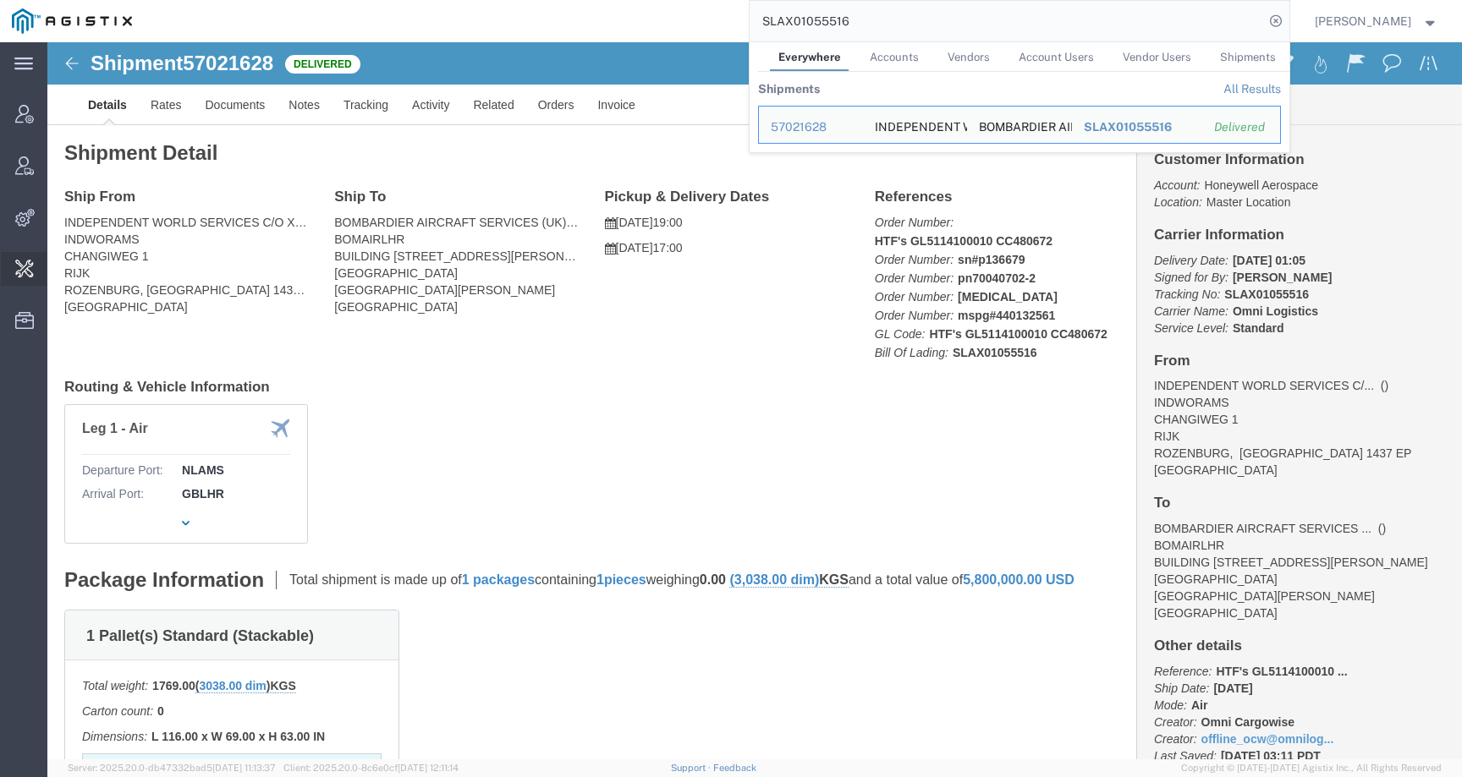
click at [0, 0] on span "Invoice Sending" at bounding box center [0, 0] width 0 height 0
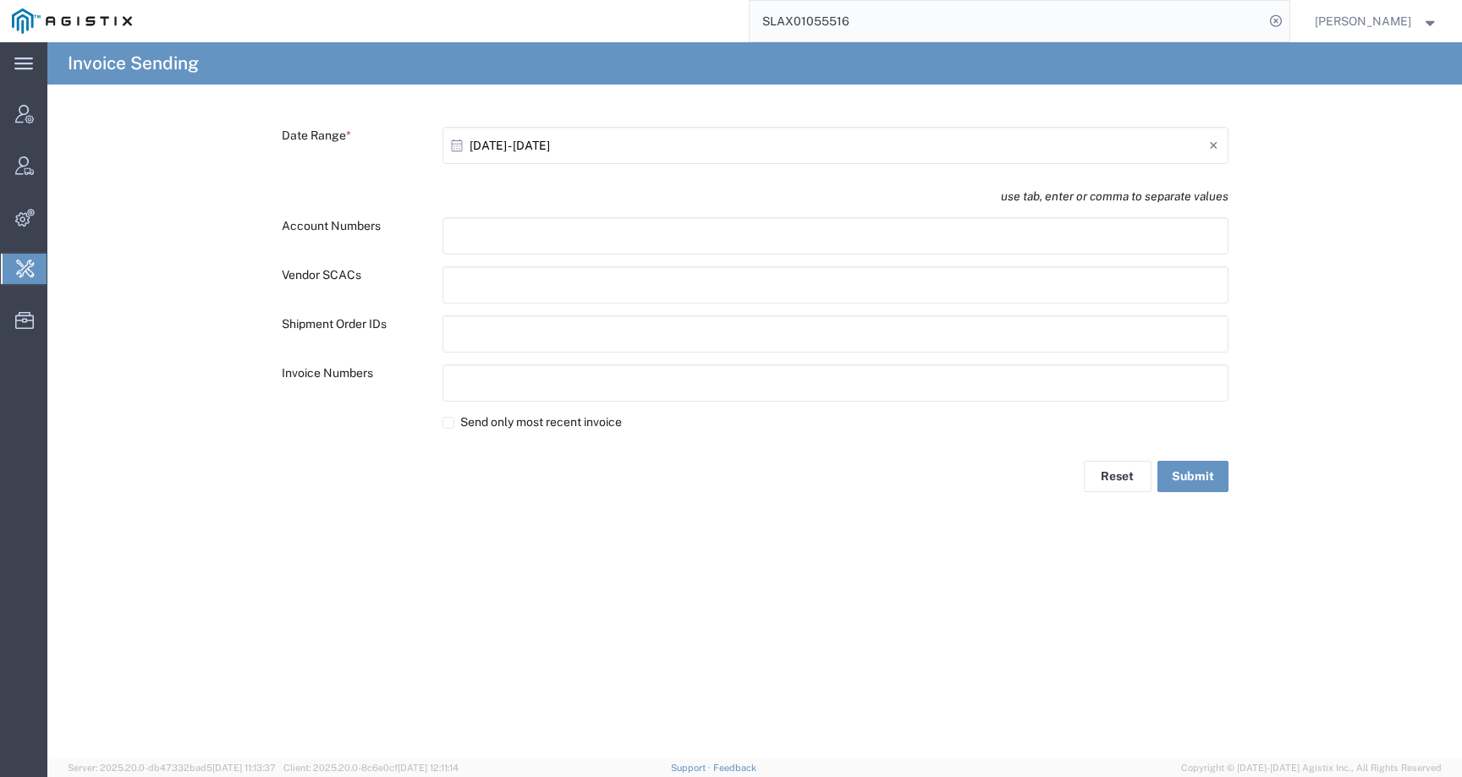
click at [468, 329] on input "text" at bounding box center [527, 334] width 148 height 27
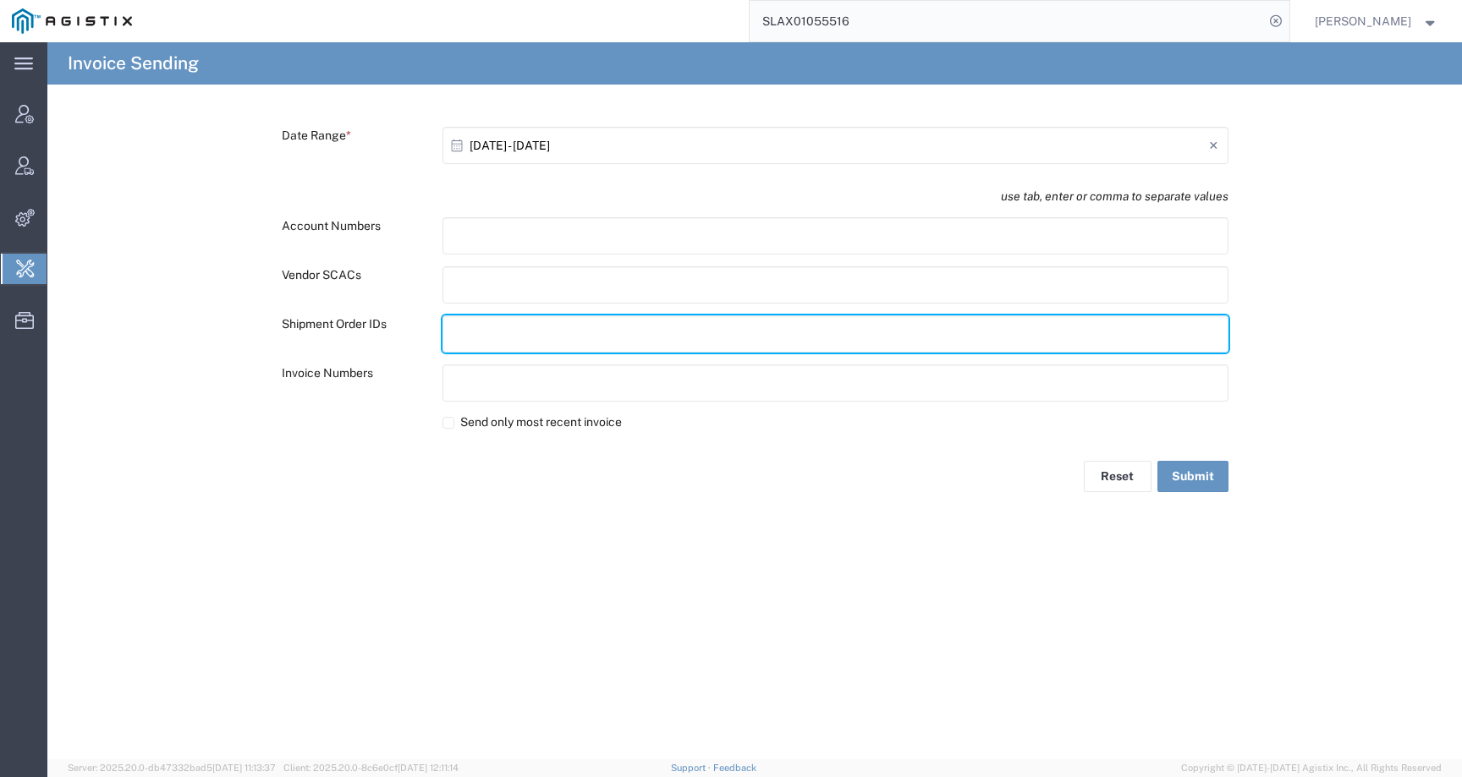
paste input "text"
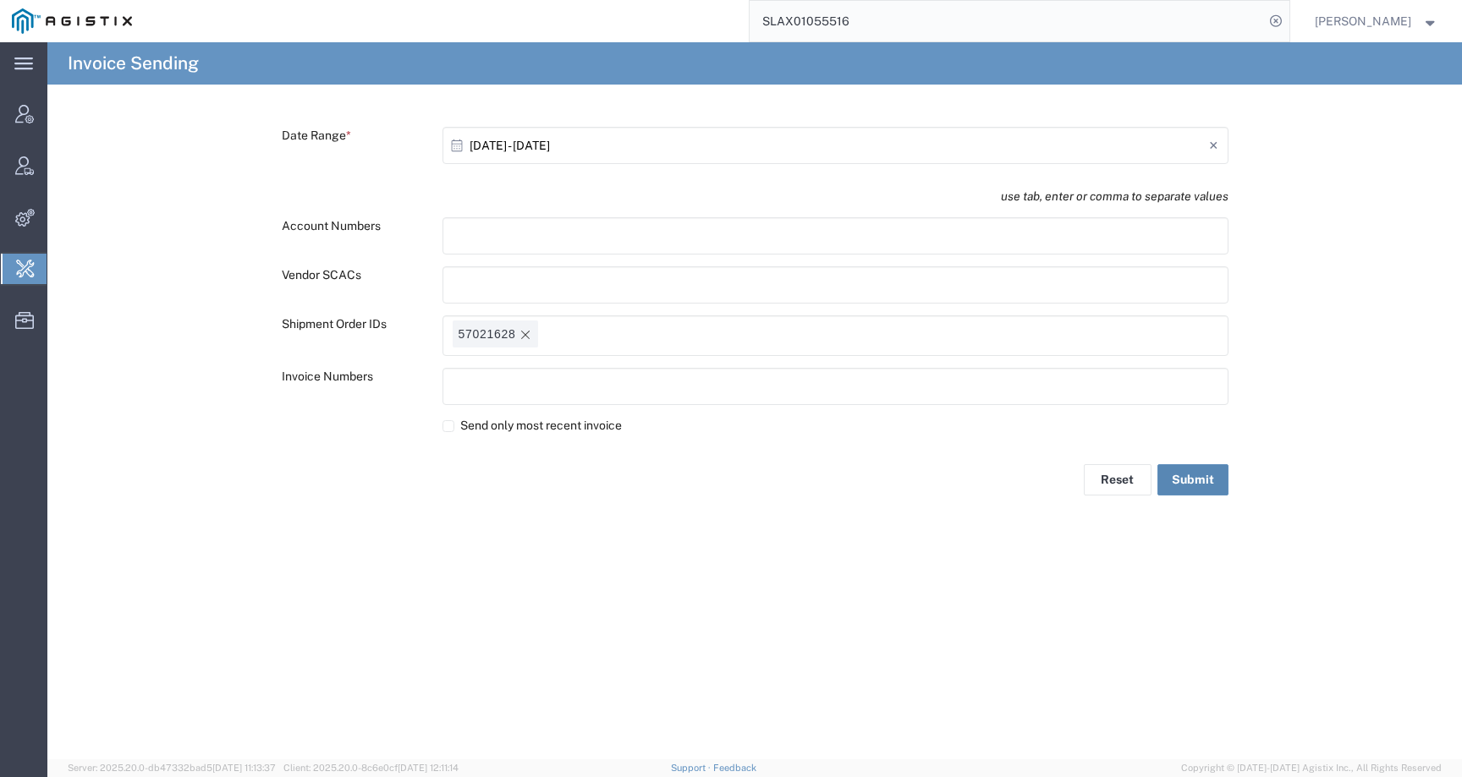
click at [1208, 486] on button "Submit" at bounding box center [1192, 479] width 71 height 31
click at [571, 148] on input "10/07/2025 - 10/07/2025" at bounding box center [838, 145] width 739 height 27
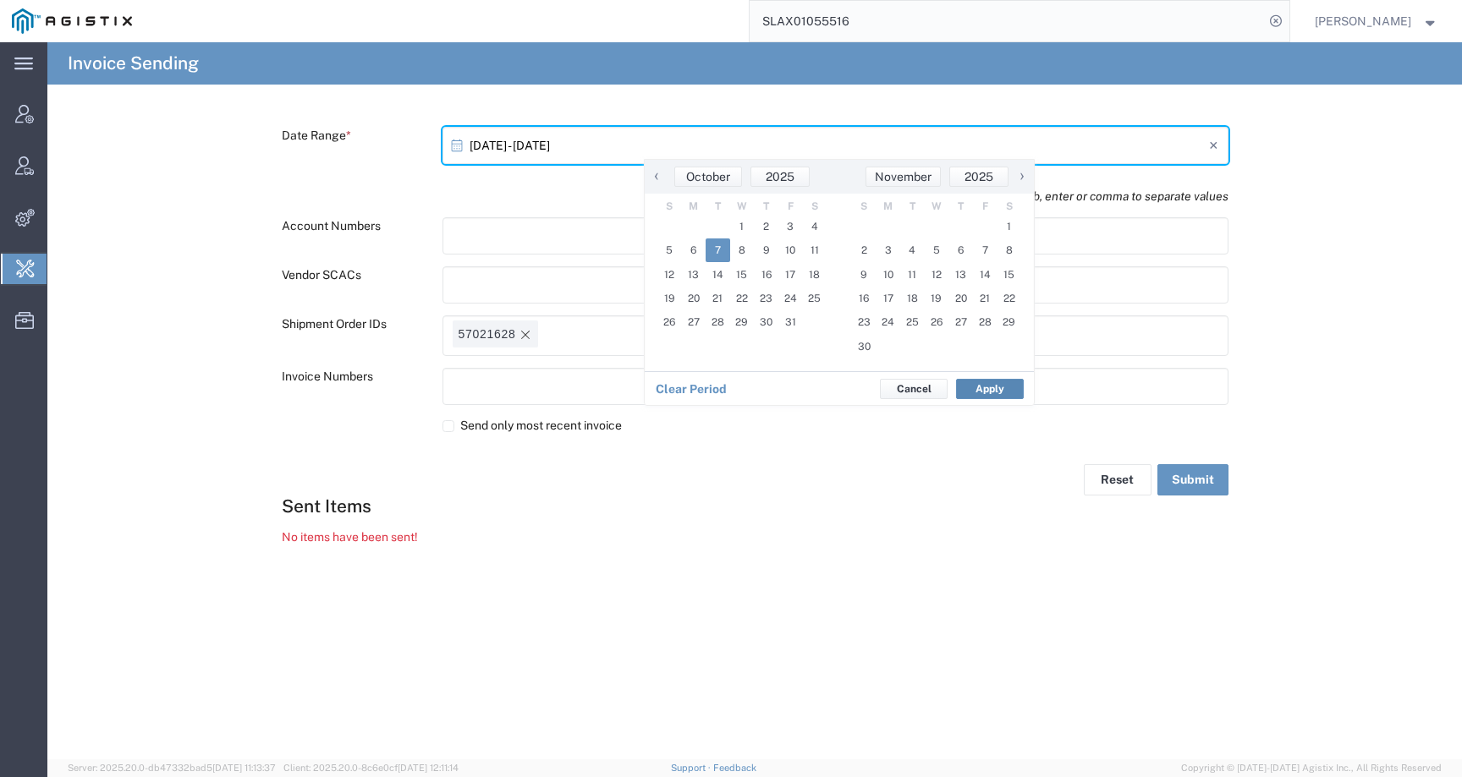
click at [999, 388] on button "Apply" at bounding box center [990, 389] width 68 height 20
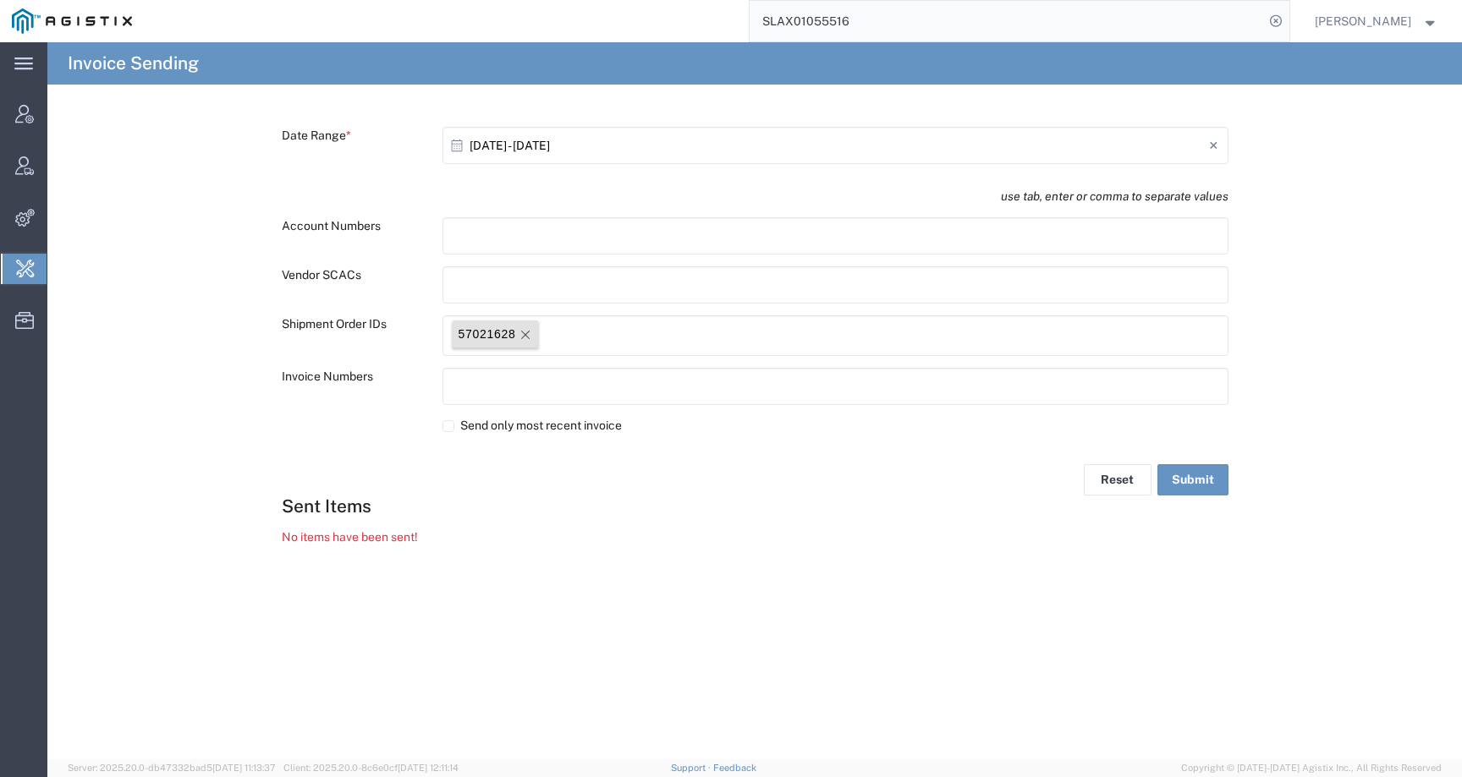
click at [526, 336] on icon "Remove tag" at bounding box center [525, 335] width 8 height 8
paste input "text"
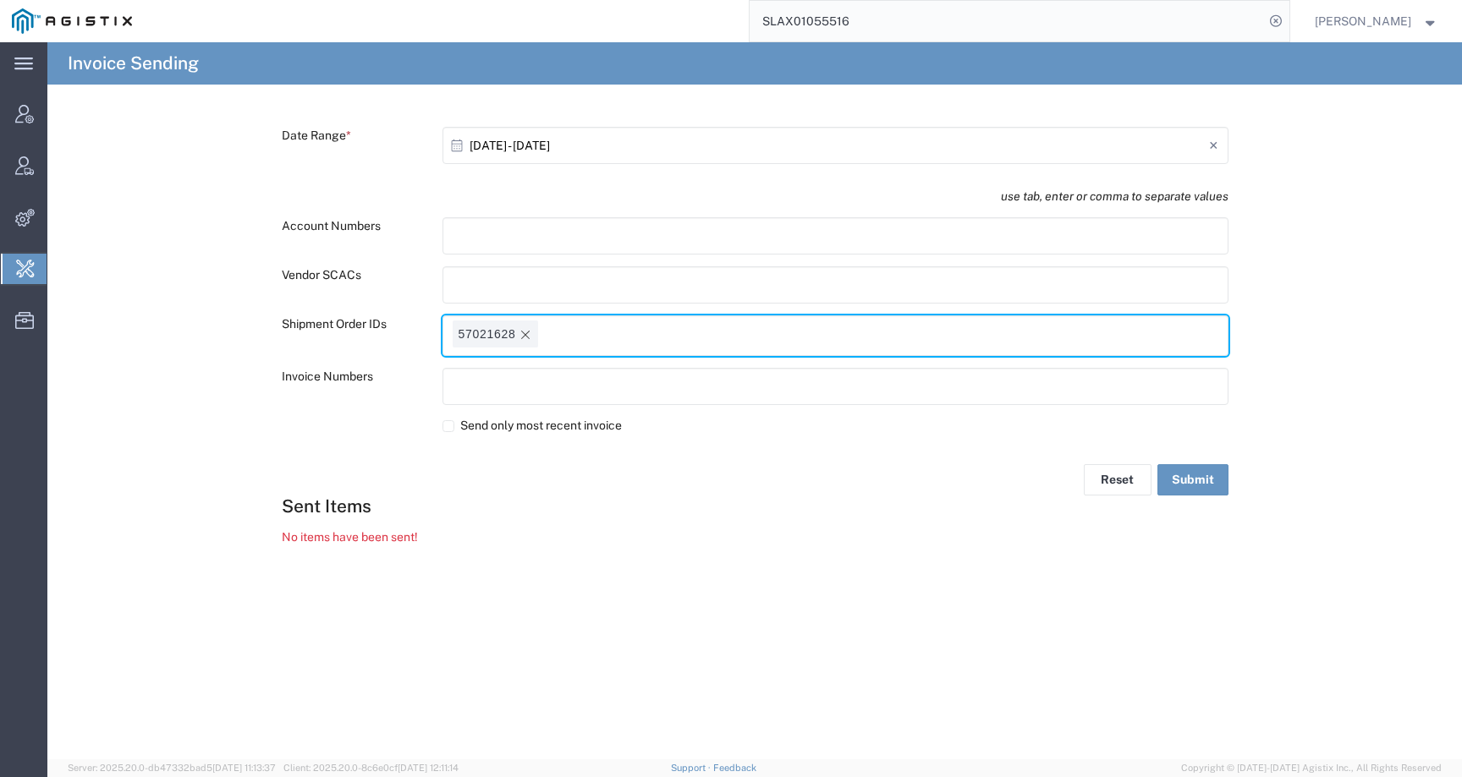
click at [765, 146] on input "10/07/2025 - 10/07/2025" at bounding box center [838, 145] width 739 height 27
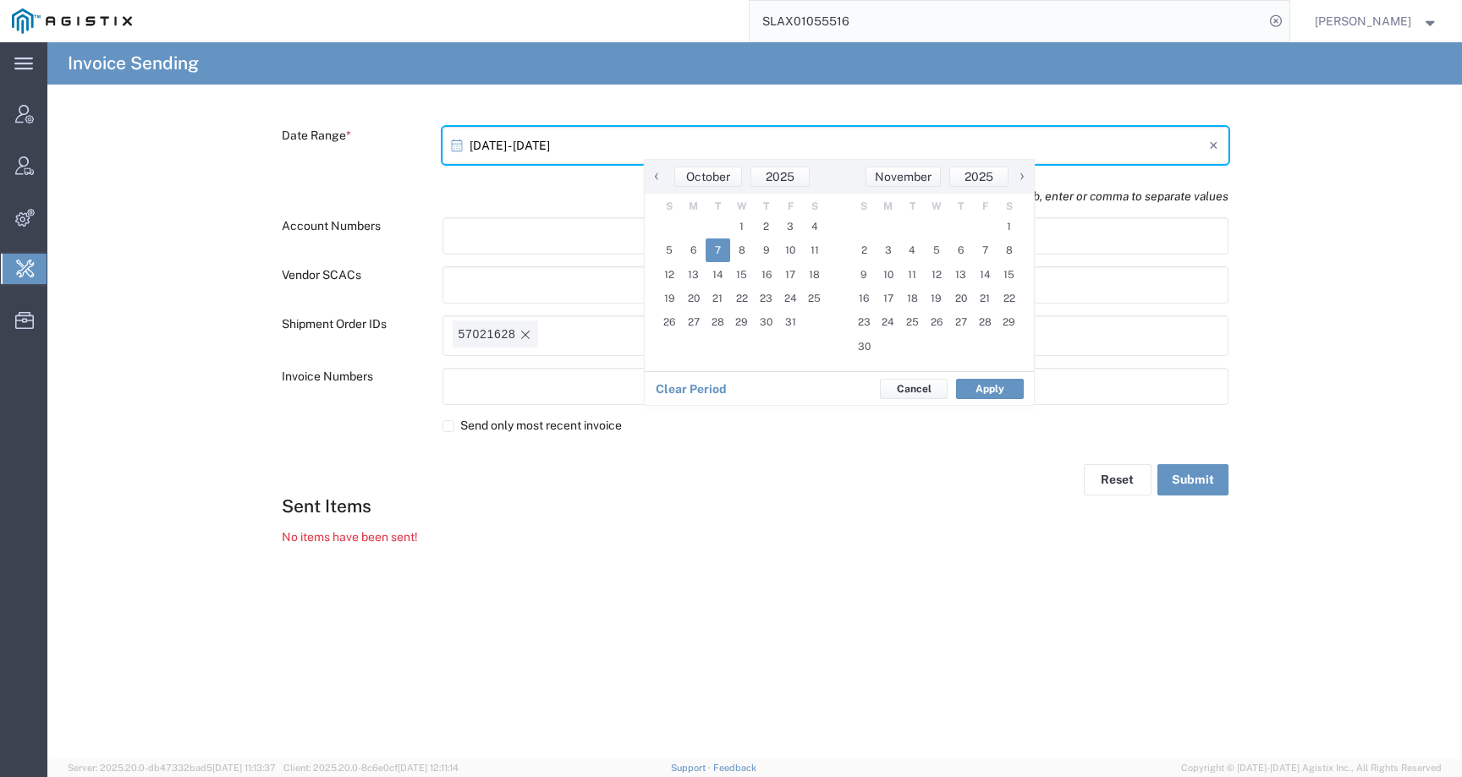
click at [659, 173] on span "‹" at bounding box center [656, 176] width 25 height 20
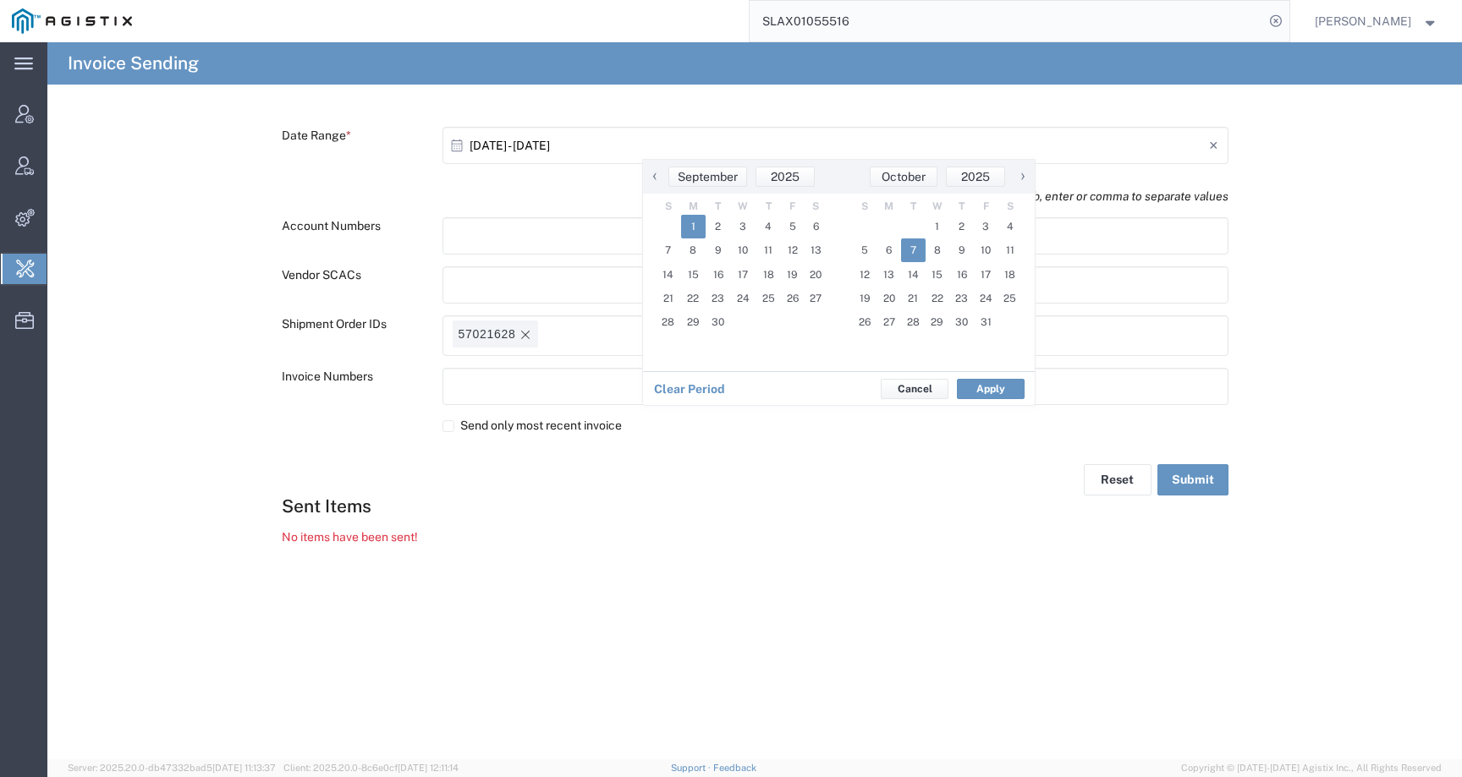
click at [693, 222] on span "1" at bounding box center [692, 227] width 25 height 24
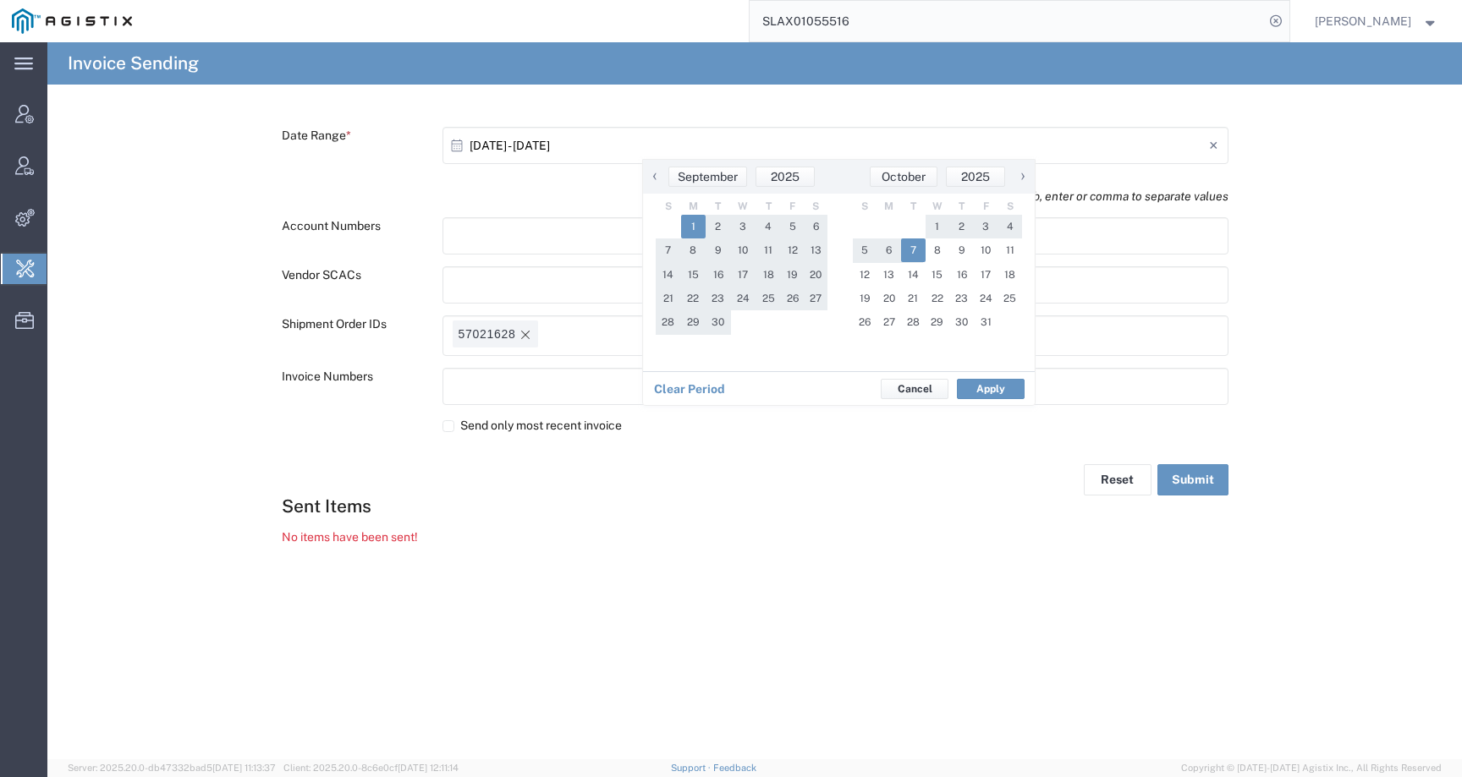
click at [913, 249] on span "7" at bounding box center [913, 251] width 25 height 24
type input "09/01/2025 - 10/07/2025"
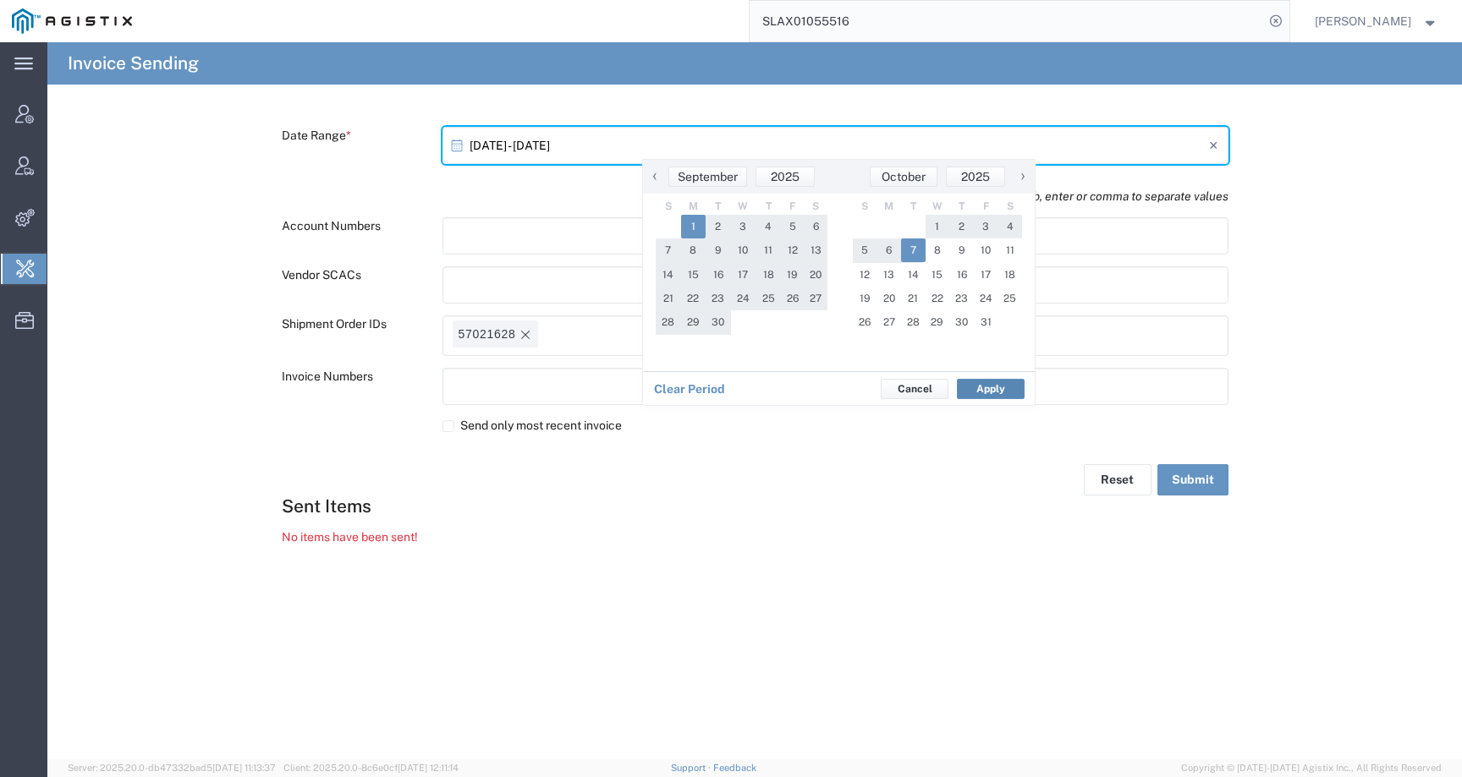
click at [997, 394] on button "Apply" at bounding box center [991, 389] width 68 height 20
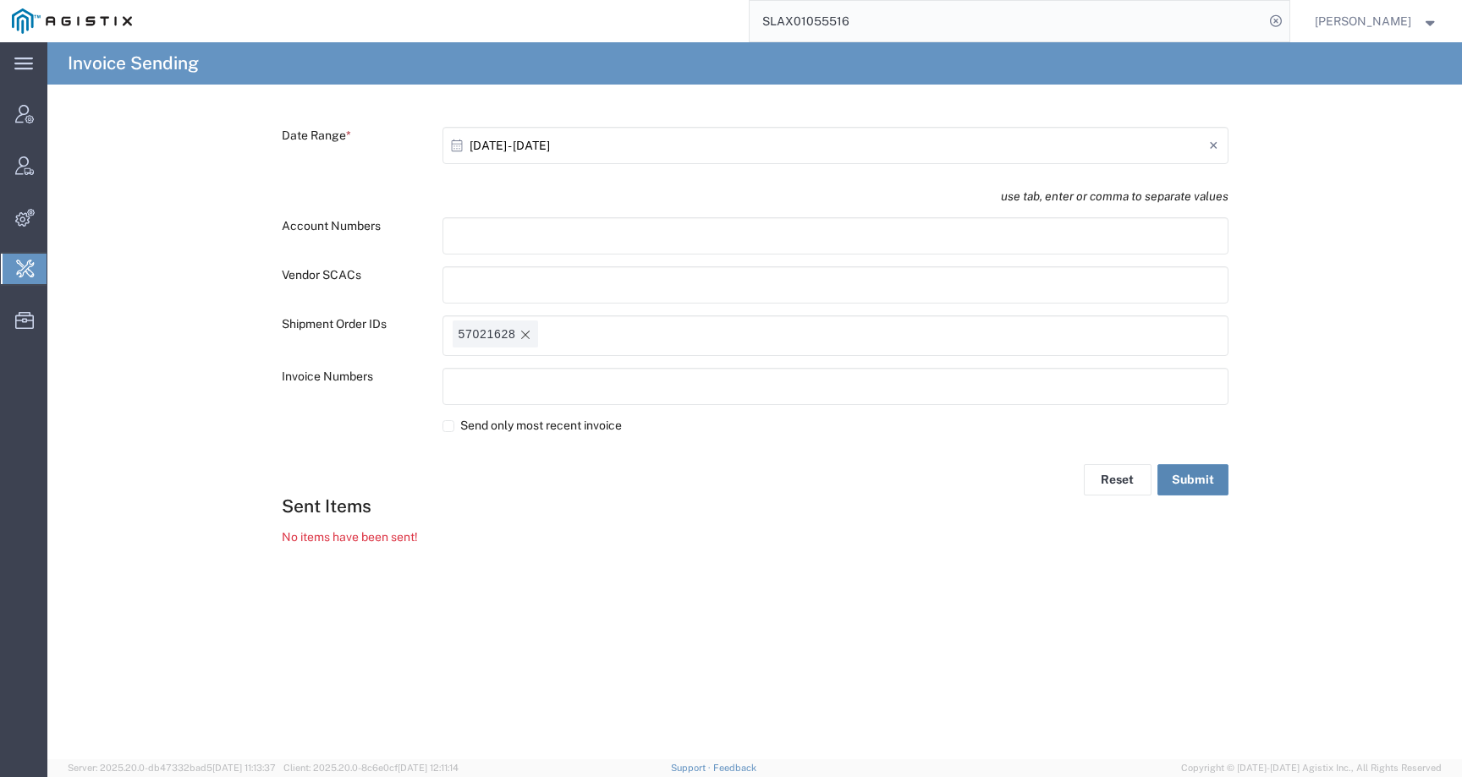
click at [1196, 486] on button "Submit" at bounding box center [1192, 479] width 71 height 31
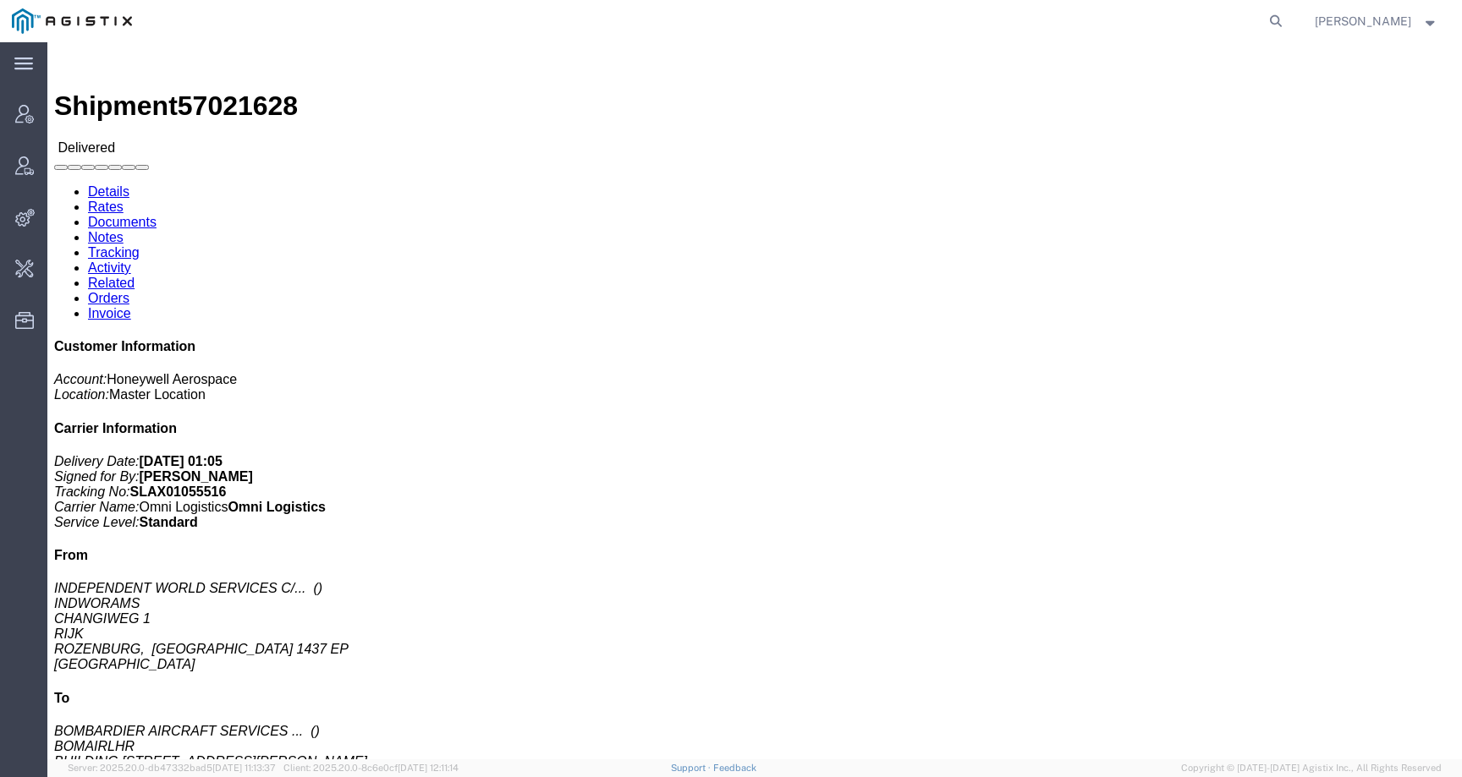
click span "57021628"
copy span "57021628"
click link "Activity"
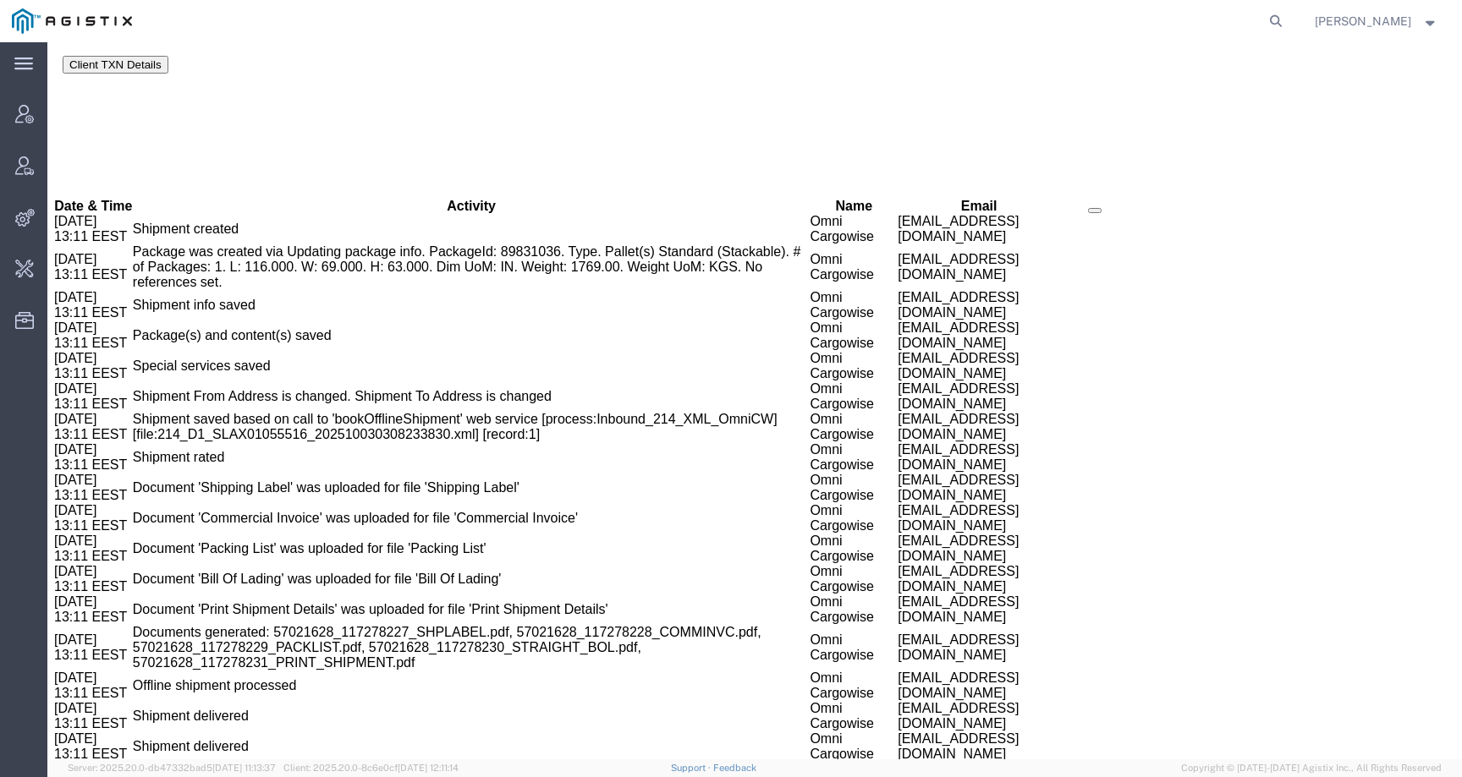
scroll to position [1292, 0]
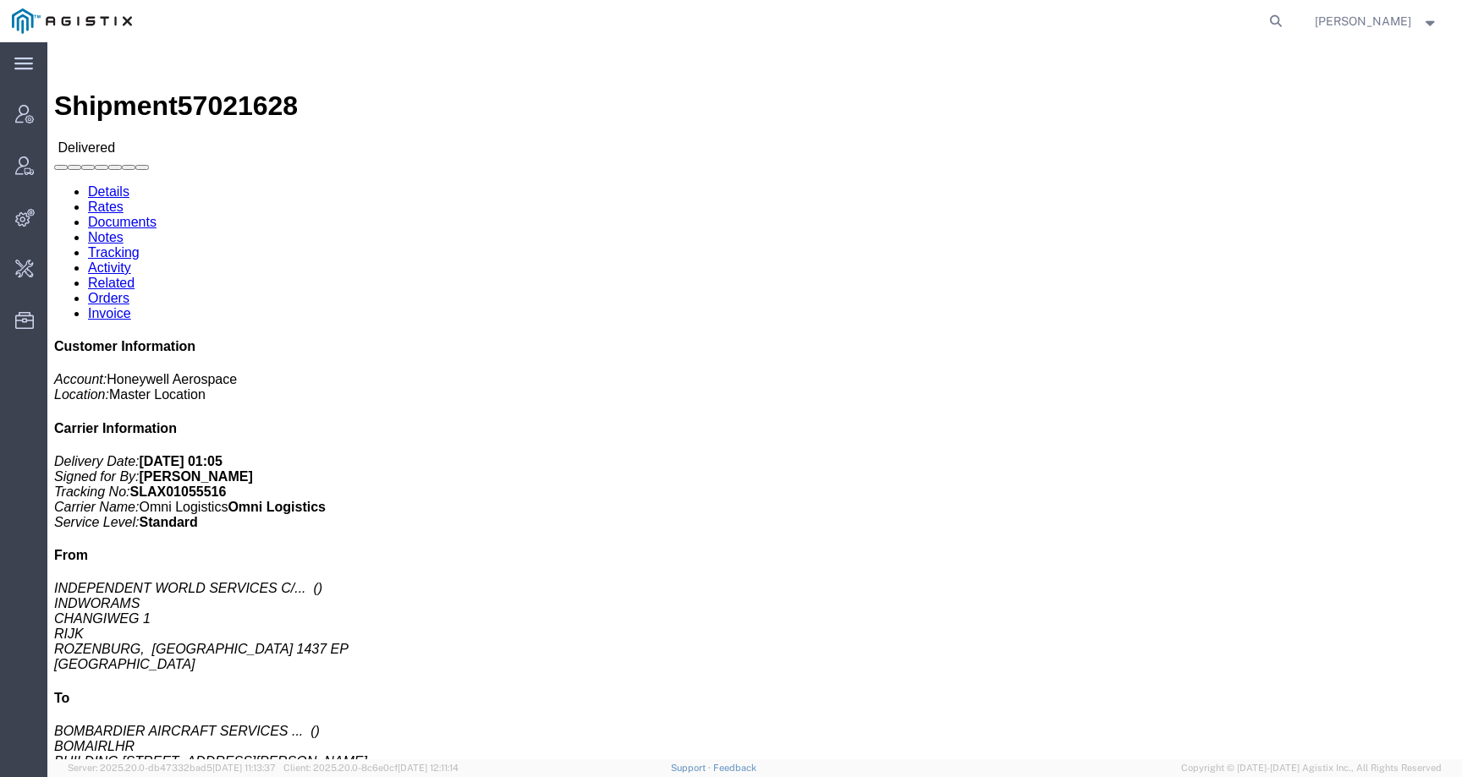
click link "Activity"
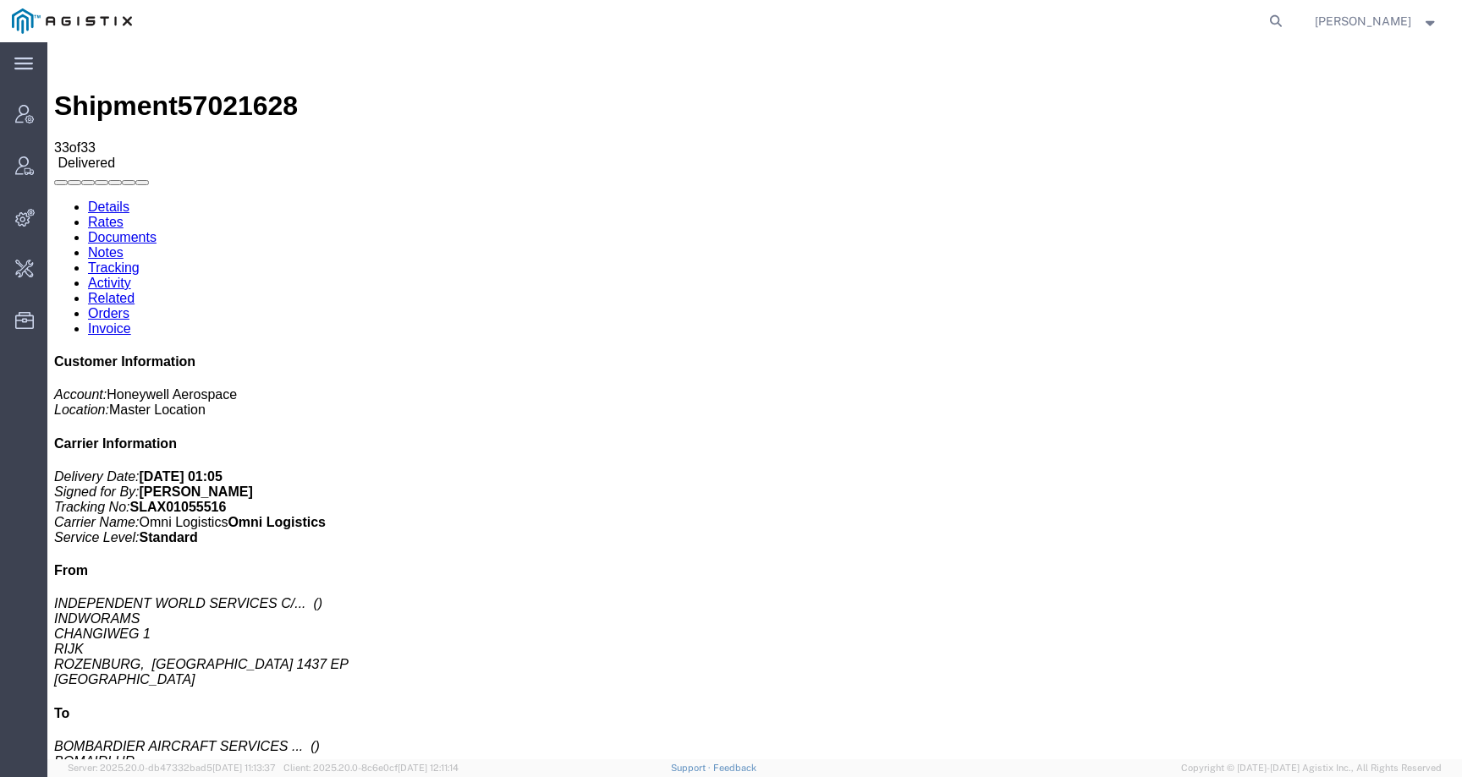
click at [107, 200] on link "Details" at bounding box center [108, 207] width 41 height 14
click span "57021628"
copy span "57021628"
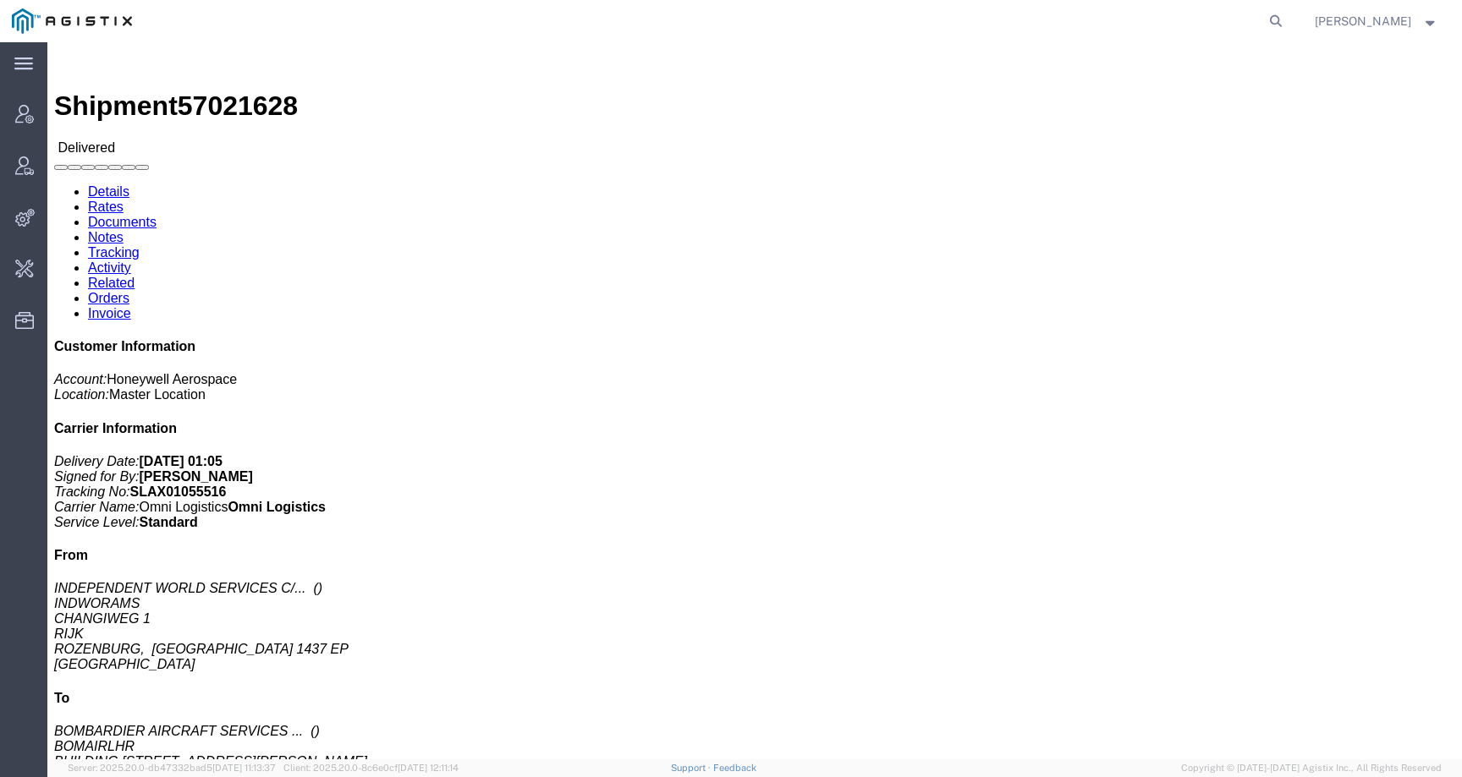
click link "Activity"
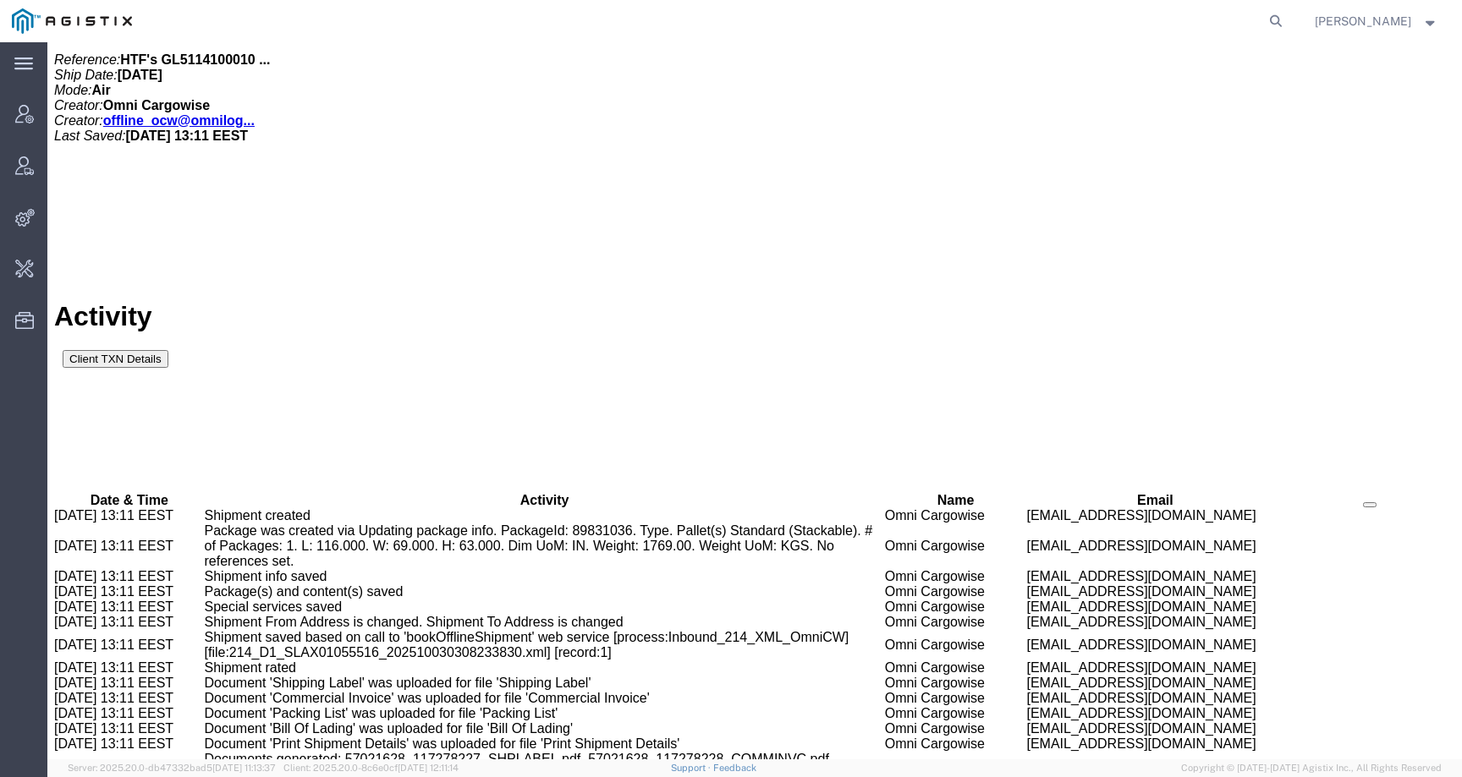
scroll to position [1412, 0]
